Goal: Task Accomplishment & Management: Manage account settings

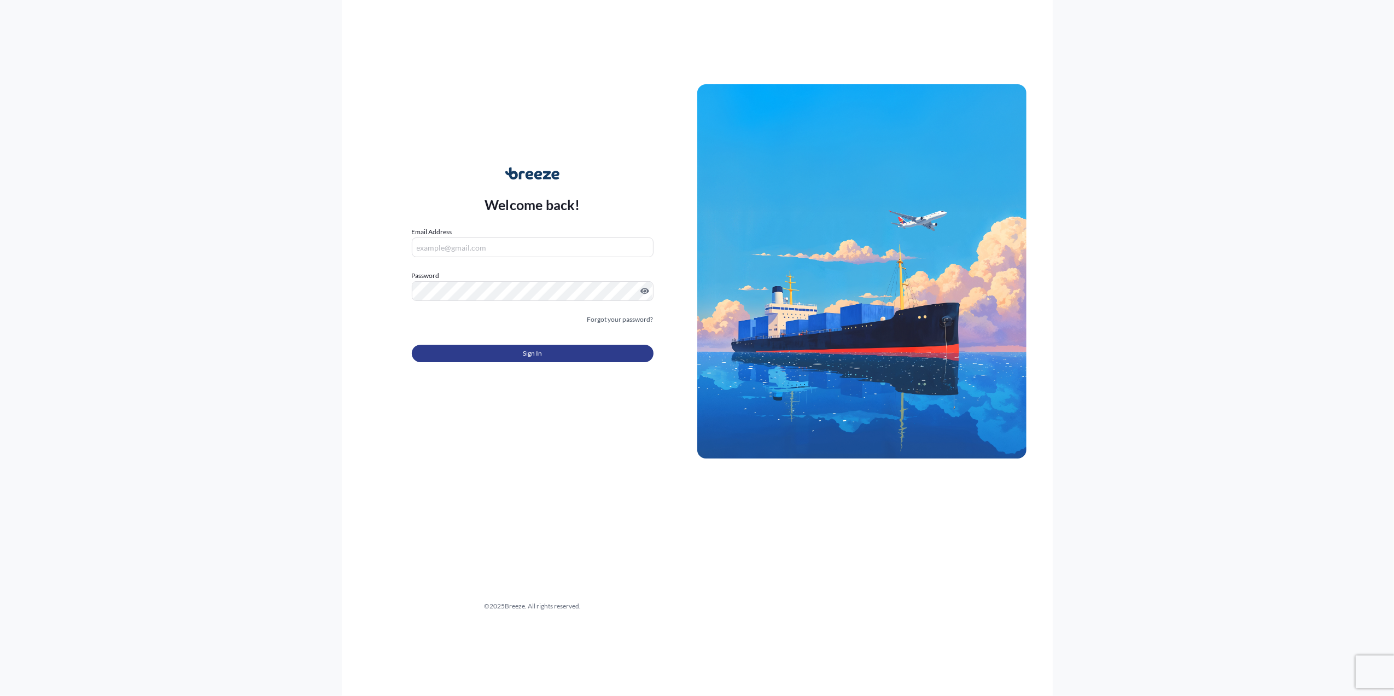
type input "[PERSON_NAME][EMAIL_ADDRESS][PERSON_NAME][DOMAIN_NAME]"
click at [489, 355] on button "Sign In" at bounding box center [533, 354] width 242 height 18
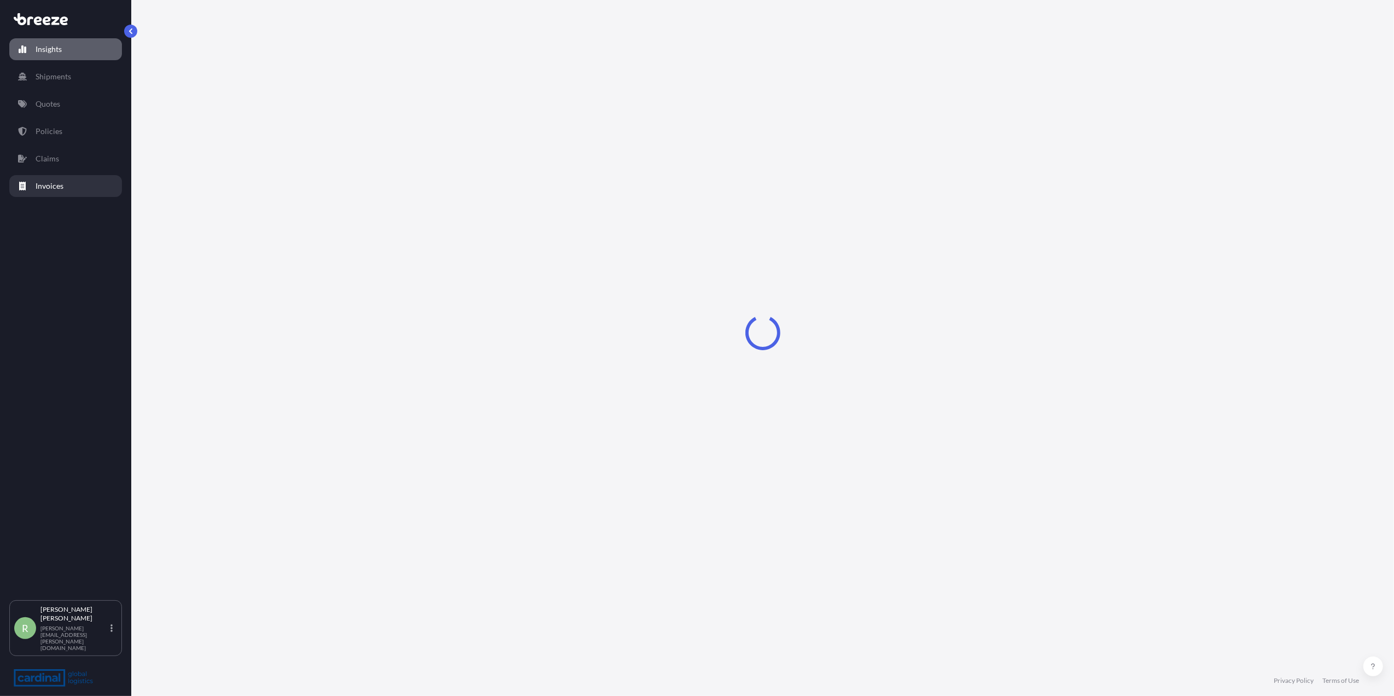
select select "2025"
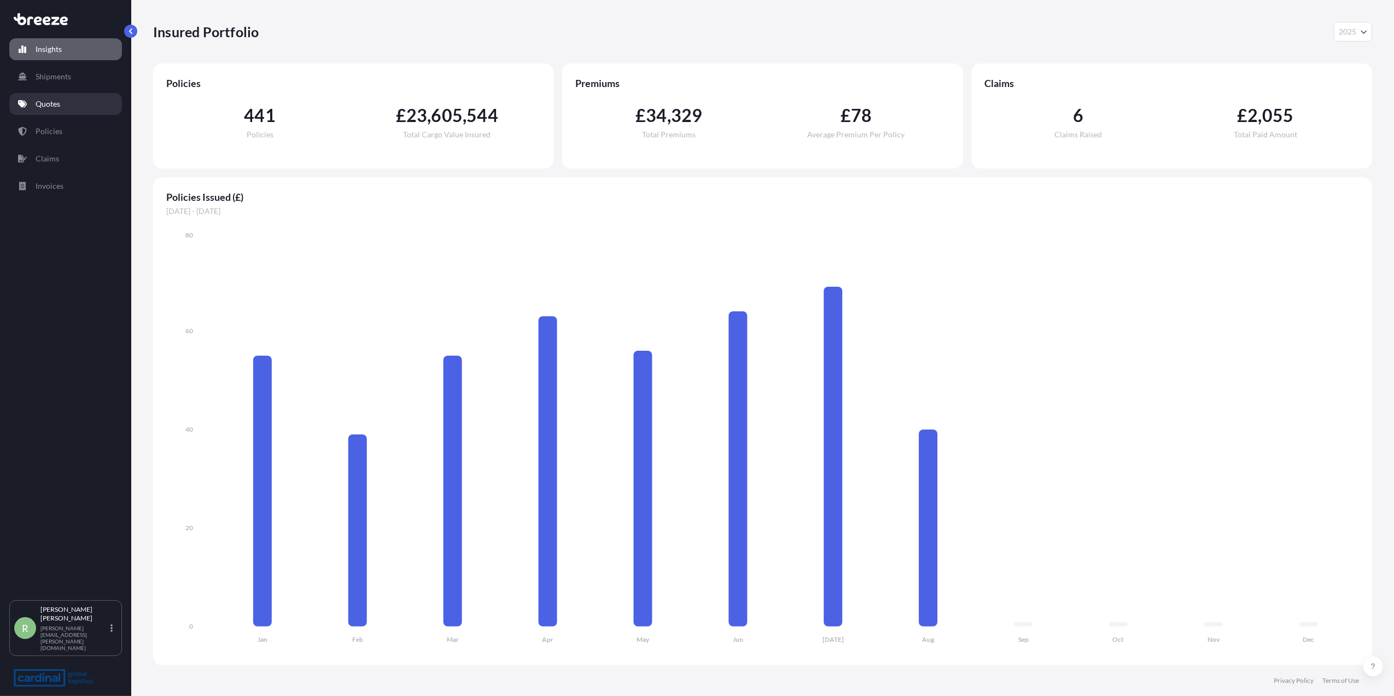
click at [51, 112] on link "Quotes" at bounding box center [65, 104] width 113 height 22
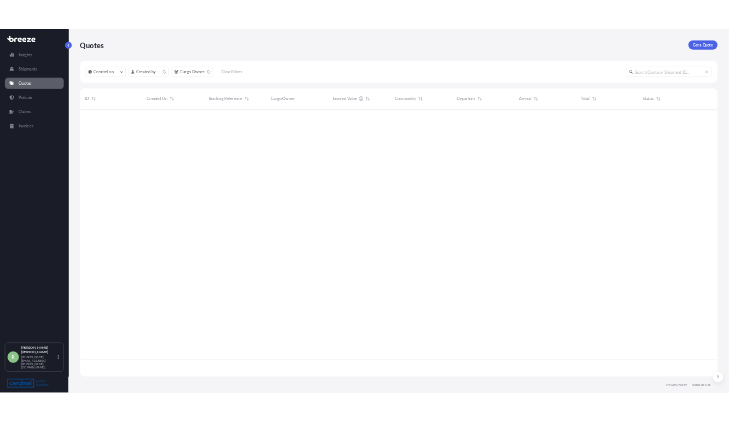
scroll to position [506, 1208]
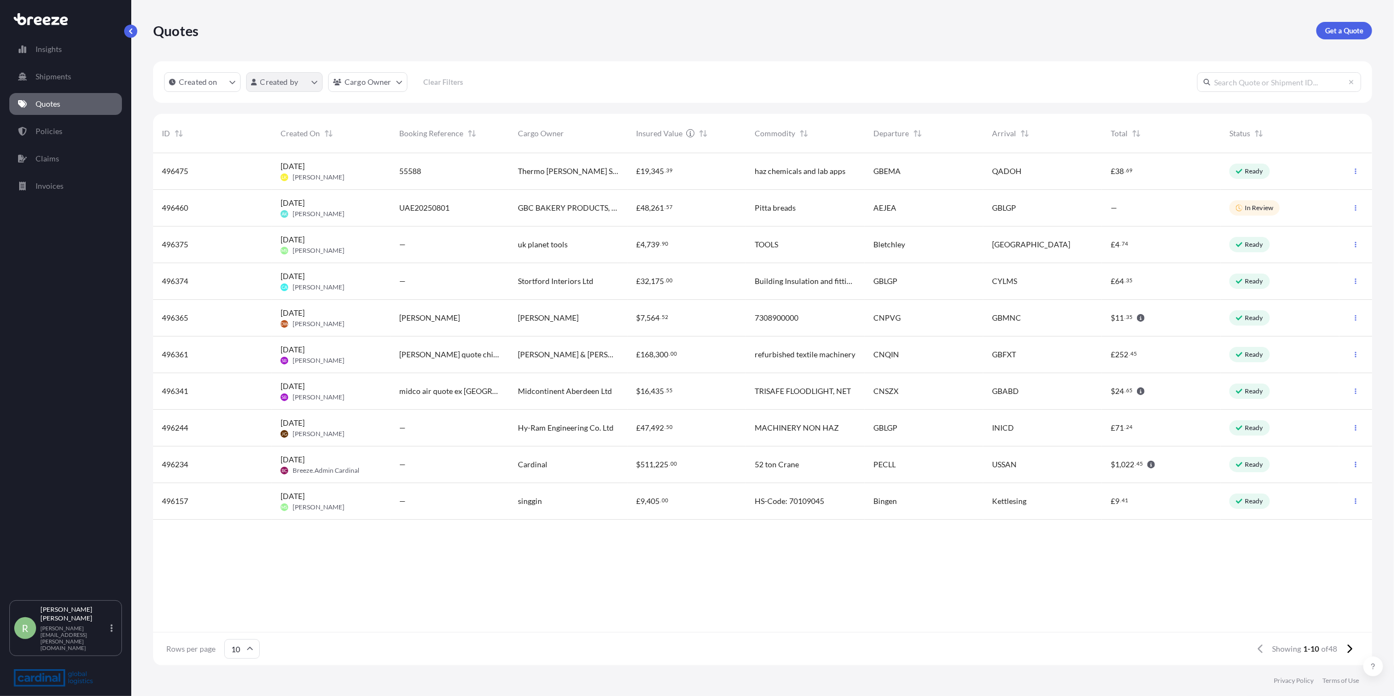
click at [254, 86] on html "Insights Shipments Quotes Policies Claims Invoices R [PERSON_NAME] Stuart [EMAI…" at bounding box center [697, 348] width 1394 height 696
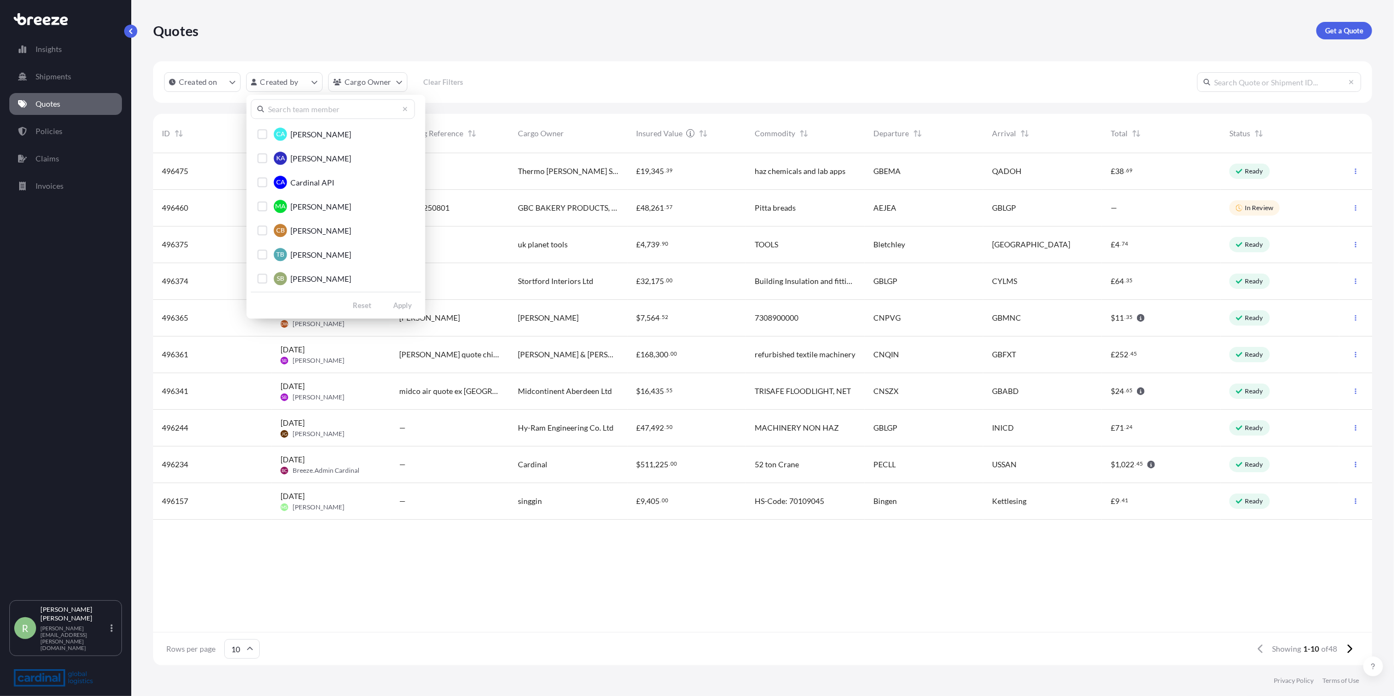
click at [269, 109] on input "text" at bounding box center [333, 109] width 164 height 20
drag, startPoint x: 294, startPoint y: 106, endPoint x: 248, endPoint y: 112, distance: 46.9
click at [248, 112] on div "[PERSON_NAME] MA [PERSON_NAME] MC [PERSON_NAME] MJ [PERSON_NAME] MW [PERSON_NAM…" at bounding box center [333, 172] width 173 height 154
type input "[PERSON_NAME]"
click at [263, 178] on div "Select Option" at bounding box center [263, 182] width 10 height 10
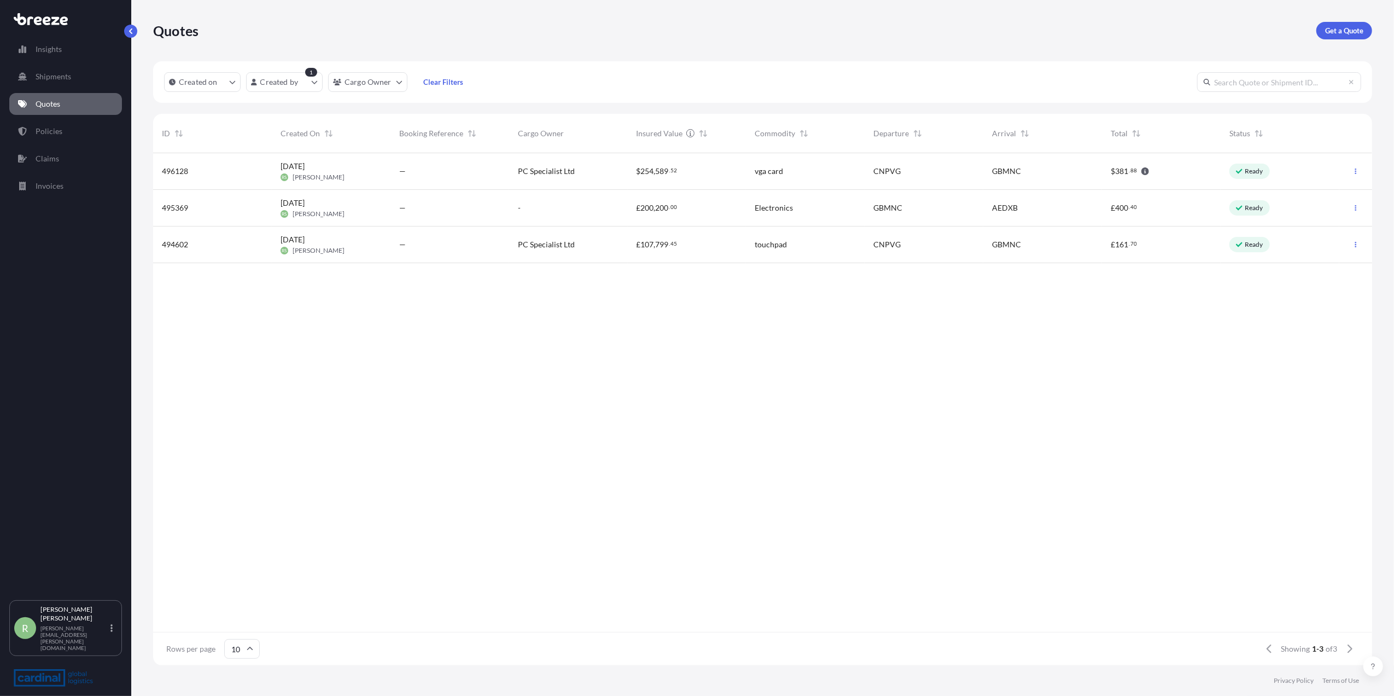
click at [501, 173] on div "—" at bounding box center [449, 171] width 119 height 37
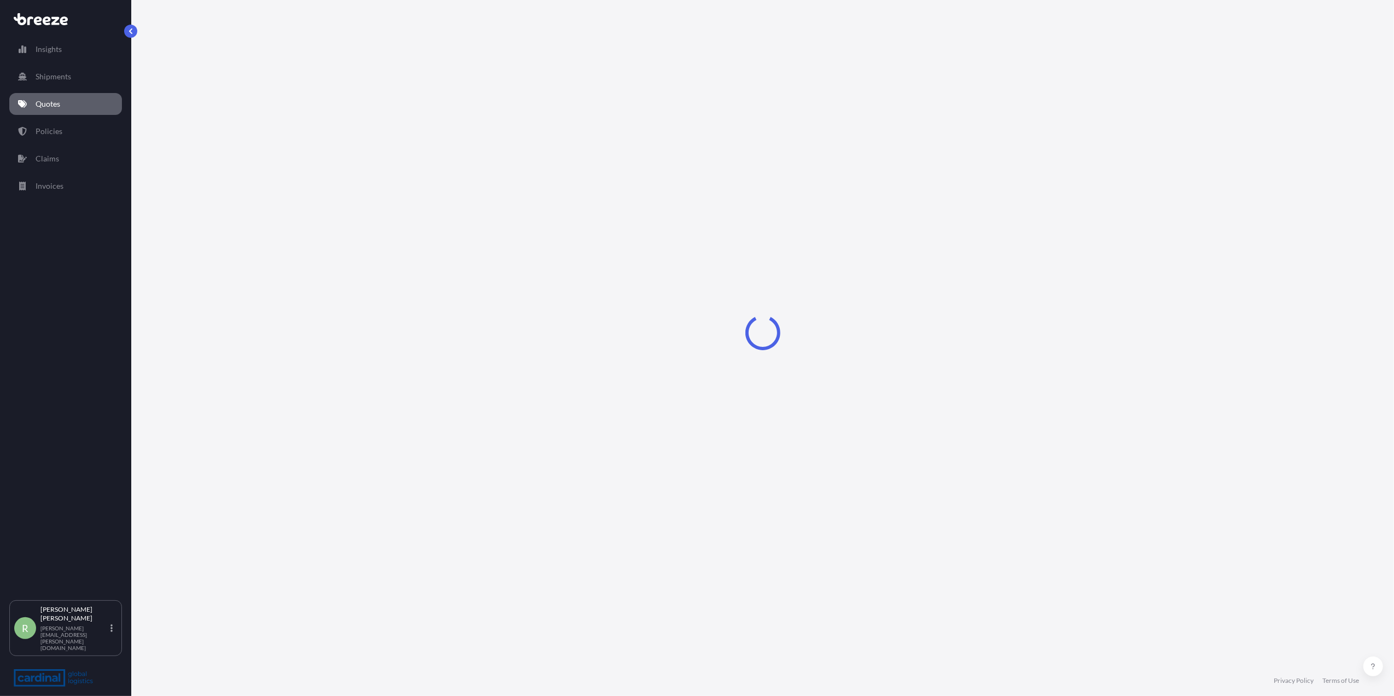
select select "Air"
select select "1"
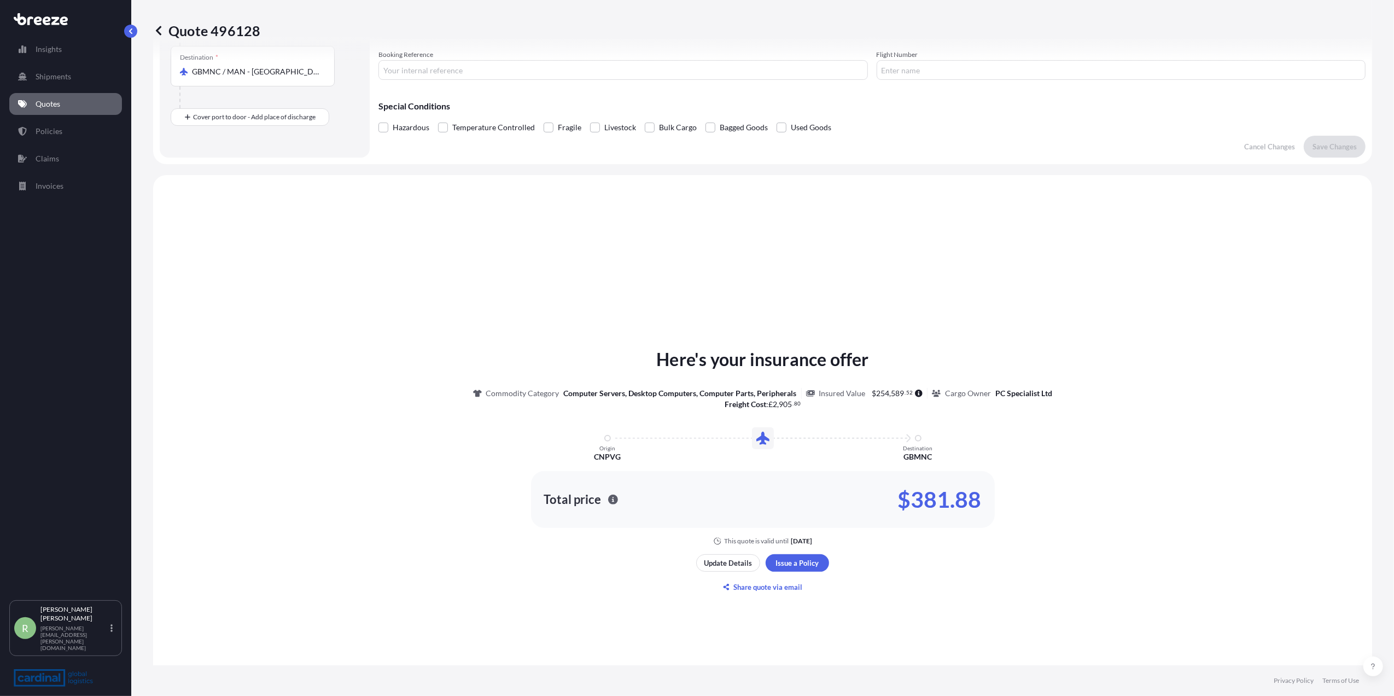
scroll to position [66, 0]
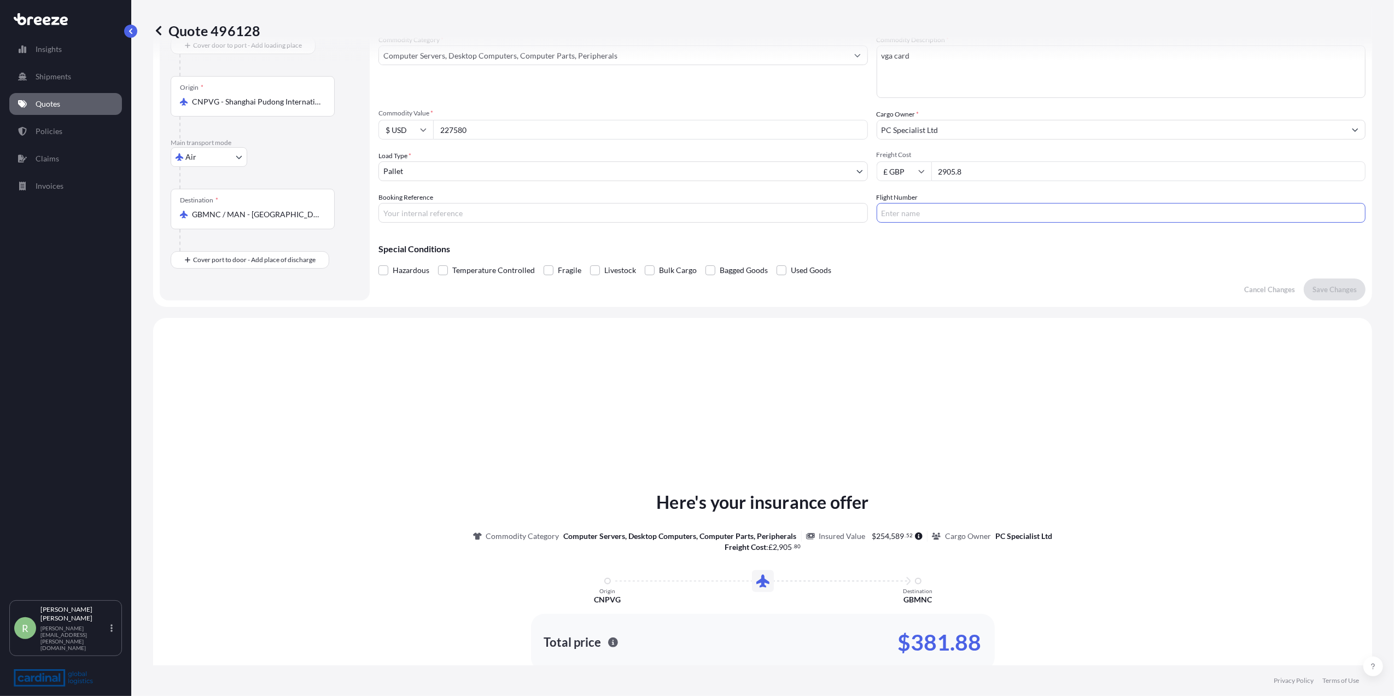
click at [937, 211] on input "Flight Number" at bounding box center [1121, 213] width 489 height 20
click at [965, 209] on input "Flight Number" at bounding box center [1121, 213] width 489 height 20
type input "ey9885"
click at [491, 213] on input "Booking Reference" at bounding box center [622, 213] width 489 height 20
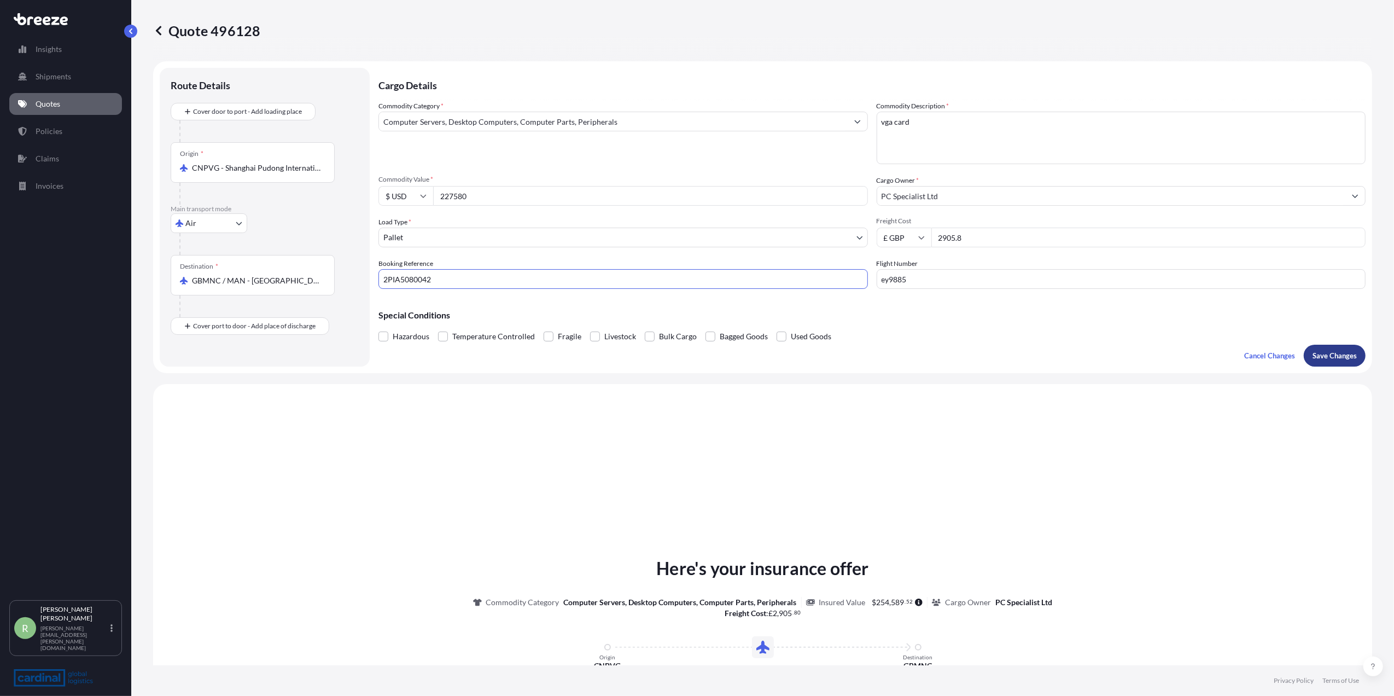
type input "2PIA5080042"
click at [1313, 355] on p "Save Changes" at bounding box center [1335, 355] width 44 height 11
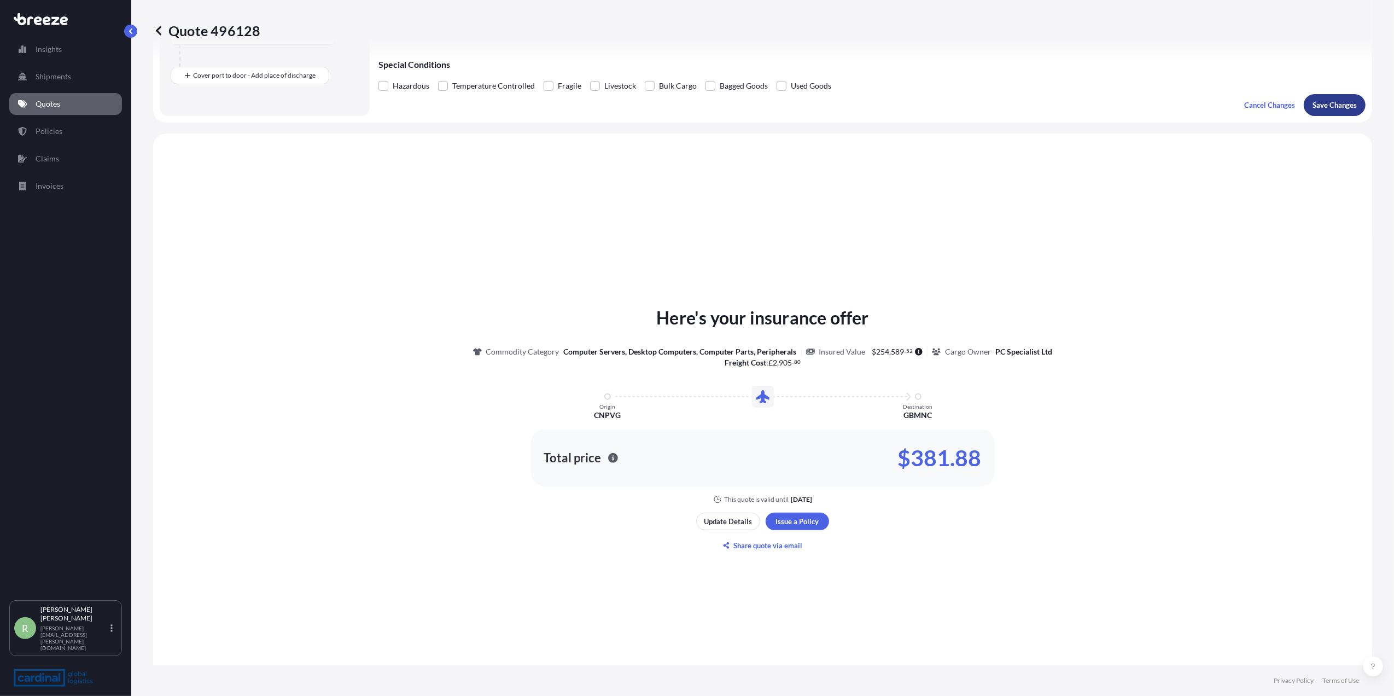
scroll to position [329, 0]
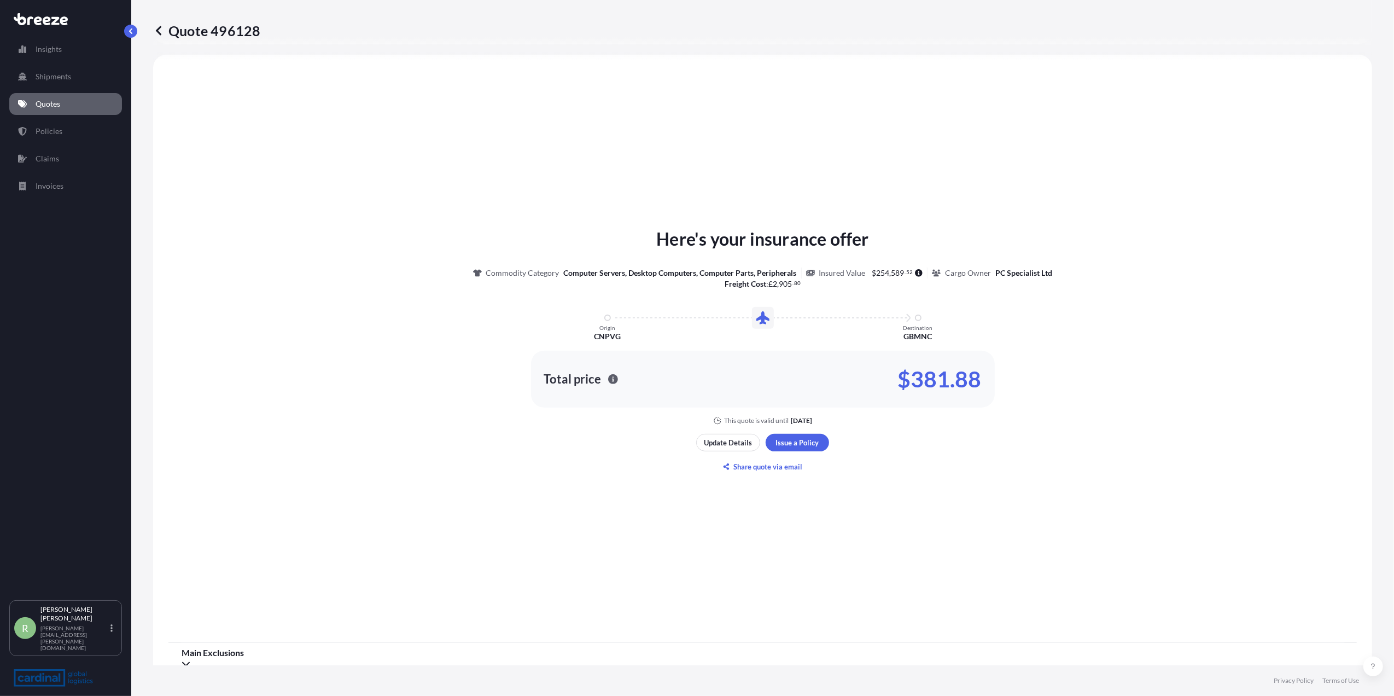
select select "Air"
select select "1"
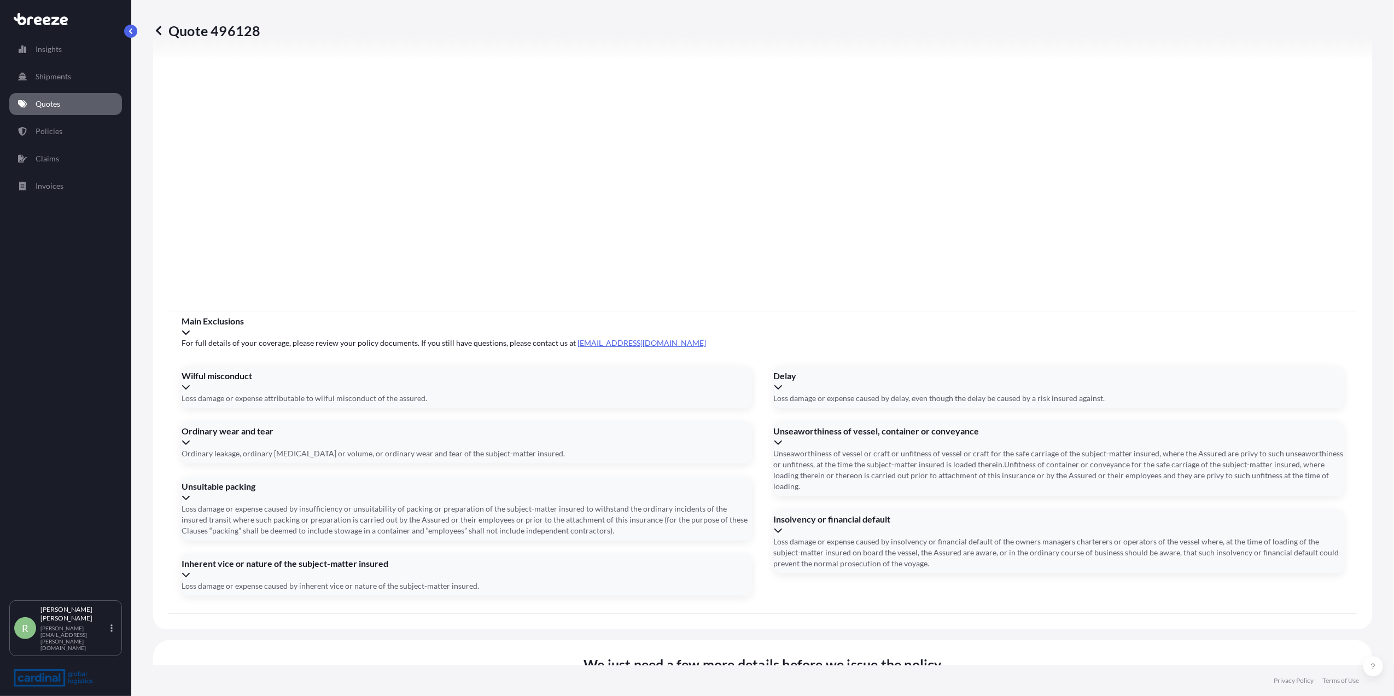
scroll to position [1040, 0]
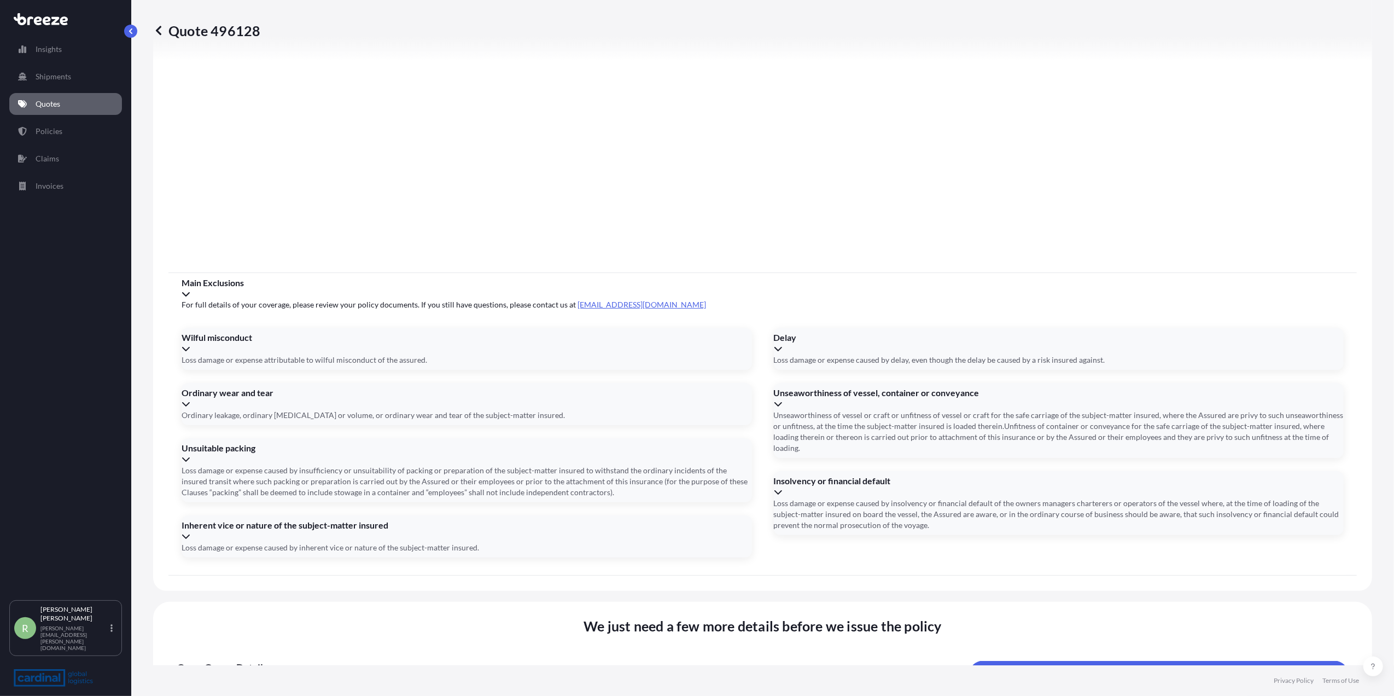
click at [429, 393] on button "10" at bounding box center [421, 391] width 18 height 18
type input "[DATE]"
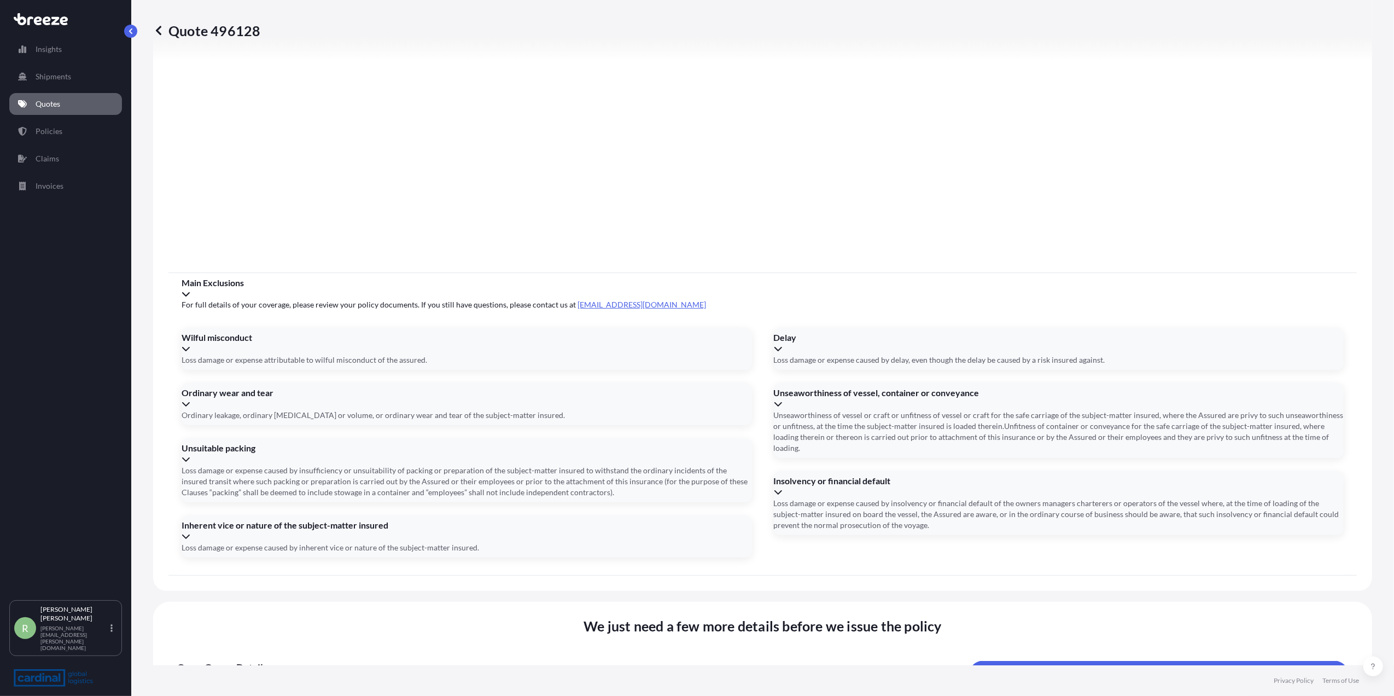
click at [708, 419] on button "12" at bounding box center [702, 410] width 18 height 18
type input "[DATE]"
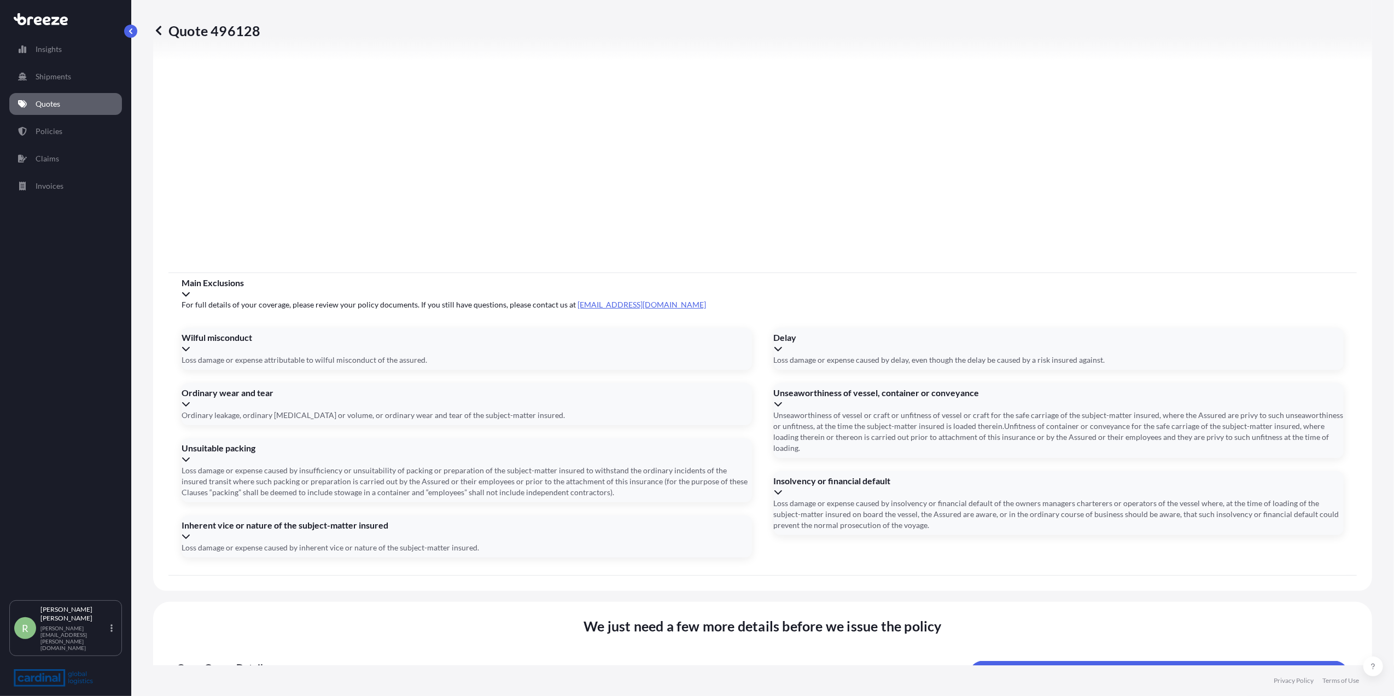
paste input "60739658684"
type input "60739658684"
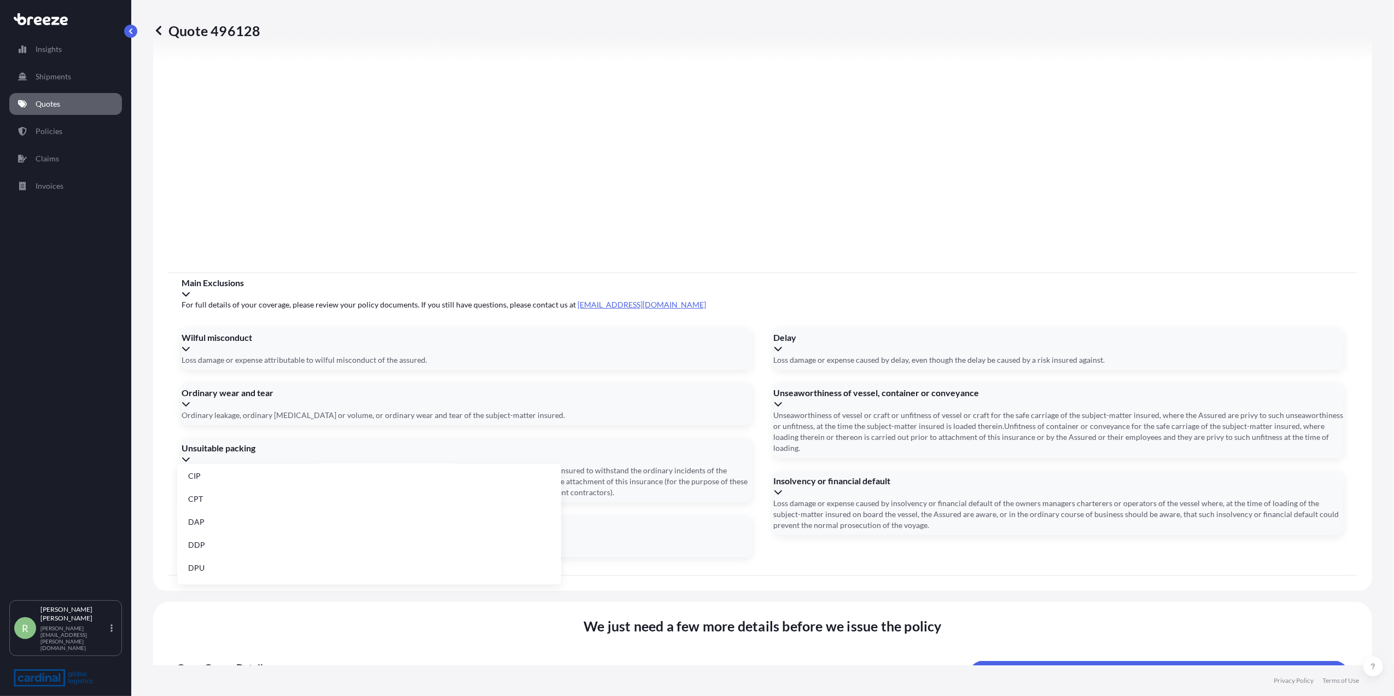
scroll to position [73, 0]
click at [249, 563] on li "EXW" at bounding box center [369, 566] width 375 height 21
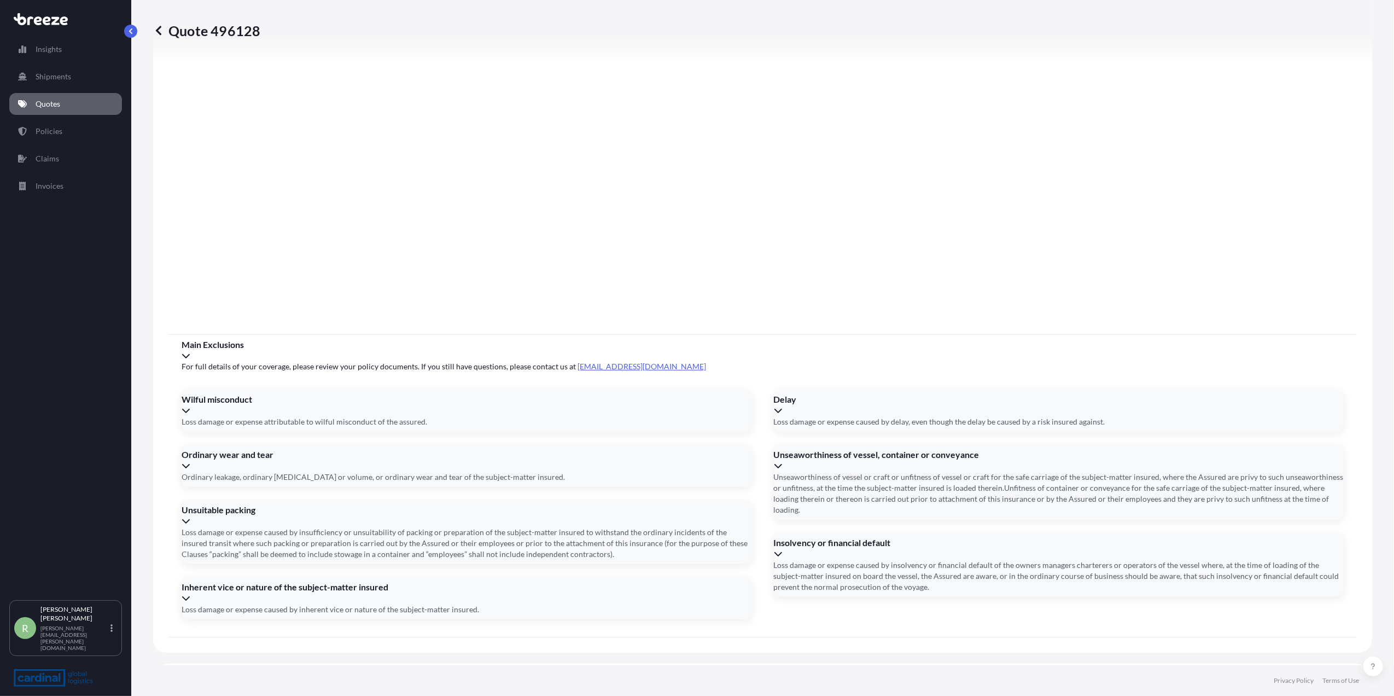
scroll to position [1040, 0]
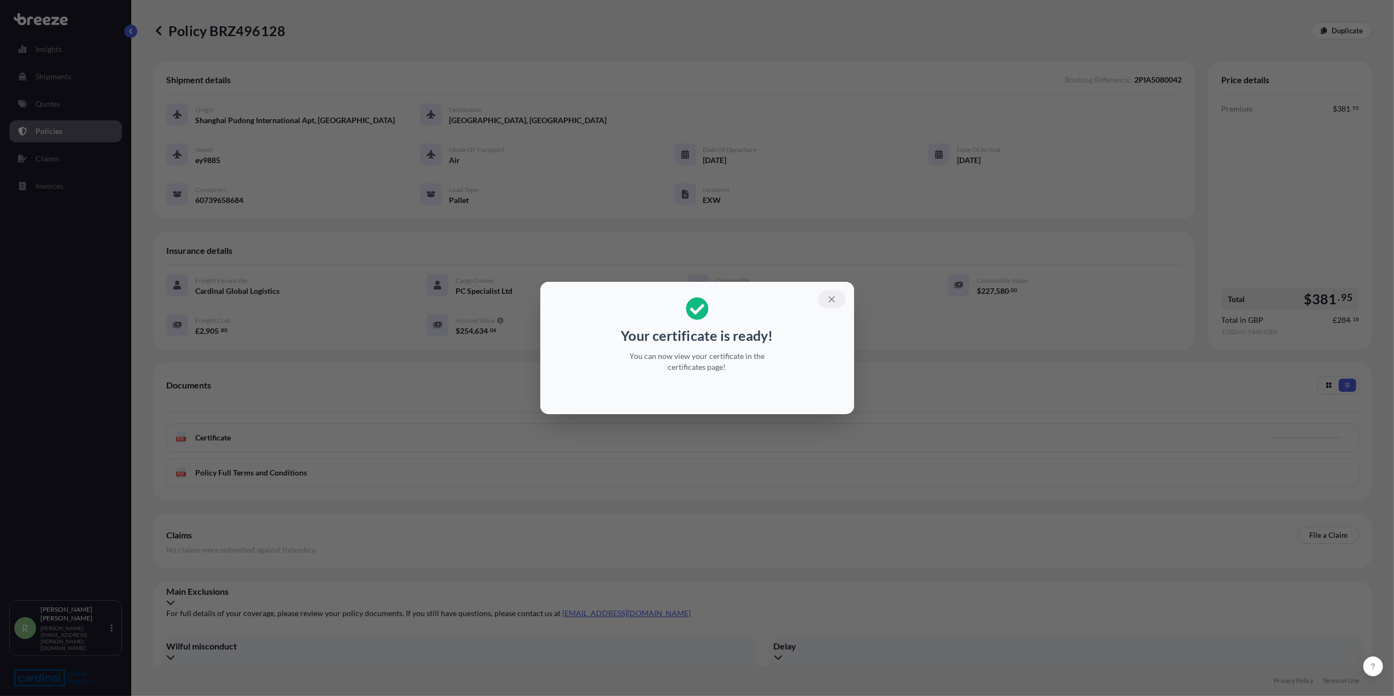
click at [836, 300] on icon "button" at bounding box center [832, 299] width 10 height 10
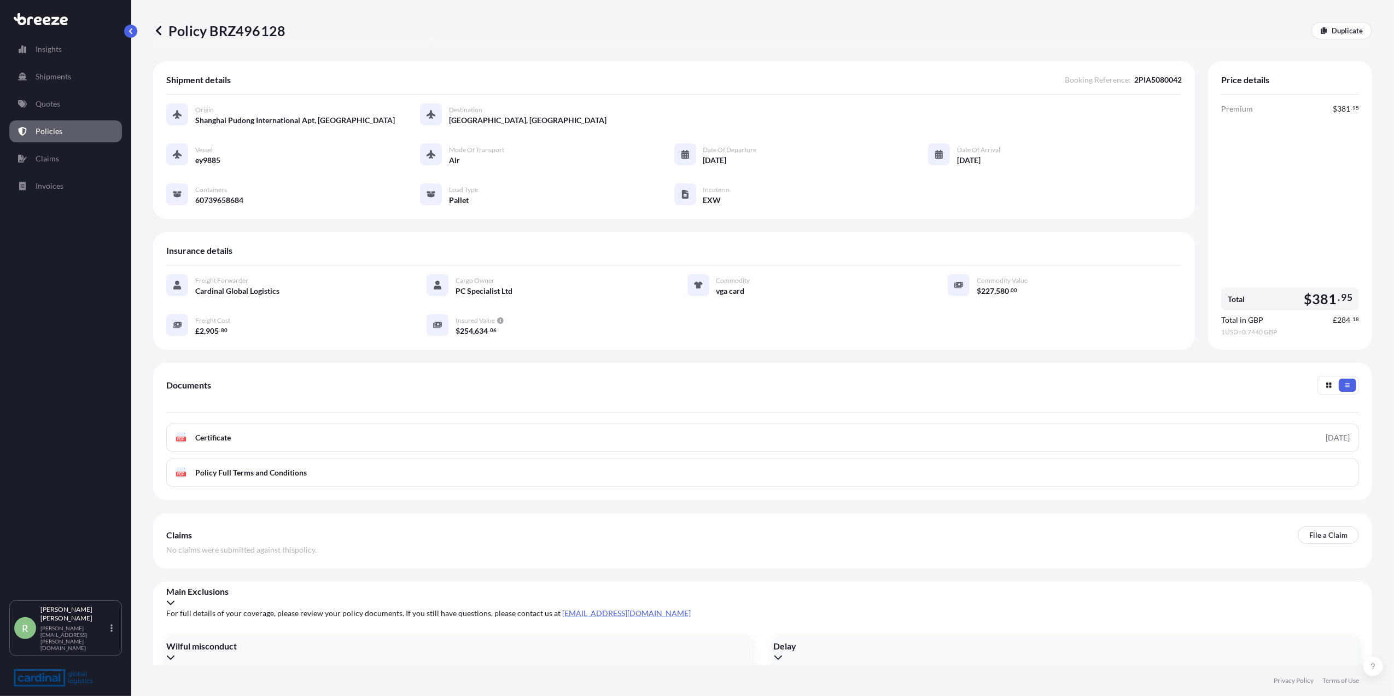
click at [154, 37] on link at bounding box center [158, 31] width 11 height 18
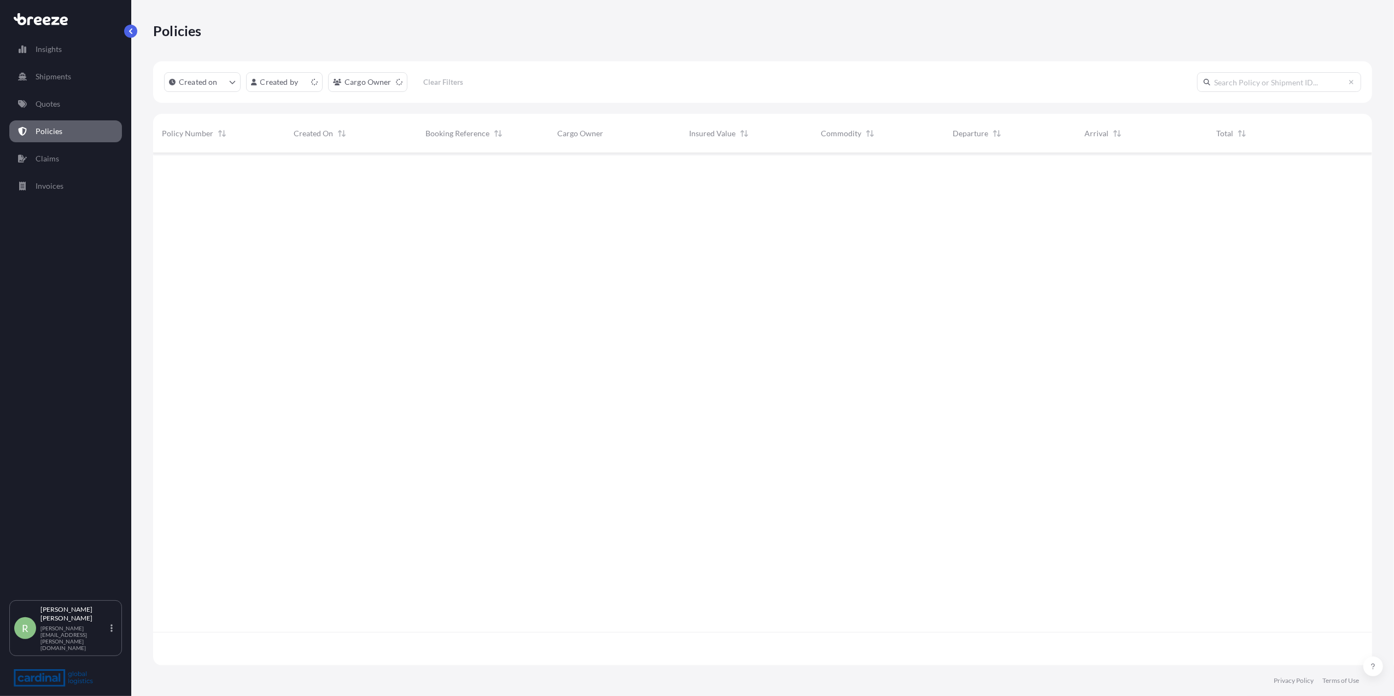
scroll to position [506, 1208]
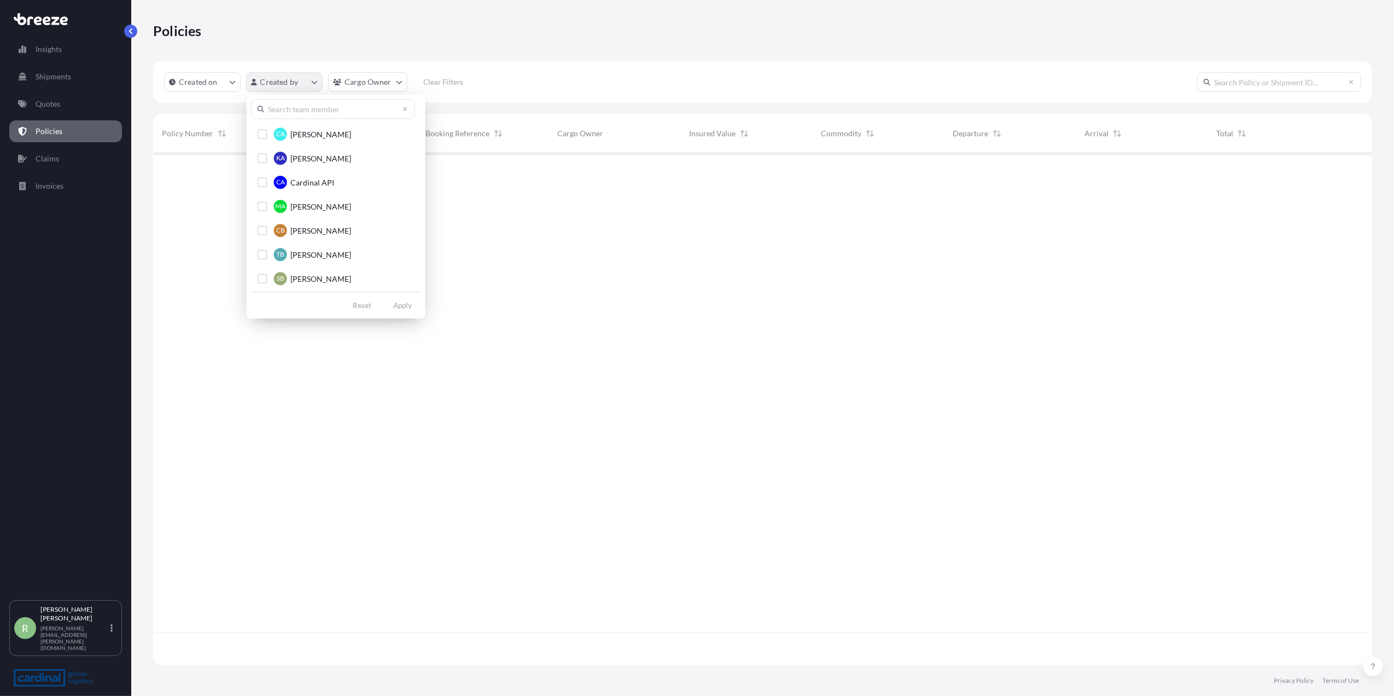
click at [283, 82] on html "Insights Shipments Quotes Policies Claims Invoices R [PERSON_NAME] Stuart [EMAI…" at bounding box center [697, 348] width 1394 height 696
click at [311, 115] on input "text" at bounding box center [333, 109] width 164 height 20
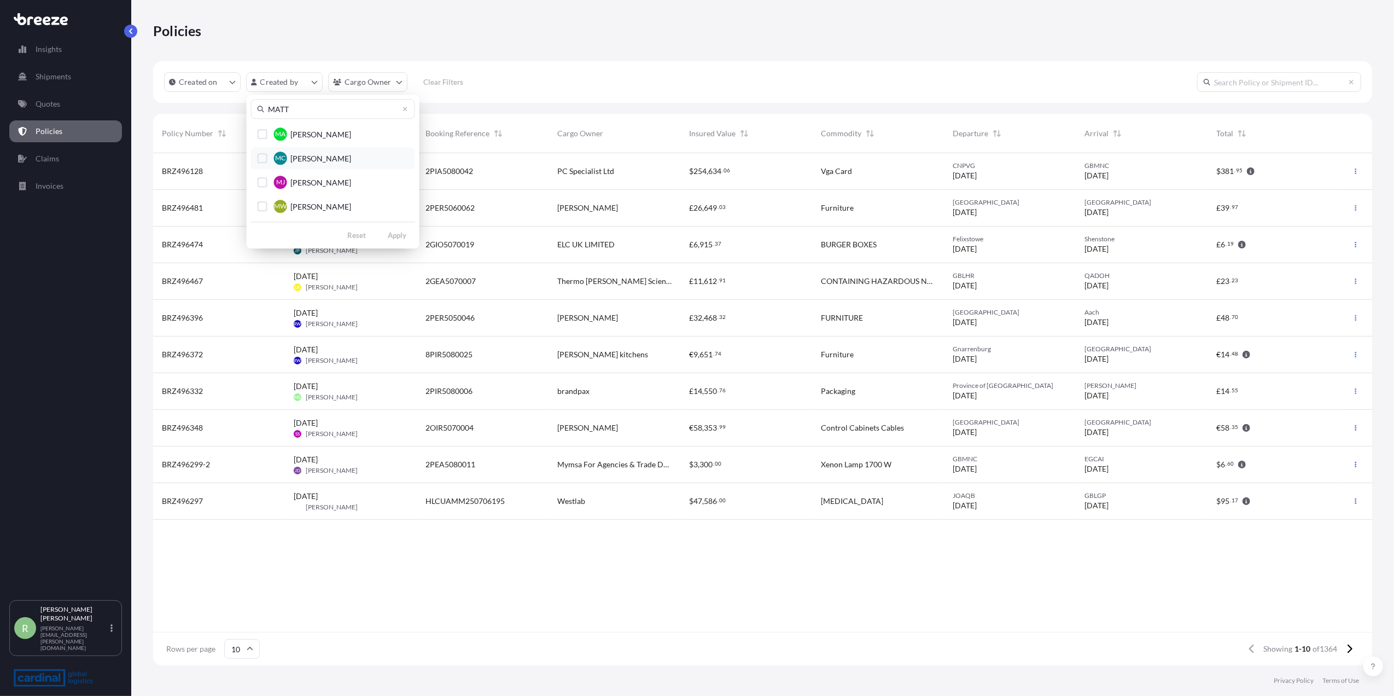
type input "MATT"
click at [259, 164] on button "MC [PERSON_NAME]" at bounding box center [333, 158] width 164 height 22
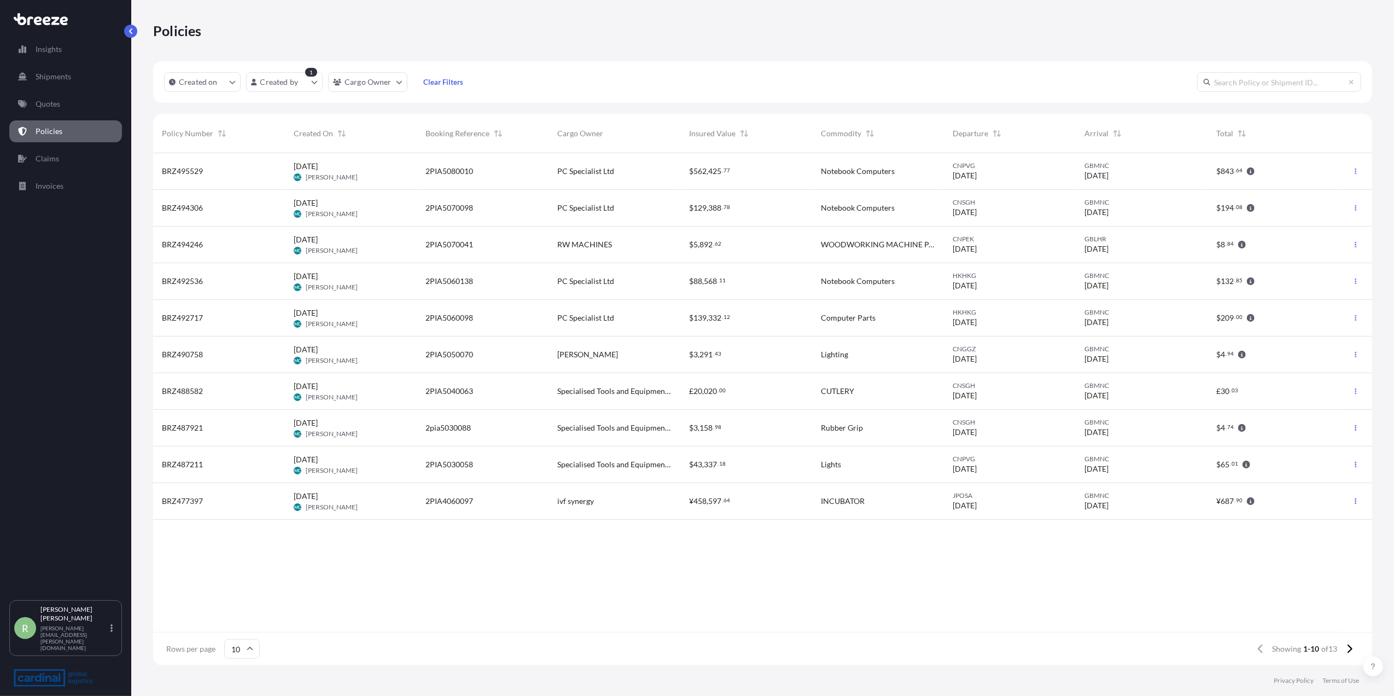
click at [346, 207] on span "[DATE] MC [PERSON_NAME]" at bounding box center [326, 207] width 64 height 21
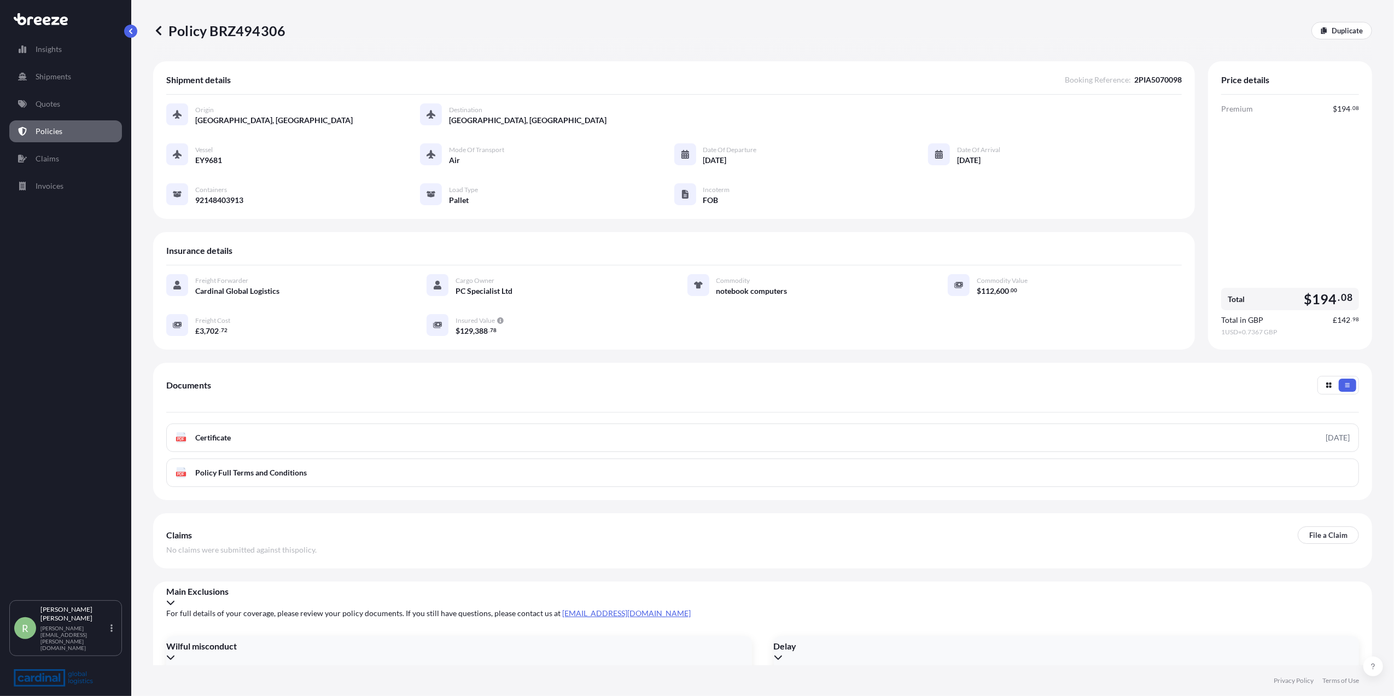
click at [154, 28] on icon at bounding box center [158, 30] width 11 height 11
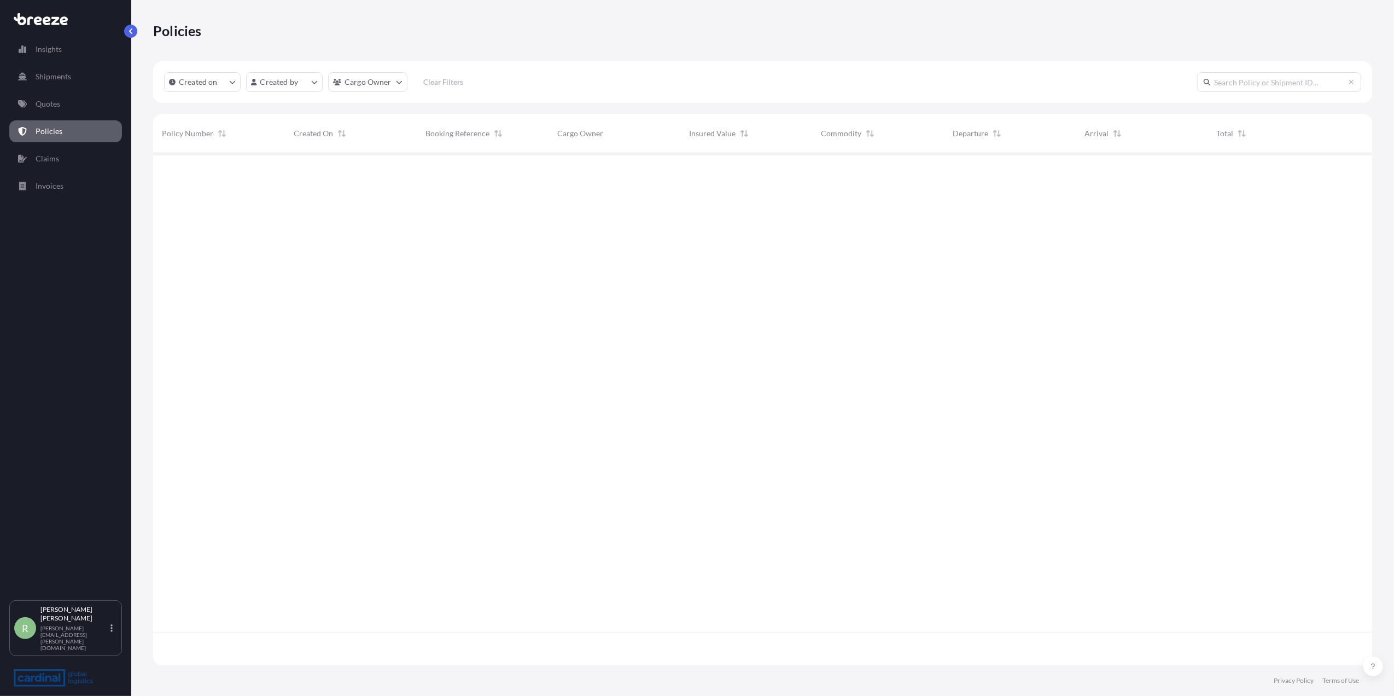
scroll to position [506, 1208]
click at [362, 94] on div "Created on Created by Cargo Owner Clear Filters" at bounding box center [762, 82] width 1219 height 42
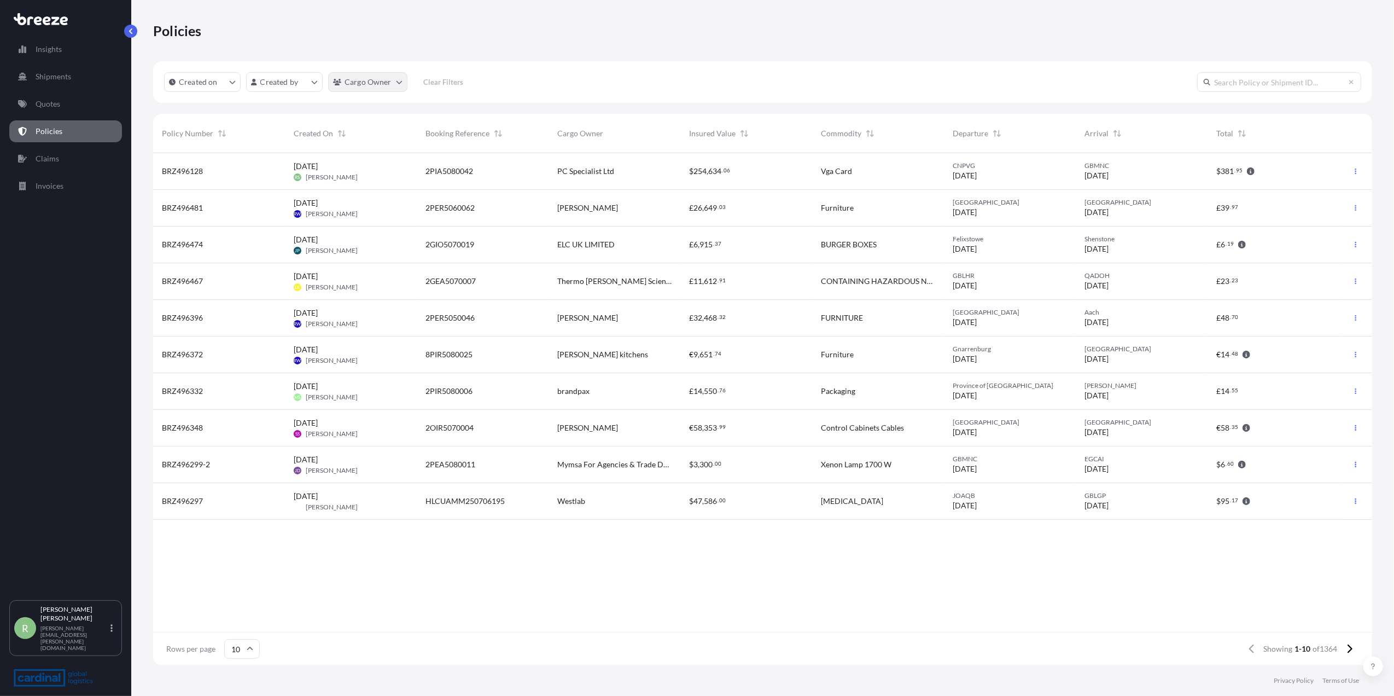
click at [366, 85] on html "Insights Shipments Quotes Policies Claims Invoices R [PERSON_NAME] Stuart [EMAI…" at bounding box center [697, 348] width 1394 height 696
click at [382, 113] on input "text" at bounding box center [415, 109] width 164 height 20
type input "MATT"
click at [491, 106] on input "MATT" at bounding box center [415, 109] width 164 height 20
click at [529, 86] on html "Insights Shipments Quotes Policies Claims Invoices R [PERSON_NAME] Stuart [EMAI…" at bounding box center [697, 348] width 1394 height 696
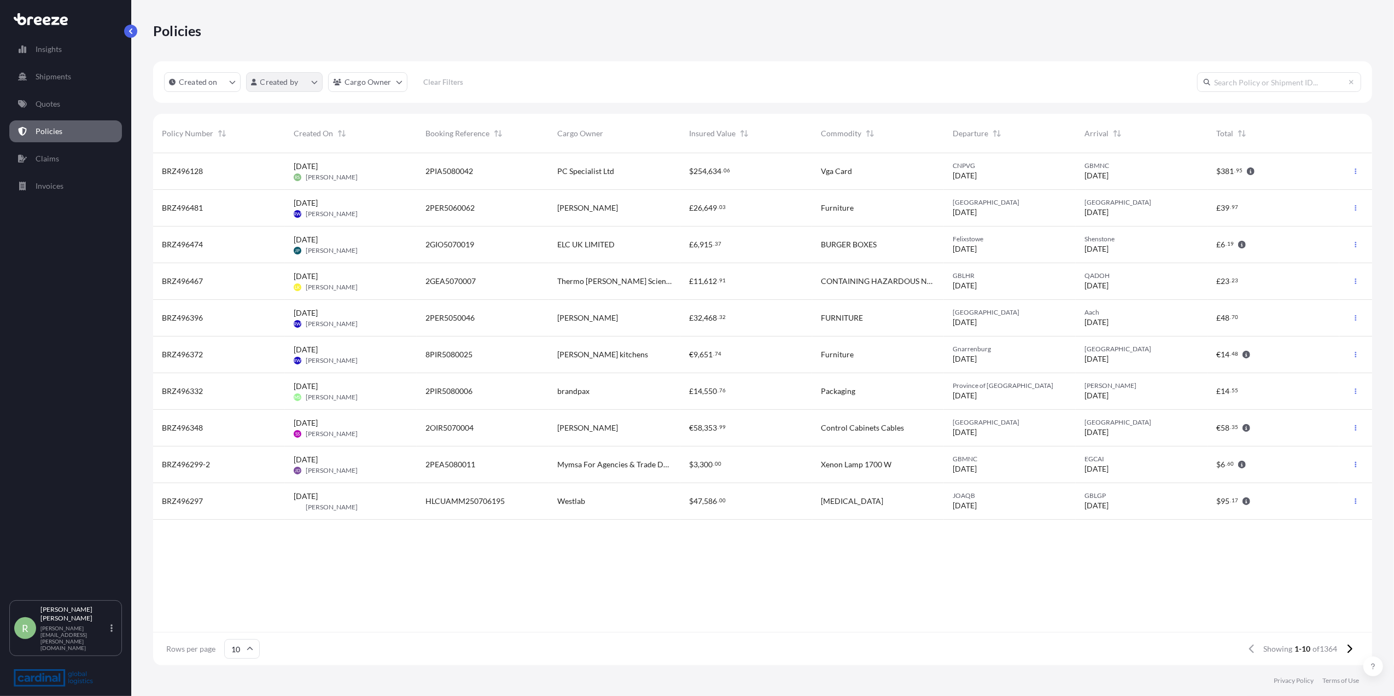
click at [278, 80] on html "Insights Shipments Quotes Policies Claims Invoices R [PERSON_NAME] Stuart [EMAI…" at bounding box center [697, 348] width 1394 height 696
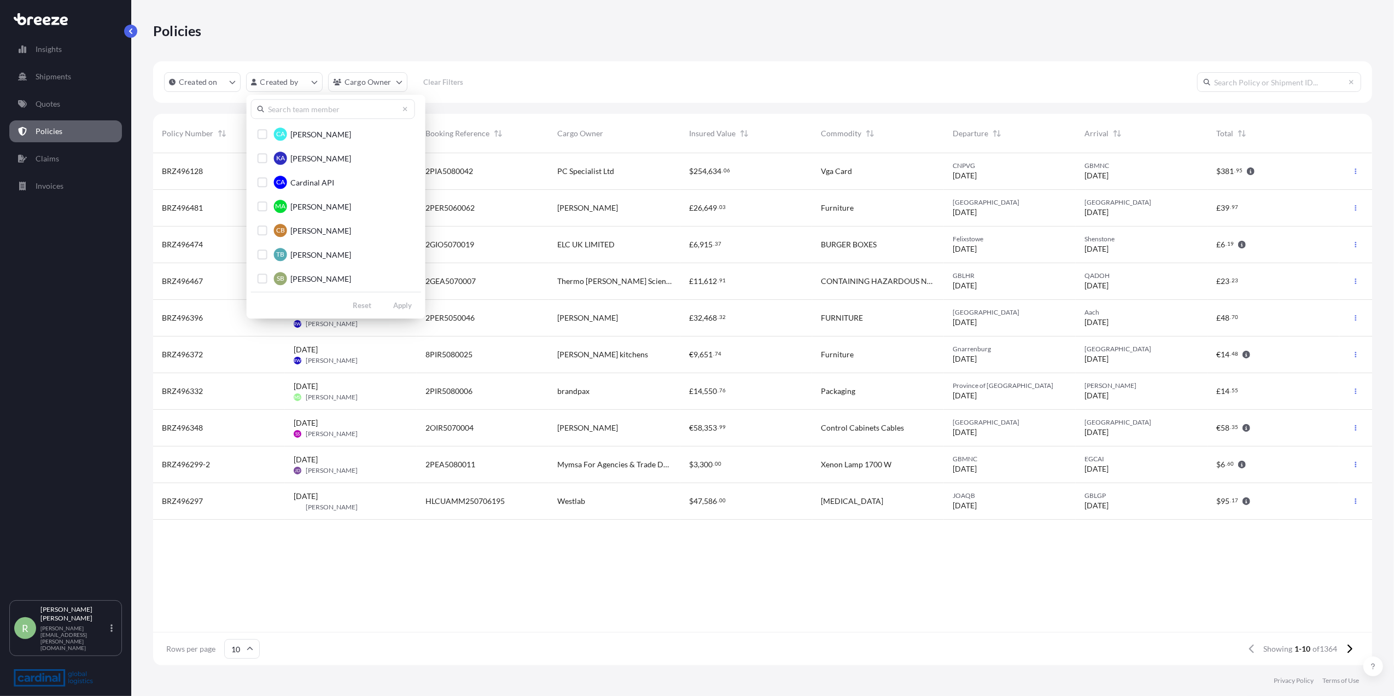
click at [320, 118] on input "text" at bounding box center [333, 109] width 164 height 20
type input "MATT"
click at [267, 158] on button "MC [PERSON_NAME]" at bounding box center [333, 158] width 164 height 22
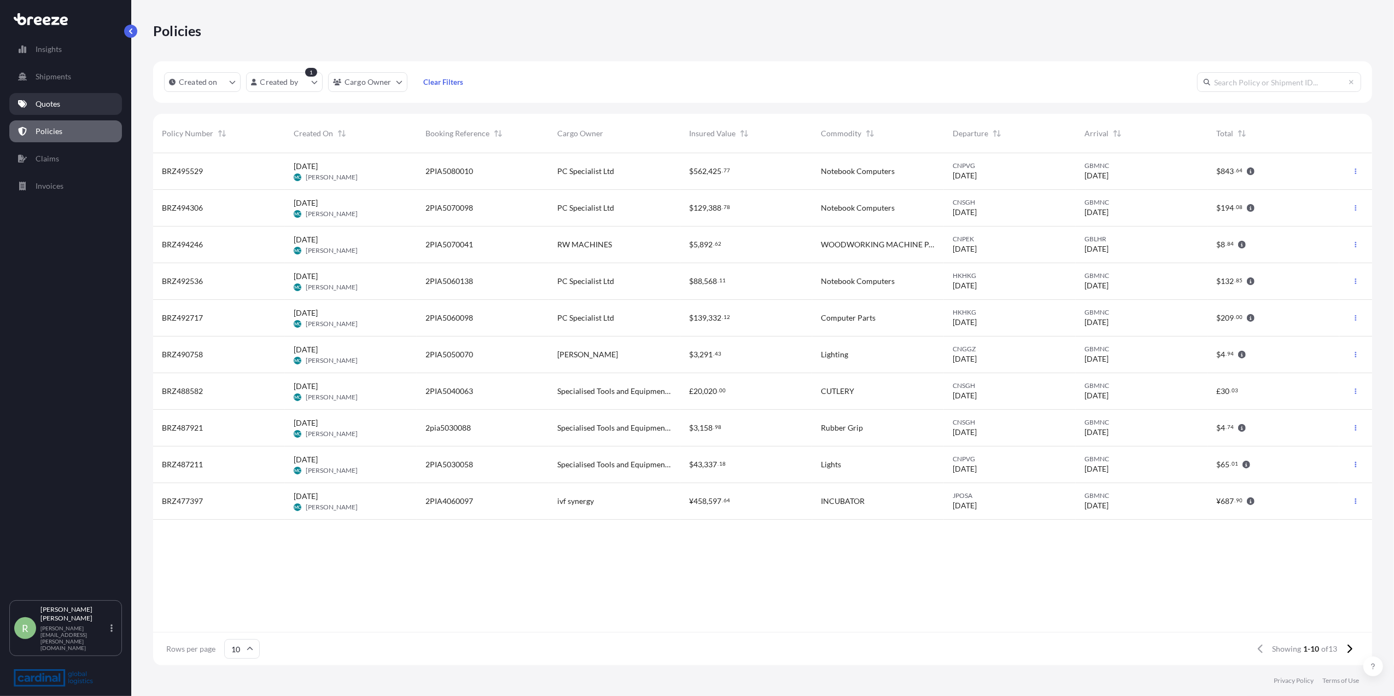
click at [43, 106] on p "Quotes" at bounding box center [48, 103] width 25 height 11
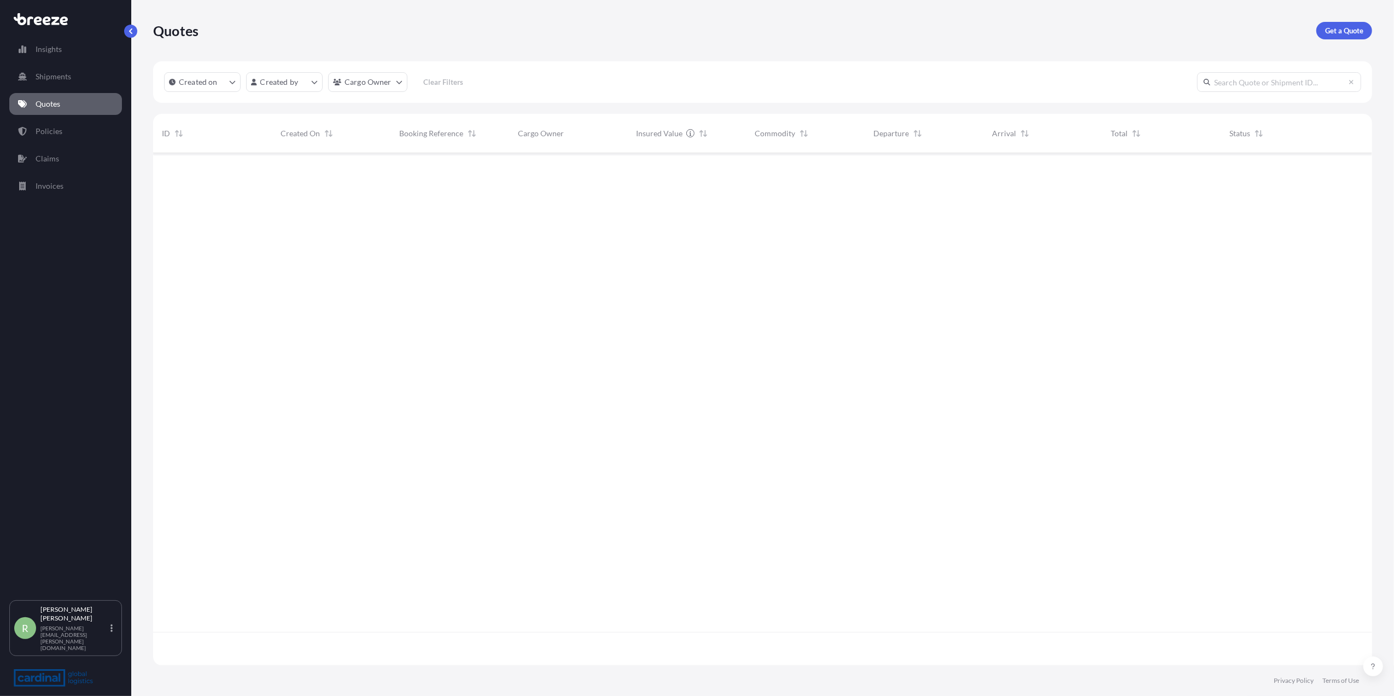
scroll to position [506, 1208]
click at [281, 82] on html "Insights Shipments Quotes Policies Claims Invoices R [PERSON_NAME] Stuart [EMAI…" at bounding box center [697, 348] width 1394 height 696
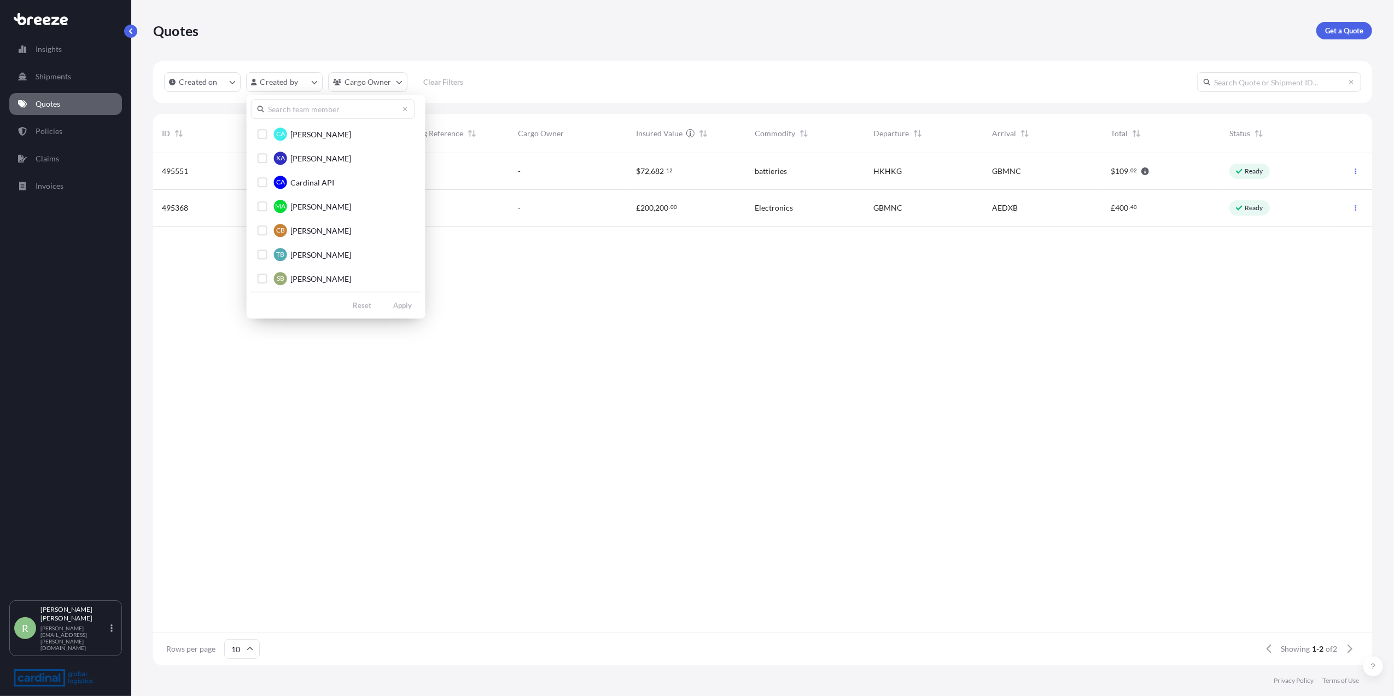
click at [288, 115] on input "text" at bounding box center [333, 109] width 164 height 20
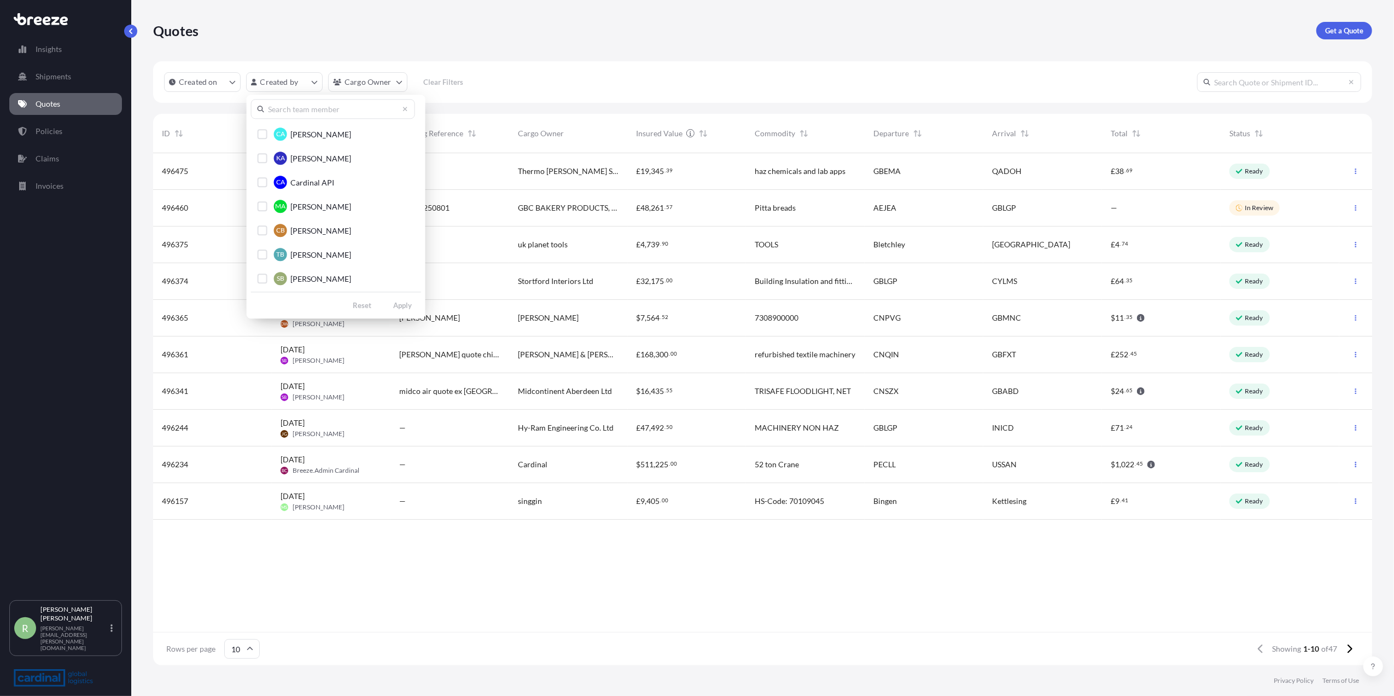
type input "A"
type input "MATT"
click at [281, 153] on span "MC" at bounding box center [280, 158] width 10 height 11
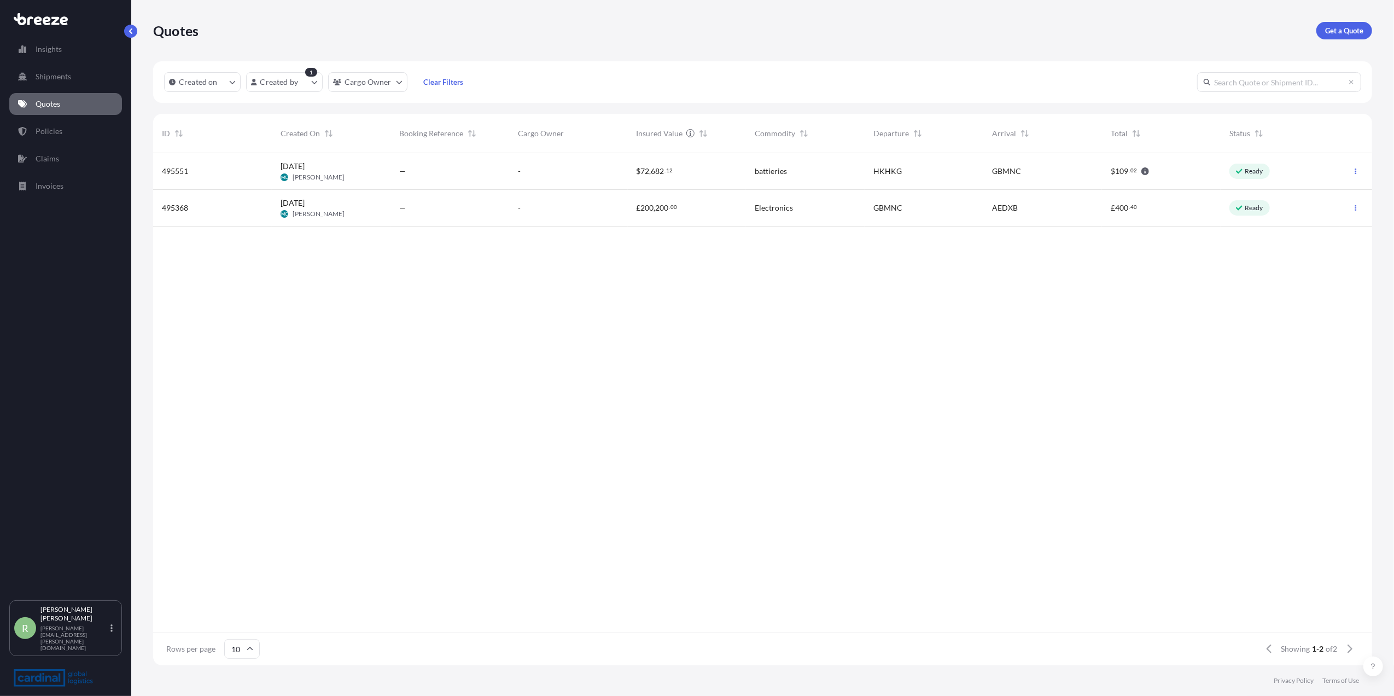
click at [454, 212] on div "—" at bounding box center [449, 207] width 101 height 11
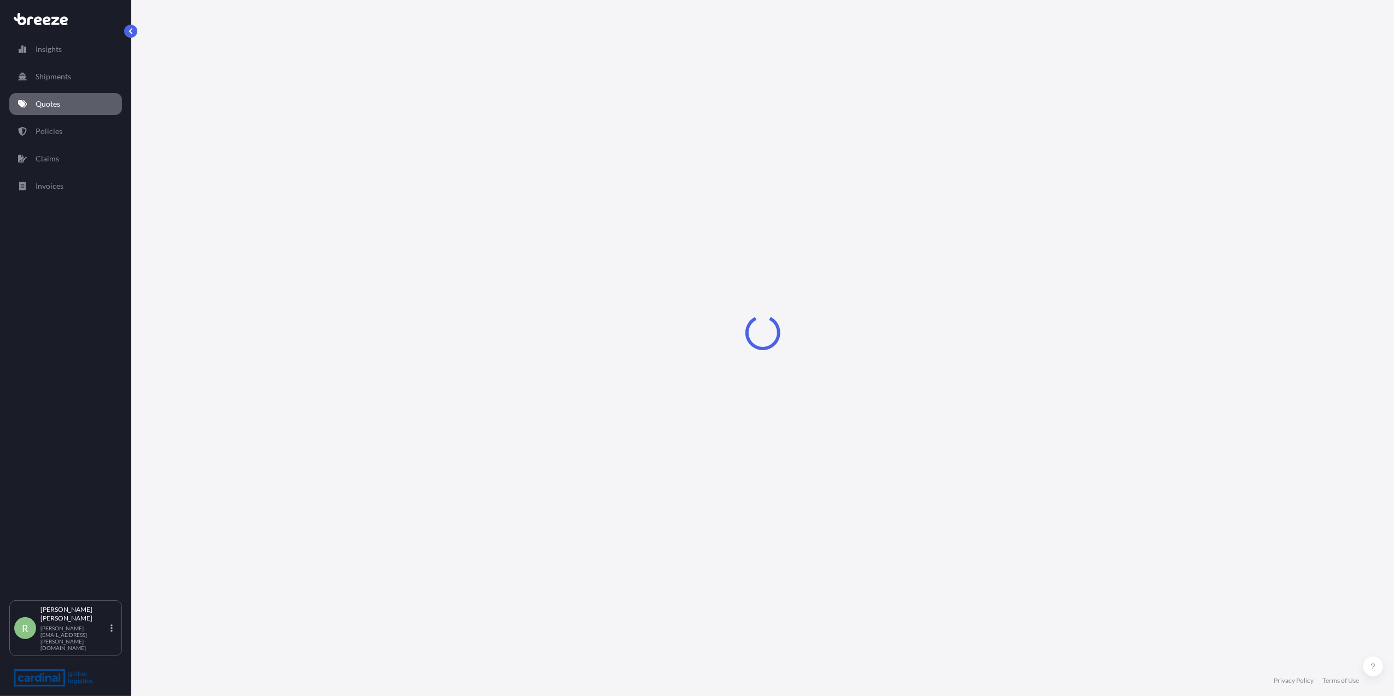
select select "Air"
select select "1"
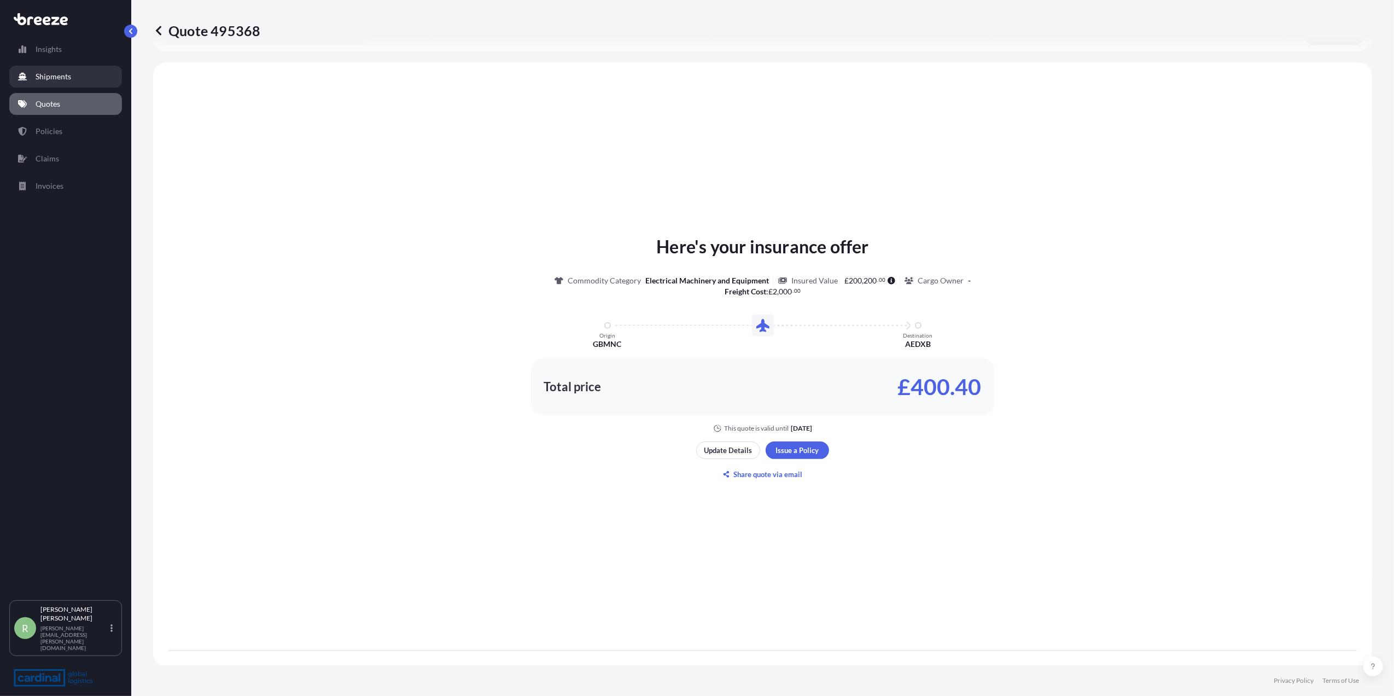
scroll to position [323, 0]
click at [158, 31] on icon at bounding box center [158, 30] width 5 height 9
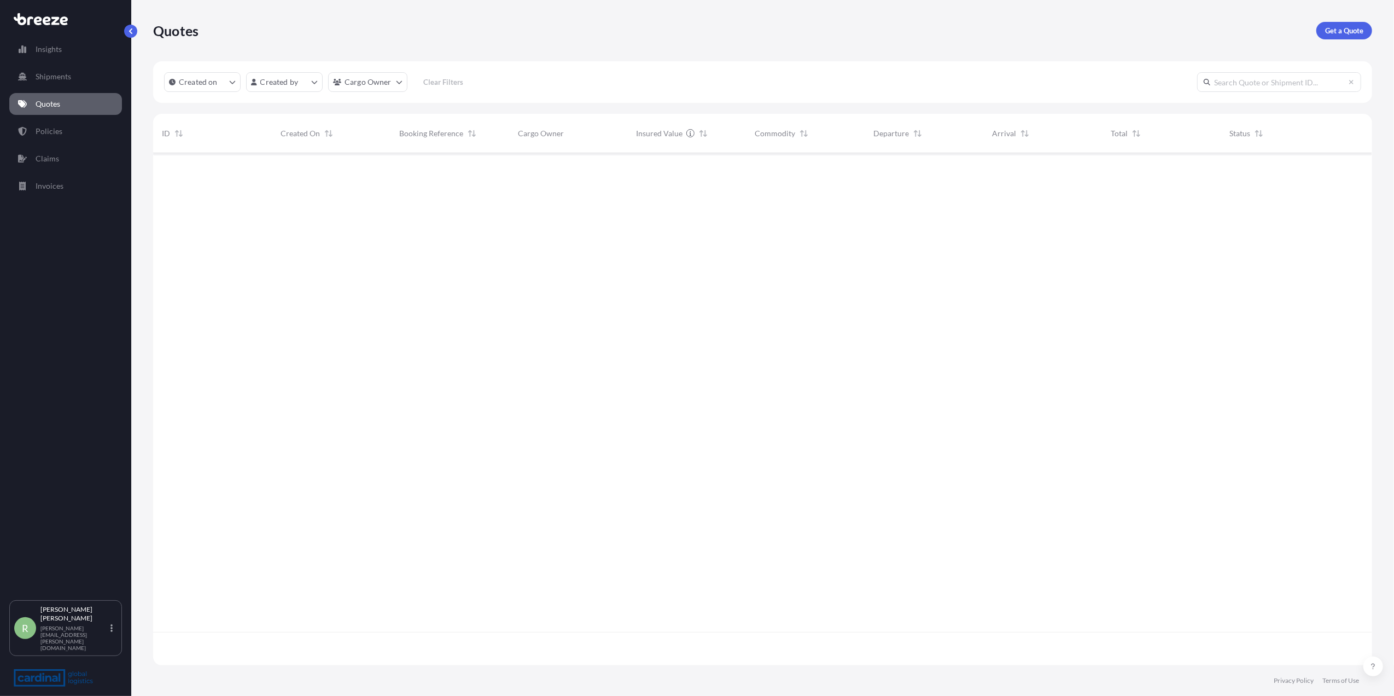
scroll to position [506, 1208]
click at [283, 84] on html "Insights Shipments Quotes Policies Claims Invoices R [PERSON_NAME] Stuart [EMAI…" at bounding box center [697, 348] width 1394 height 696
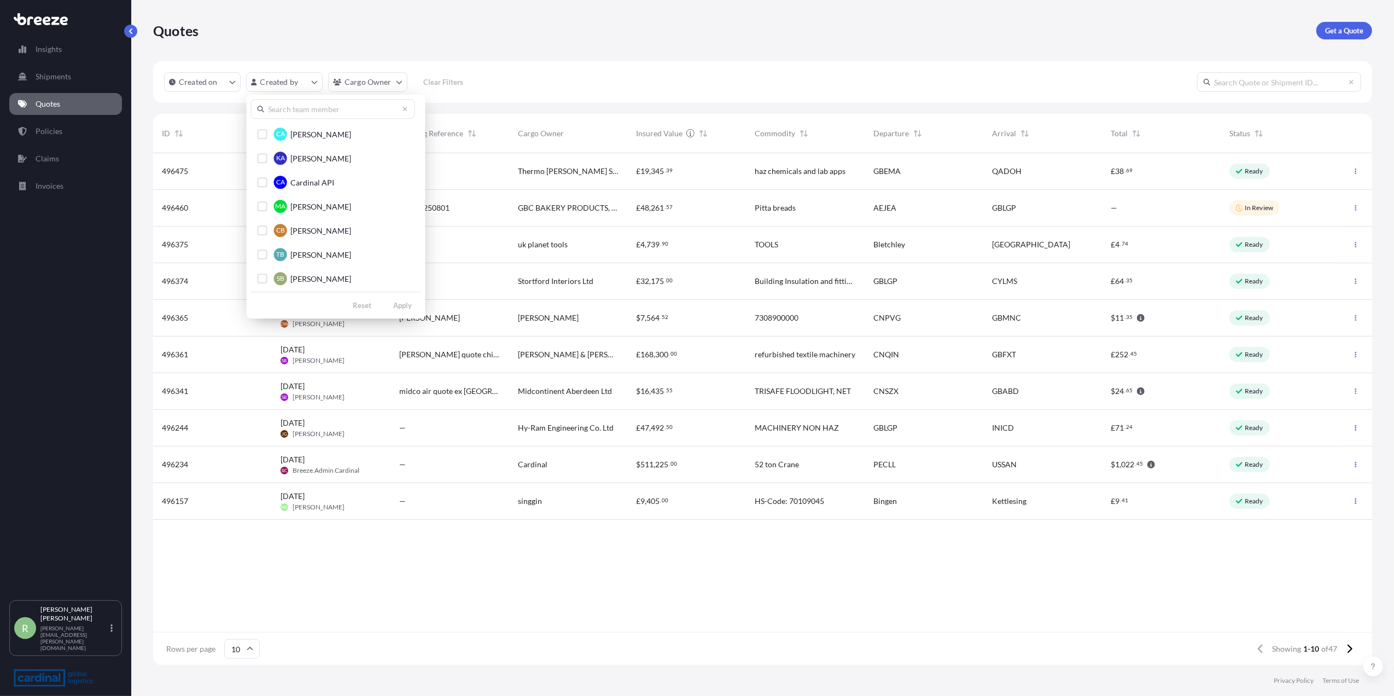
click at [296, 108] on input "text" at bounding box center [333, 109] width 164 height 20
type input "MATT"
click at [261, 154] on div "Select Option" at bounding box center [263, 158] width 10 height 10
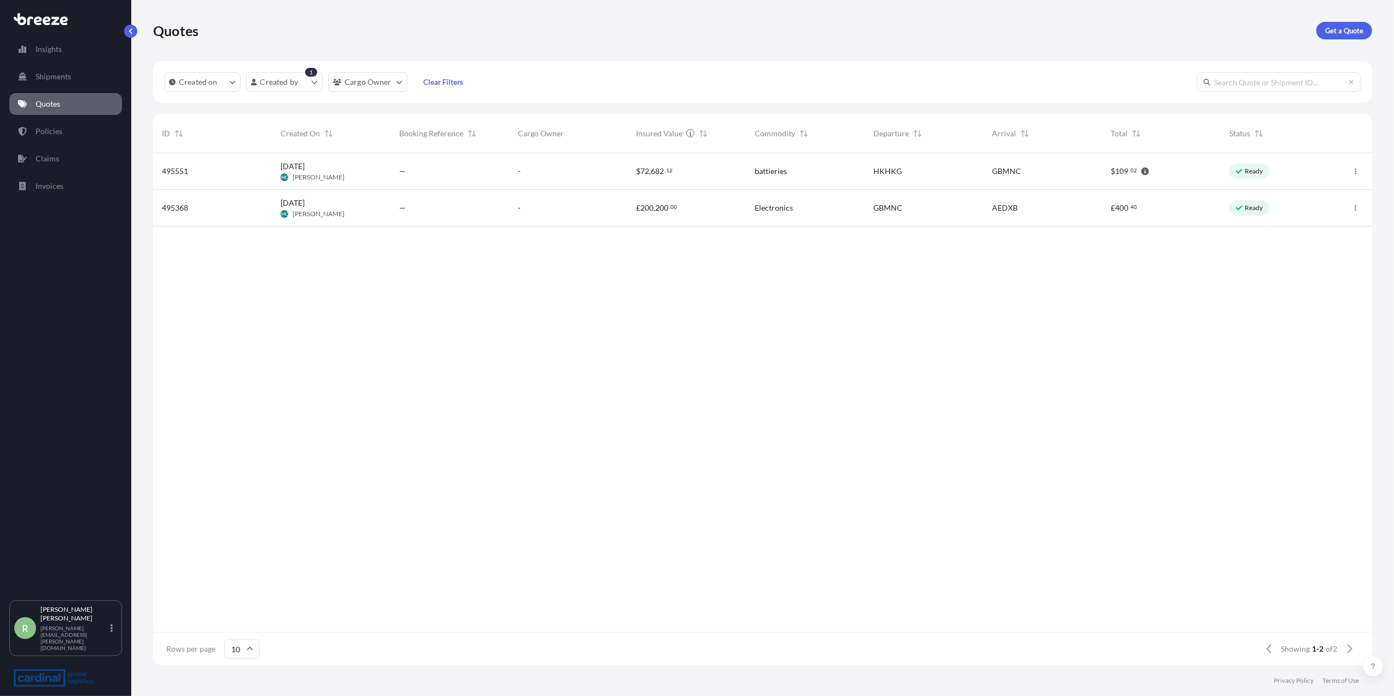
click at [949, 167] on div "HKHKG" at bounding box center [923, 171] width 101 height 11
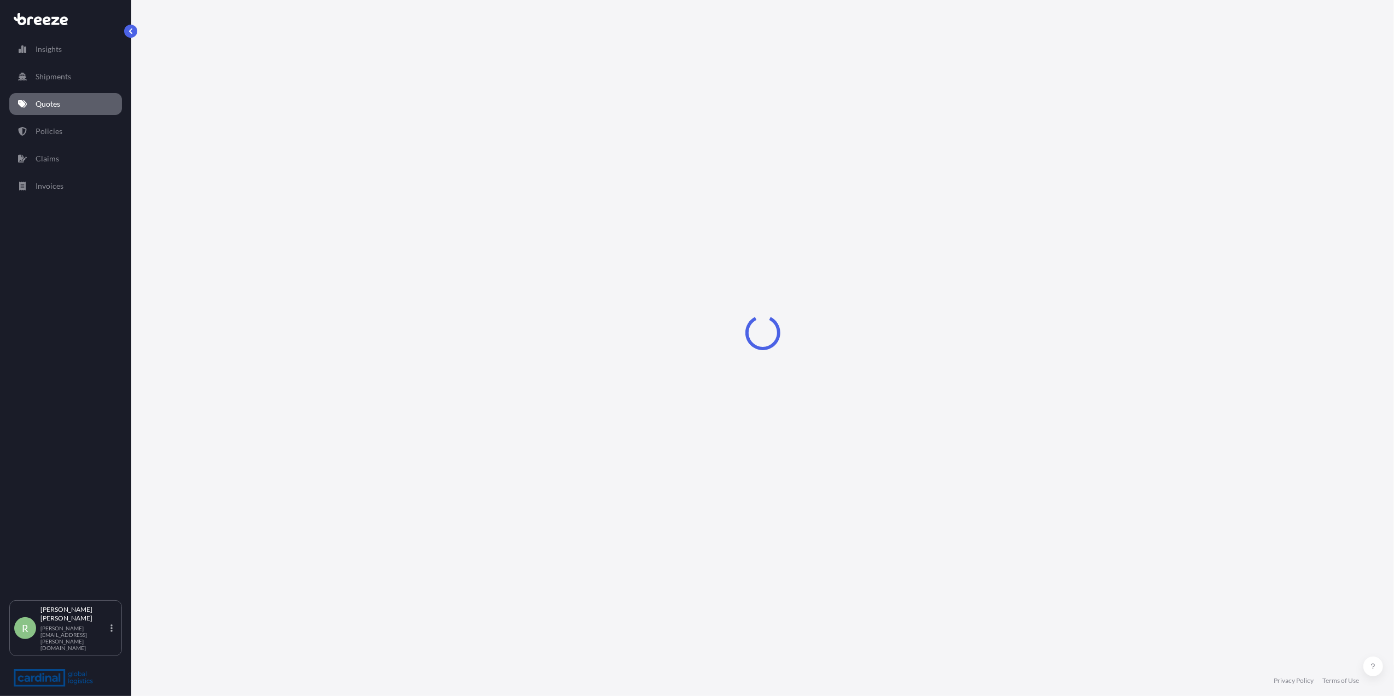
select select "Air"
select select "4"
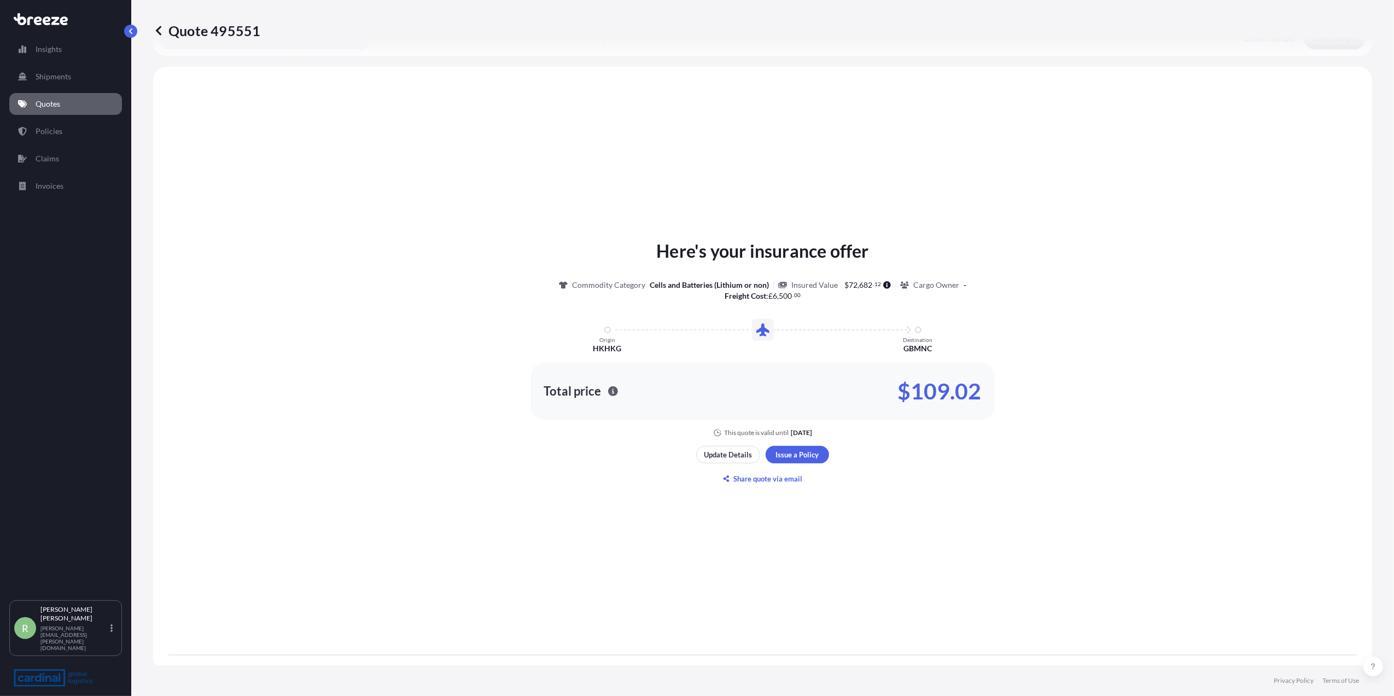
scroll to position [323, 0]
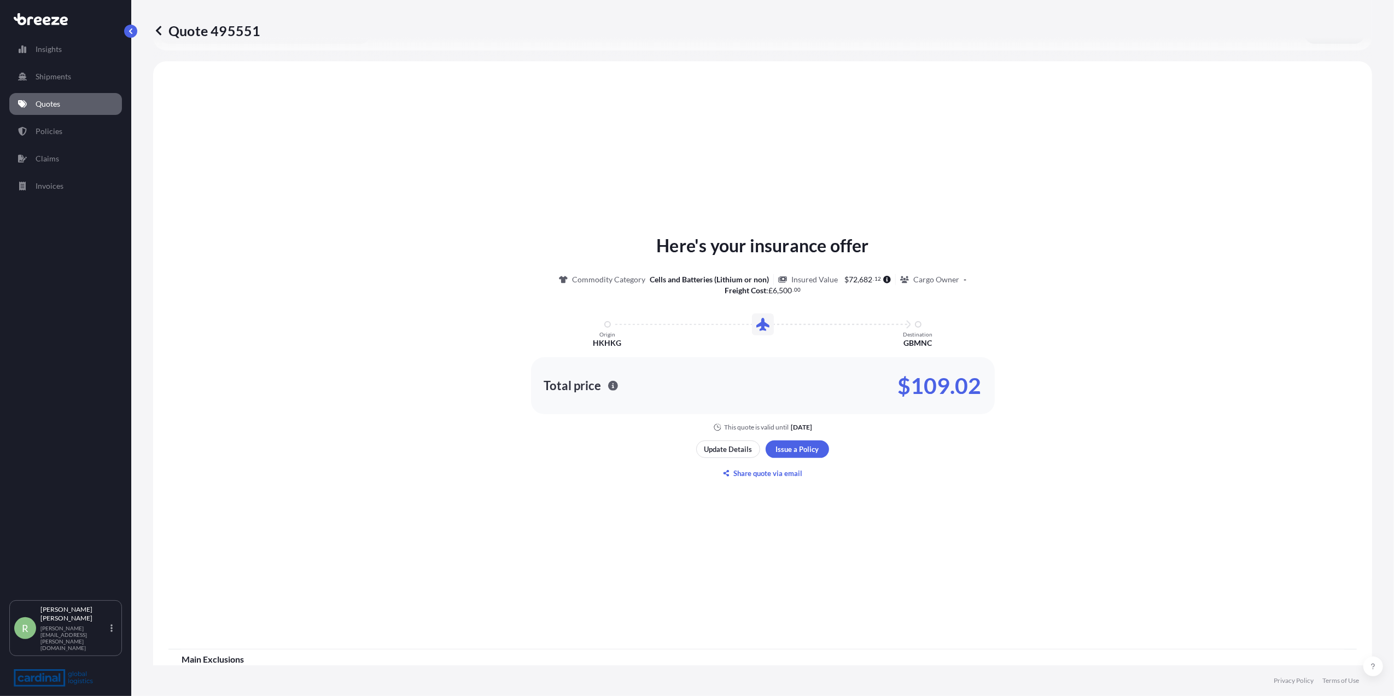
click at [136, 38] on div "Quote 495551 Route Details Cover door to port - Add loading place Place of load…" at bounding box center [762, 332] width 1263 height 665
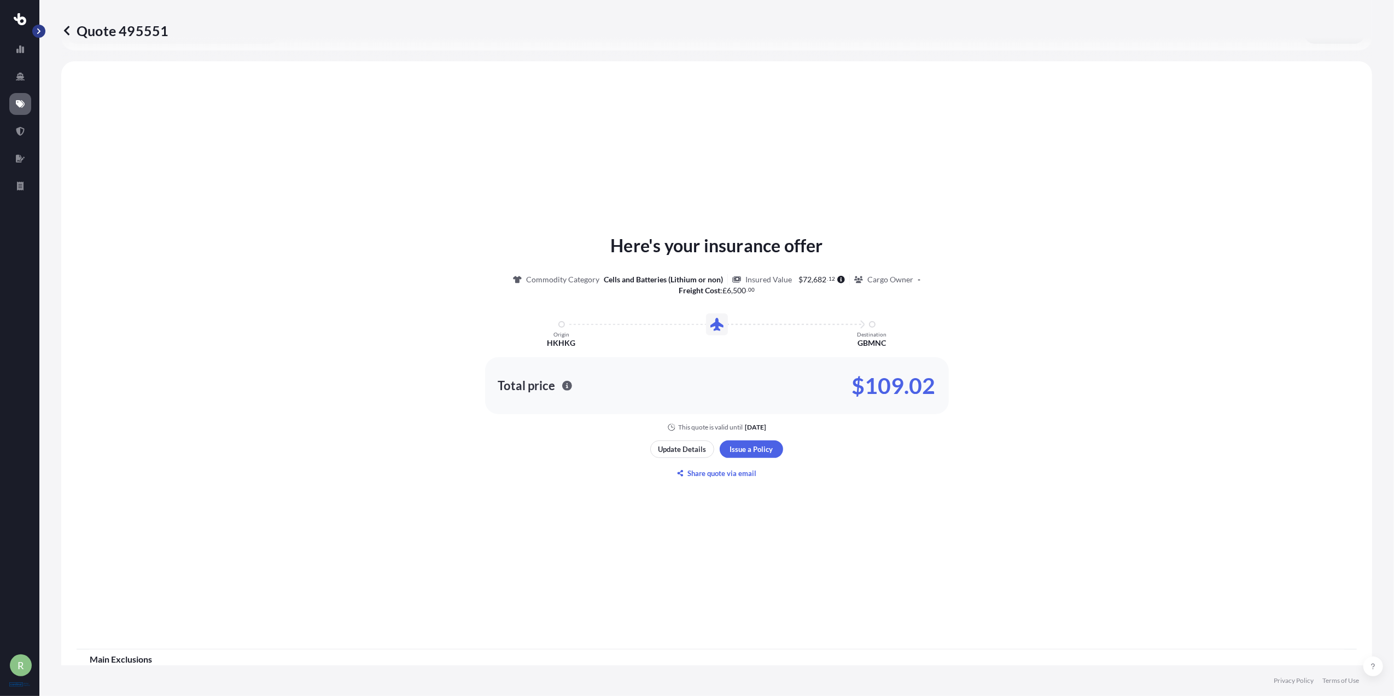
click at [42, 36] on button "button" at bounding box center [38, 31] width 13 height 13
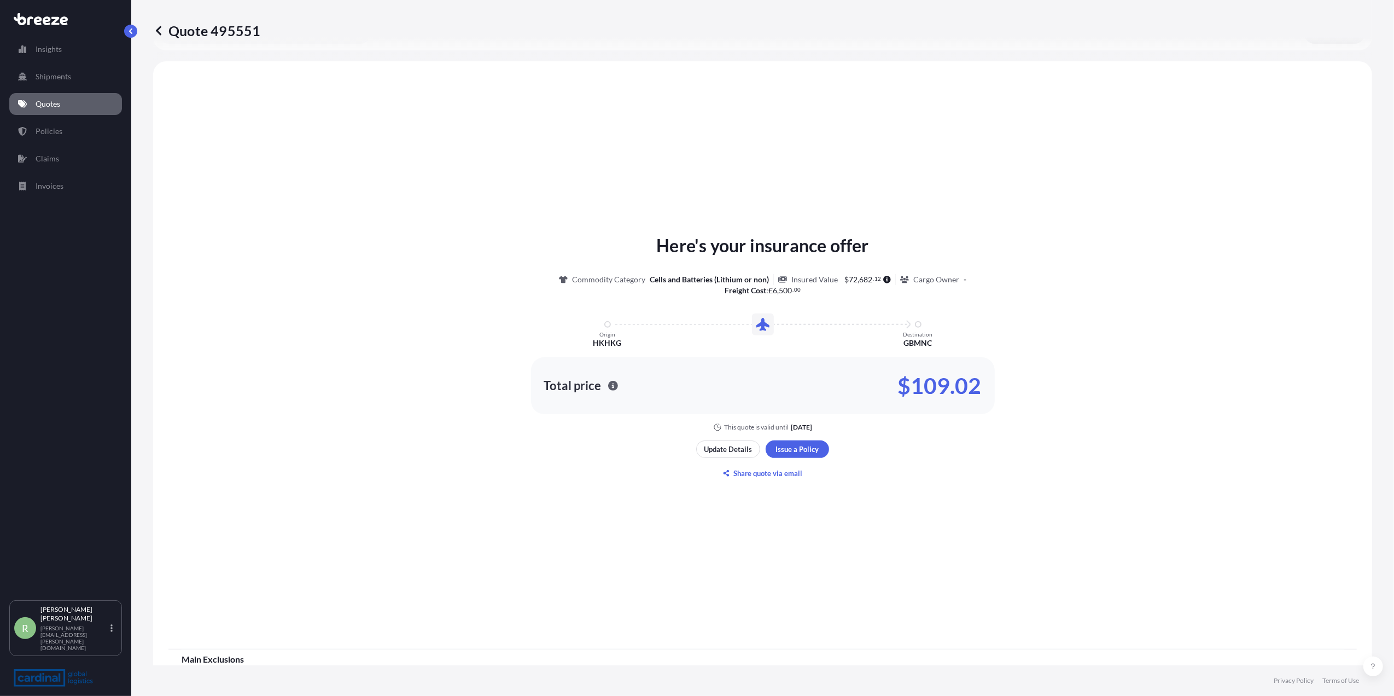
click at [158, 31] on icon at bounding box center [158, 30] width 5 height 9
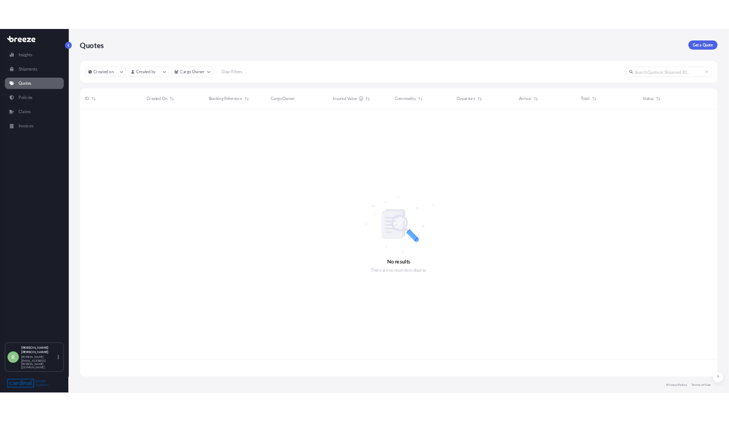
scroll to position [506, 1208]
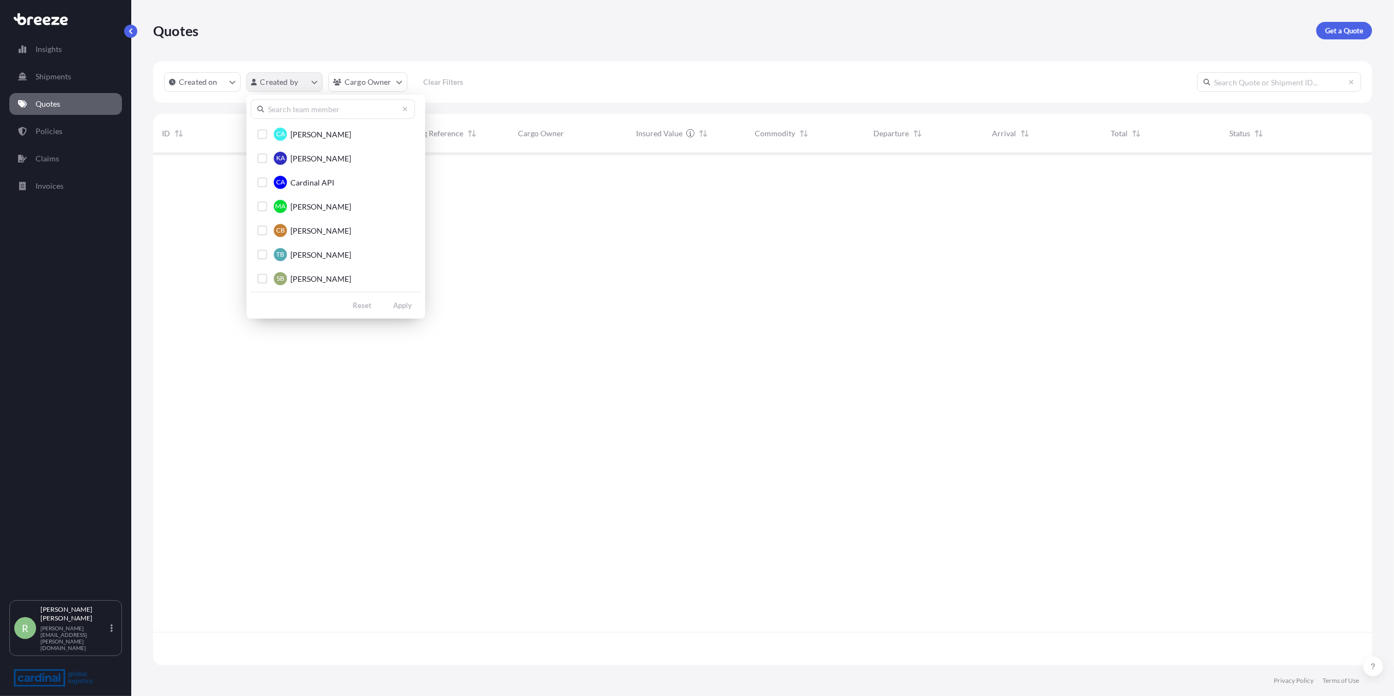
click at [277, 82] on html "Insights Shipments Quotes Policies Claims Invoices R [PERSON_NAME] Stuart [EMAI…" at bounding box center [697, 348] width 1394 height 696
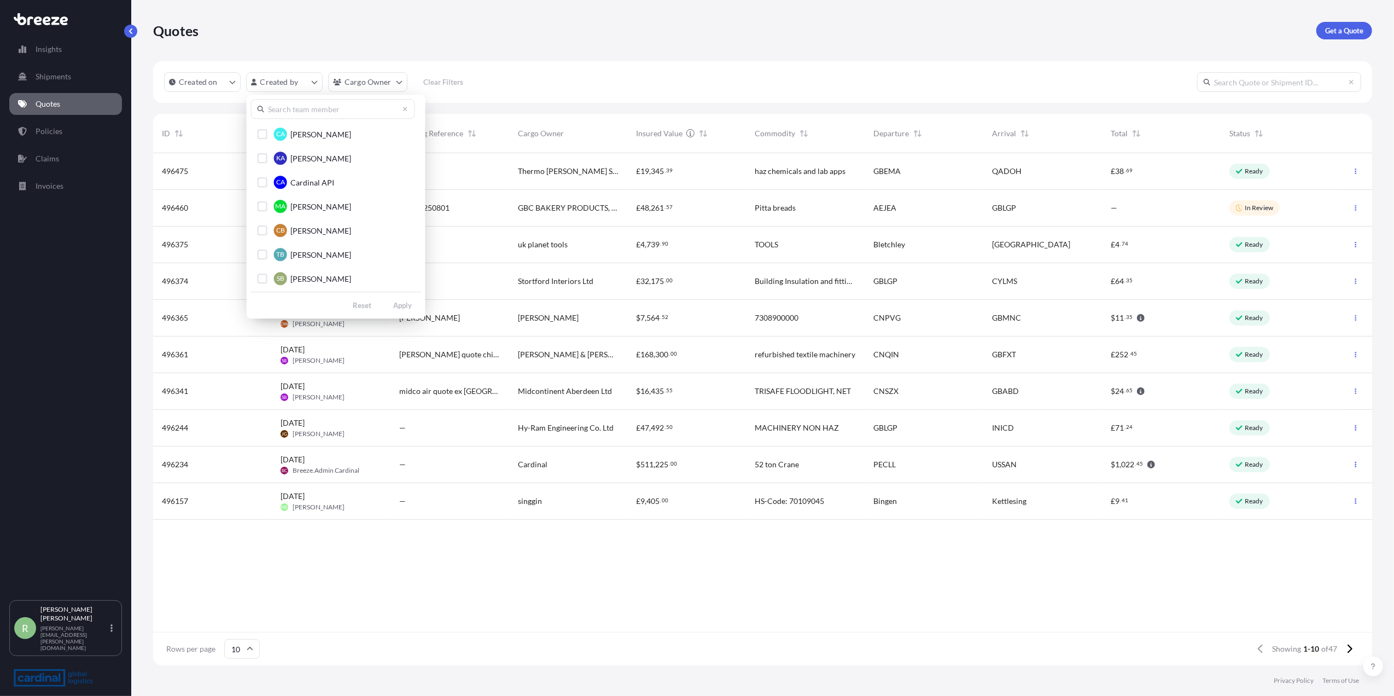
click at [316, 106] on input "text" at bounding box center [333, 109] width 164 height 20
type input "MATT"
click at [289, 160] on button "MC [PERSON_NAME]" at bounding box center [333, 158] width 164 height 22
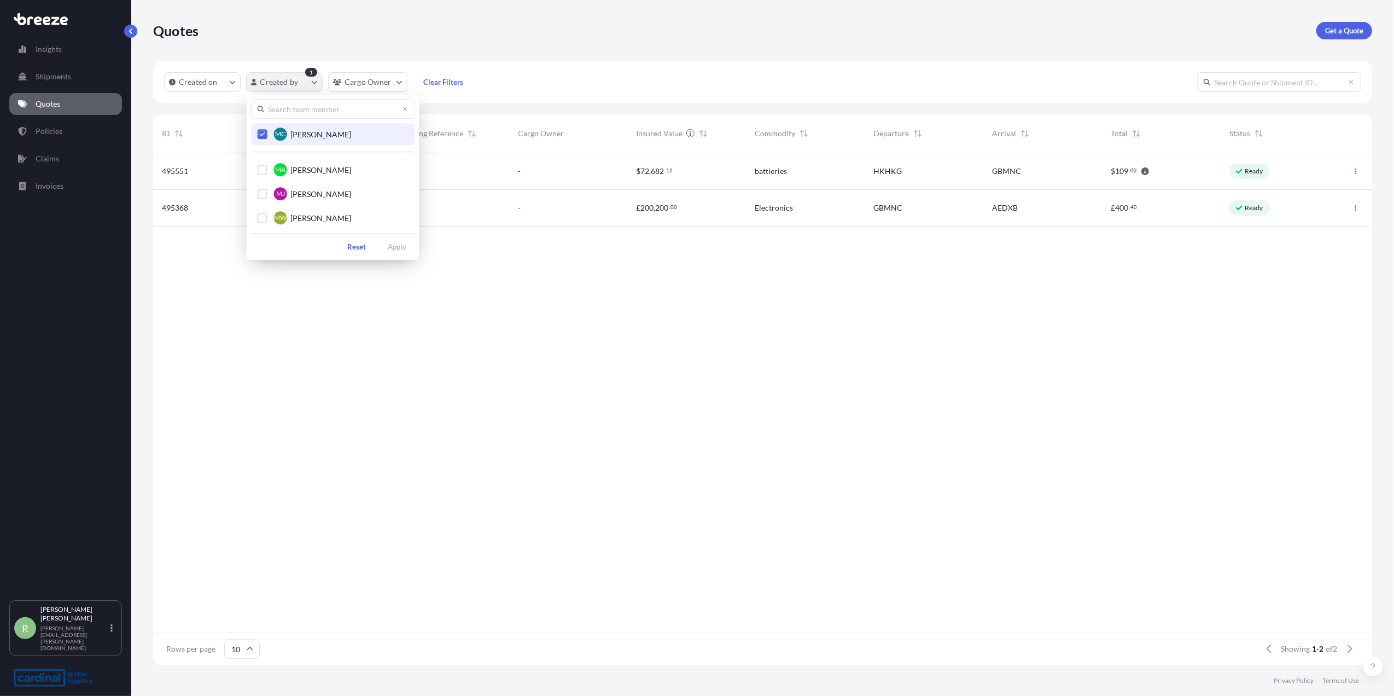
click at [284, 85] on html "Insights Shipments Quotes Policies Claims Invoices R [PERSON_NAME] Stuart [EMAI…" at bounding box center [697, 348] width 1394 height 696
click at [302, 110] on input "text" at bounding box center [333, 109] width 164 height 20
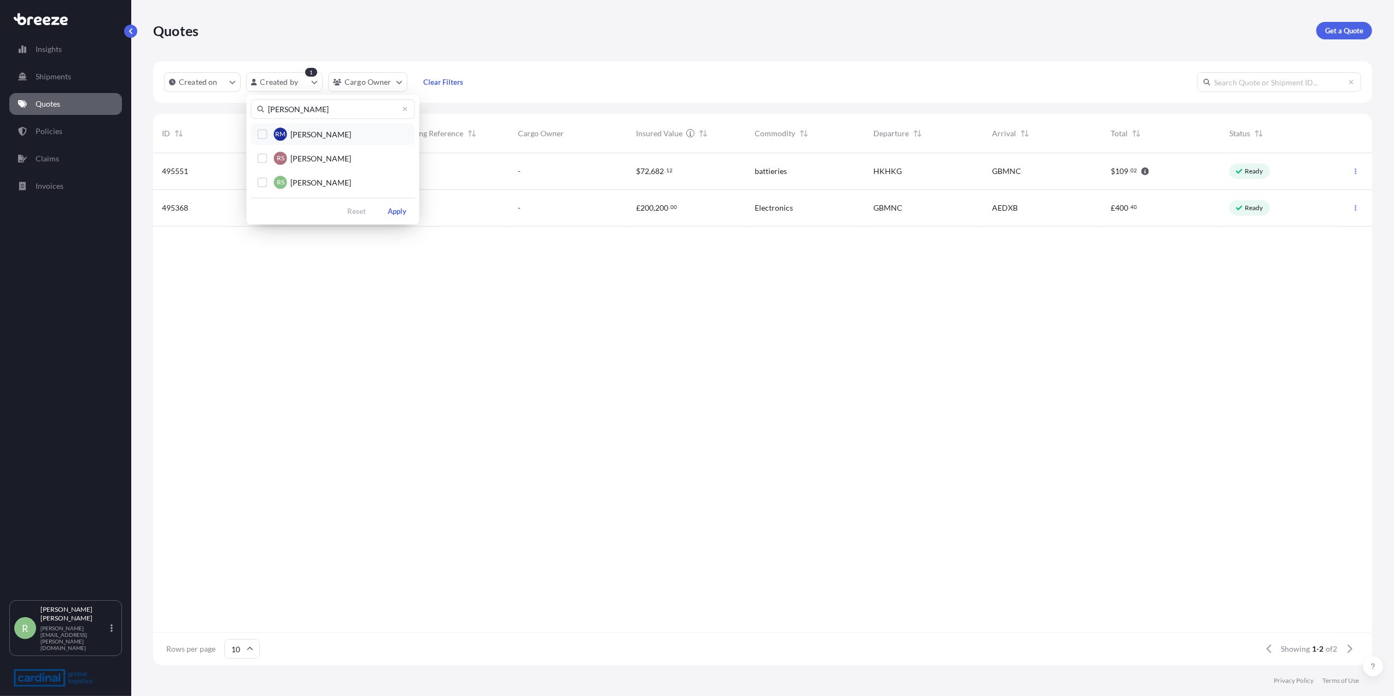
type input "[PERSON_NAME]"
click at [258, 182] on div "Select Option" at bounding box center [263, 182] width 10 height 10
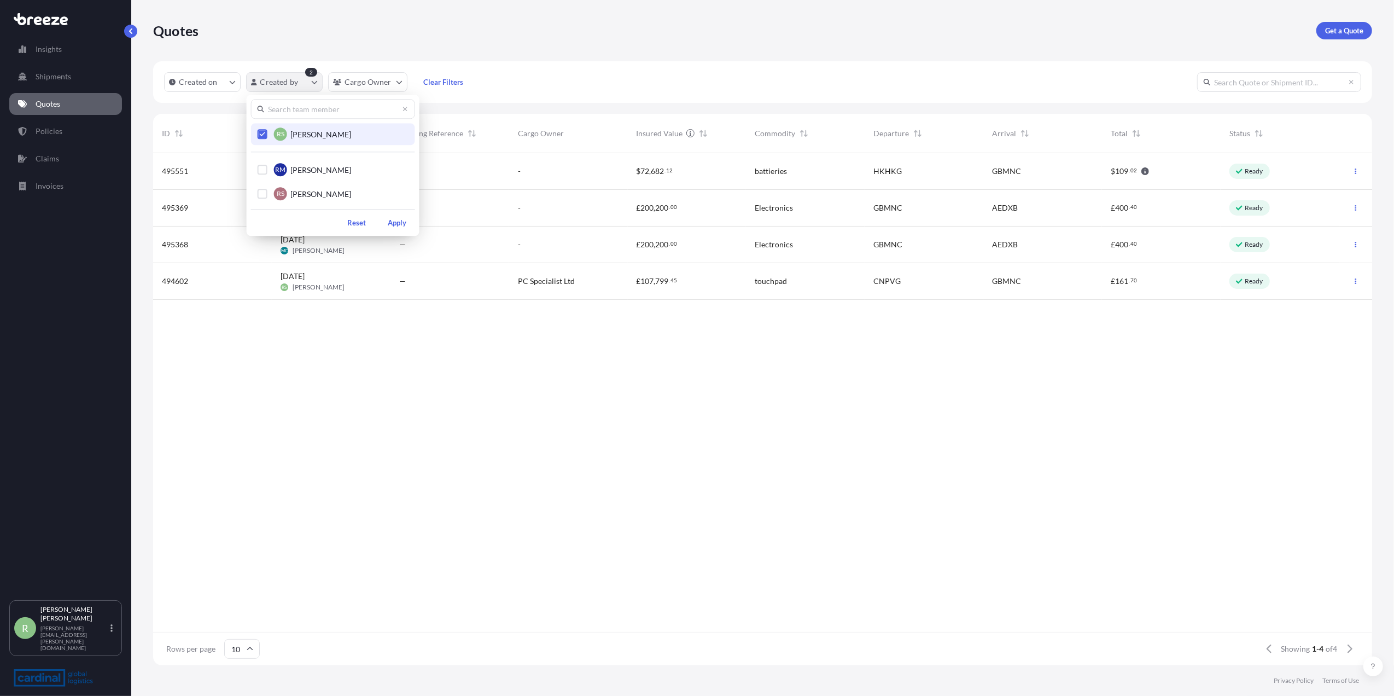
click at [291, 88] on html "Insights Shipments Quotes Policies Claims Invoices R [PERSON_NAME] Stuart [EMAI…" at bounding box center [697, 348] width 1394 height 696
click at [294, 110] on input "text" at bounding box center [333, 109] width 164 height 20
type input "MATT"
click at [267, 133] on button "MC [PERSON_NAME]" at bounding box center [333, 134] width 164 height 22
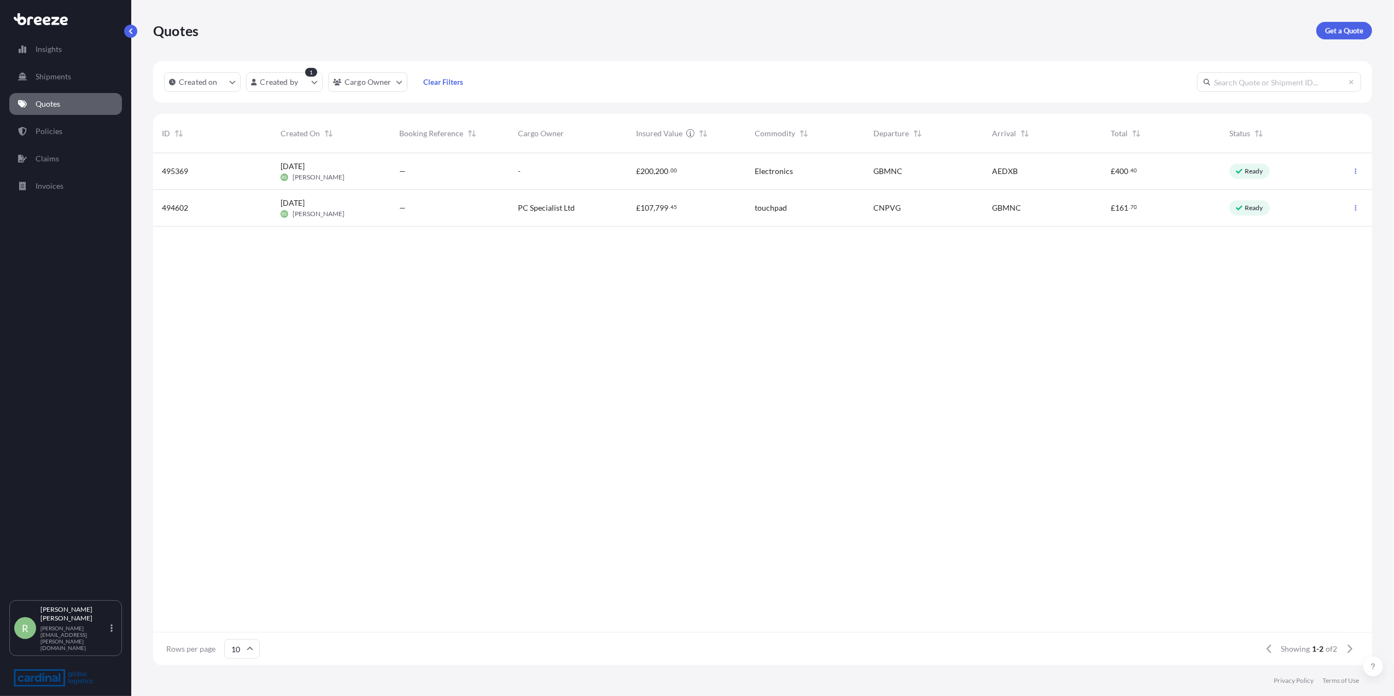
click at [364, 169] on div "[DATE] RS [PERSON_NAME]" at bounding box center [331, 171] width 101 height 21
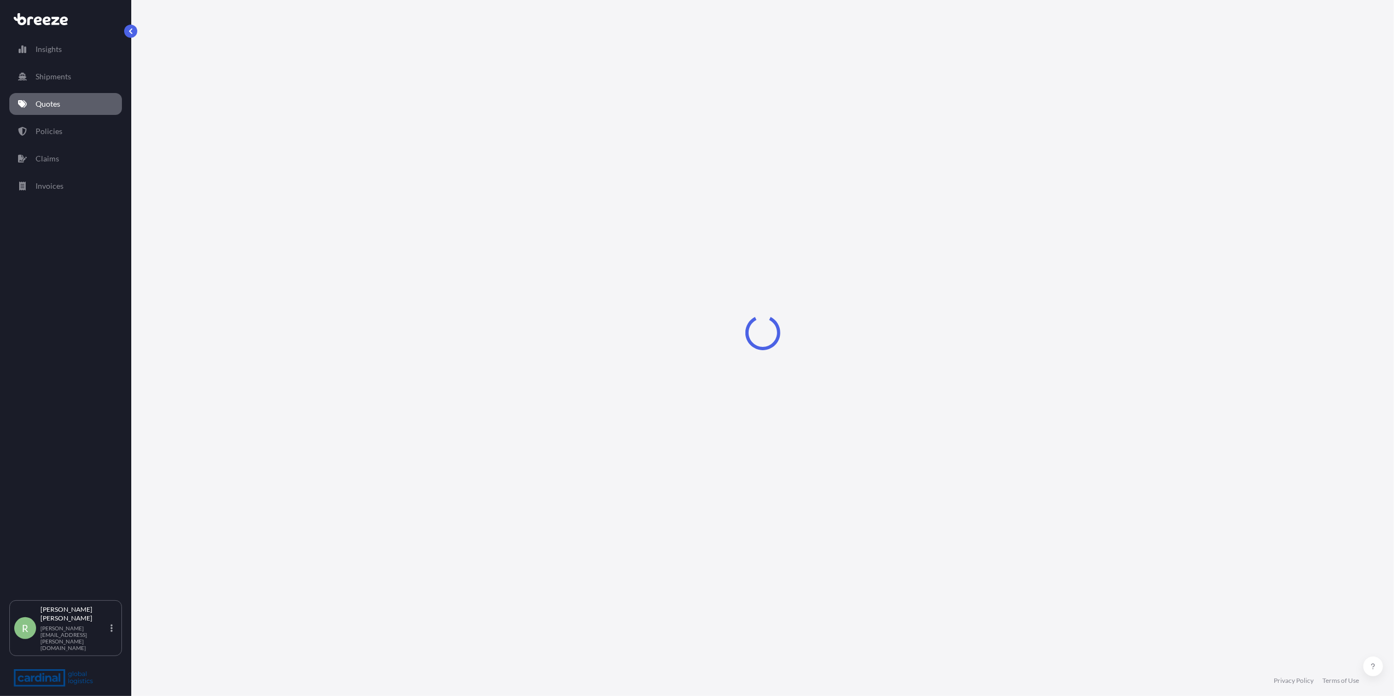
select select "Air"
select select "1"
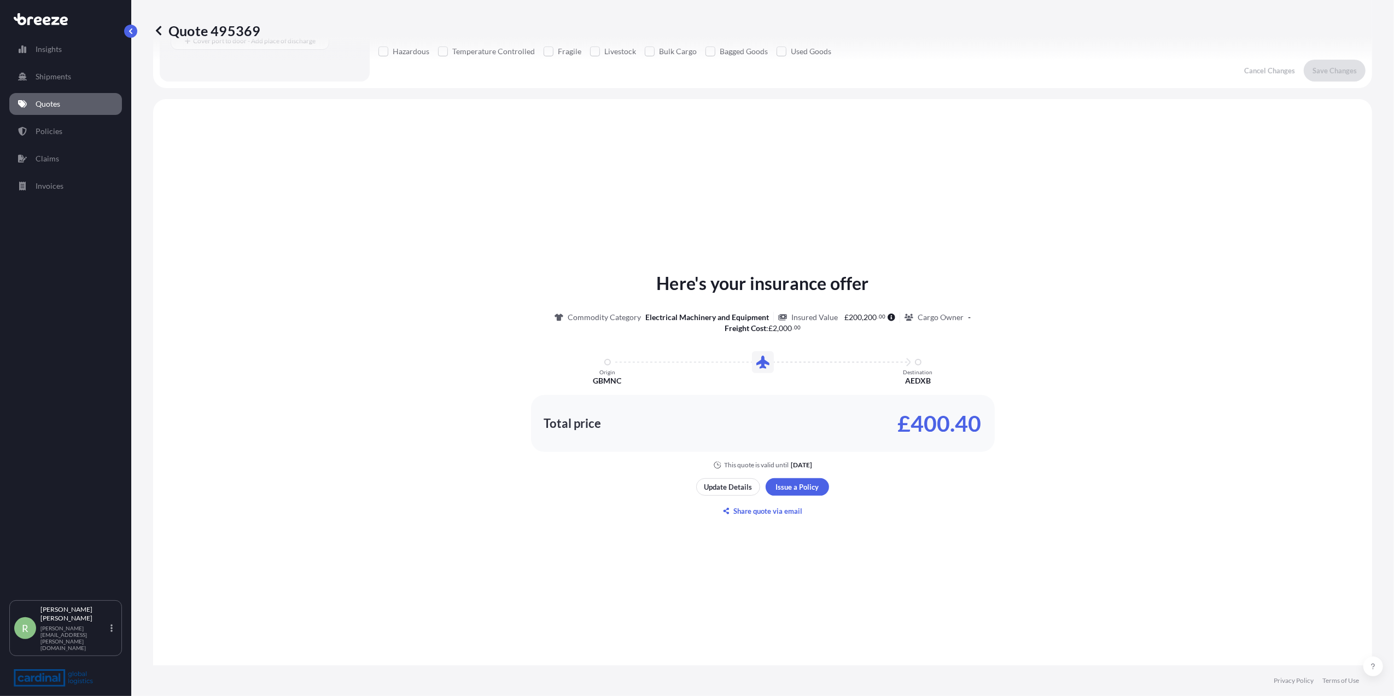
scroll to position [323, 0]
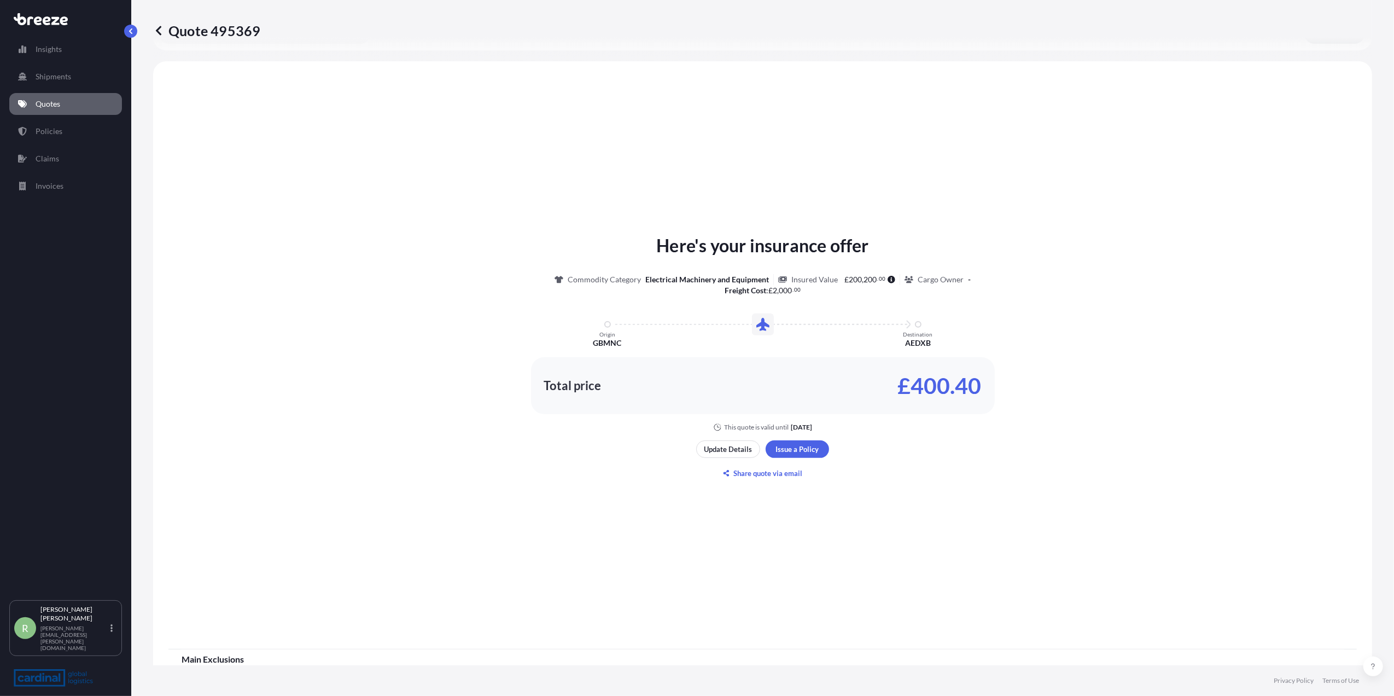
click at [160, 29] on icon at bounding box center [158, 30] width 11 height 11
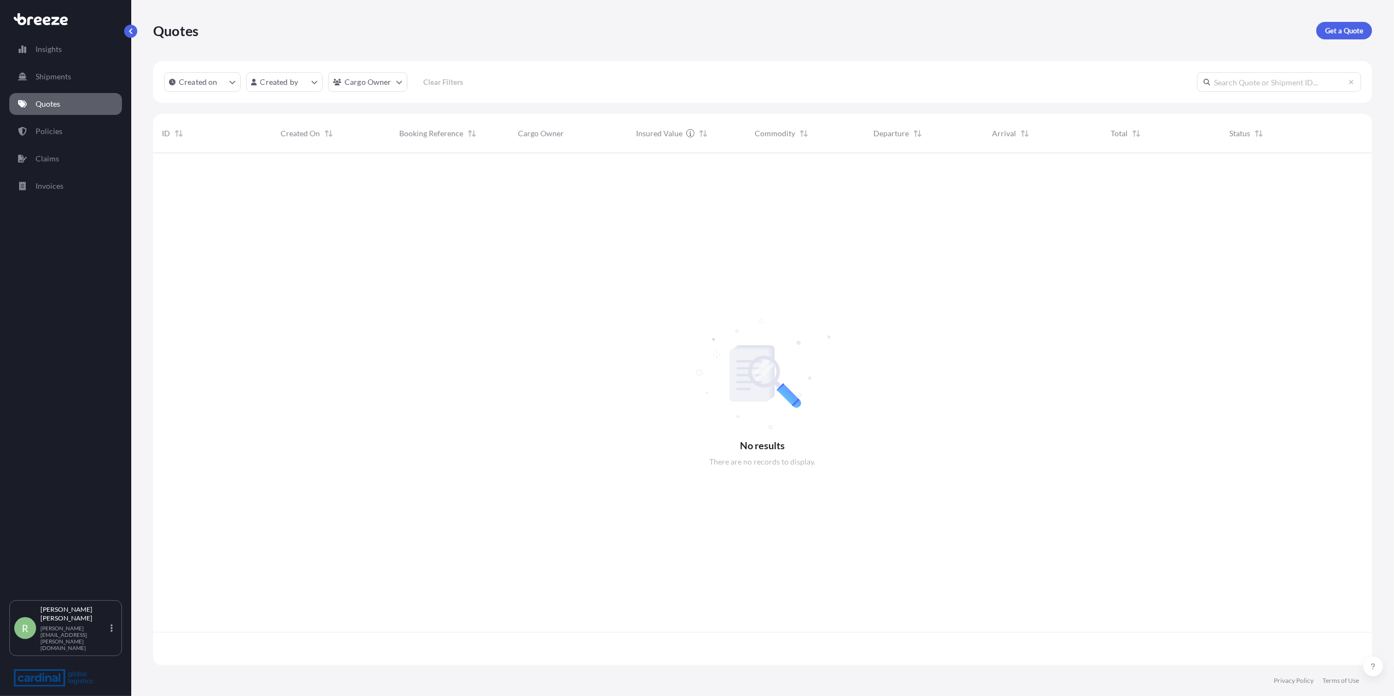
scroll to position [506, 1208]
click at [276, 79] on html "Insights Shipments Quotes Policies Claims Invoices R [PERSON_NAME] Stuart [EMAI…" at bounding box center [697, 348] width 1394 height 696
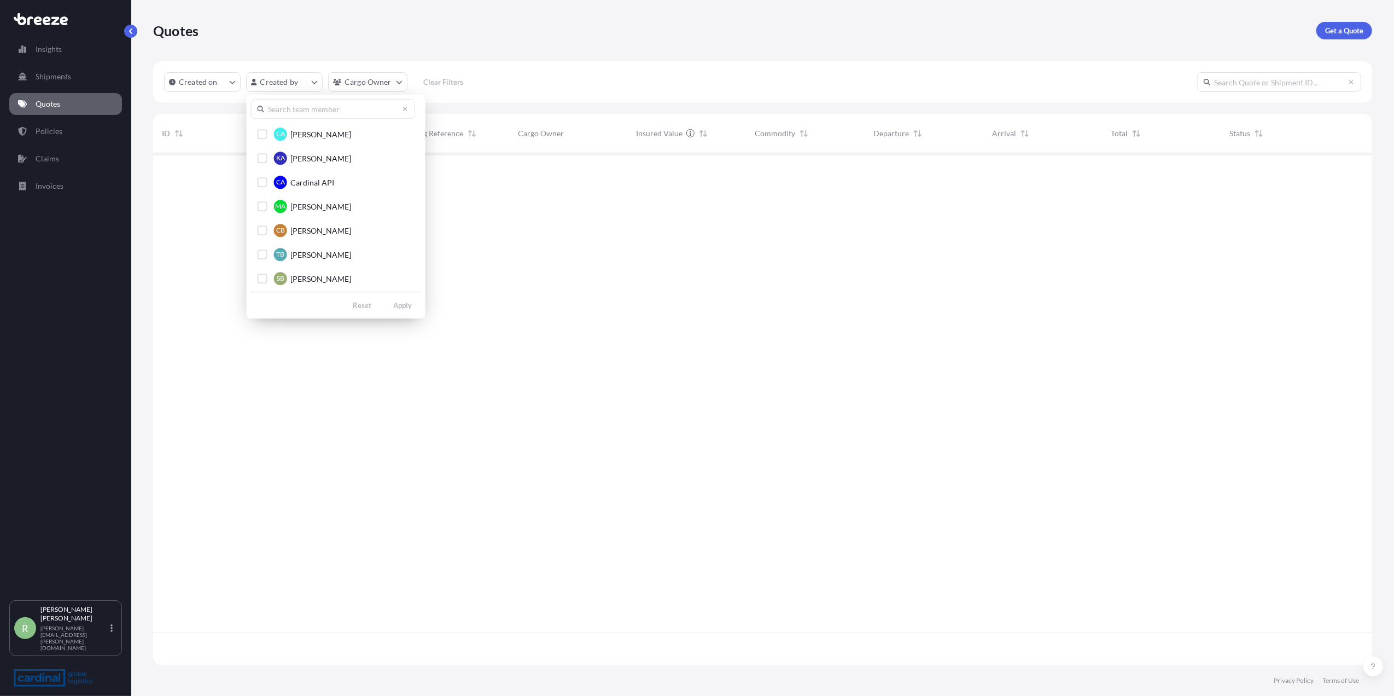
click at [279, 106] on input "text" at bounding box center [333, 109] width 164 height 20
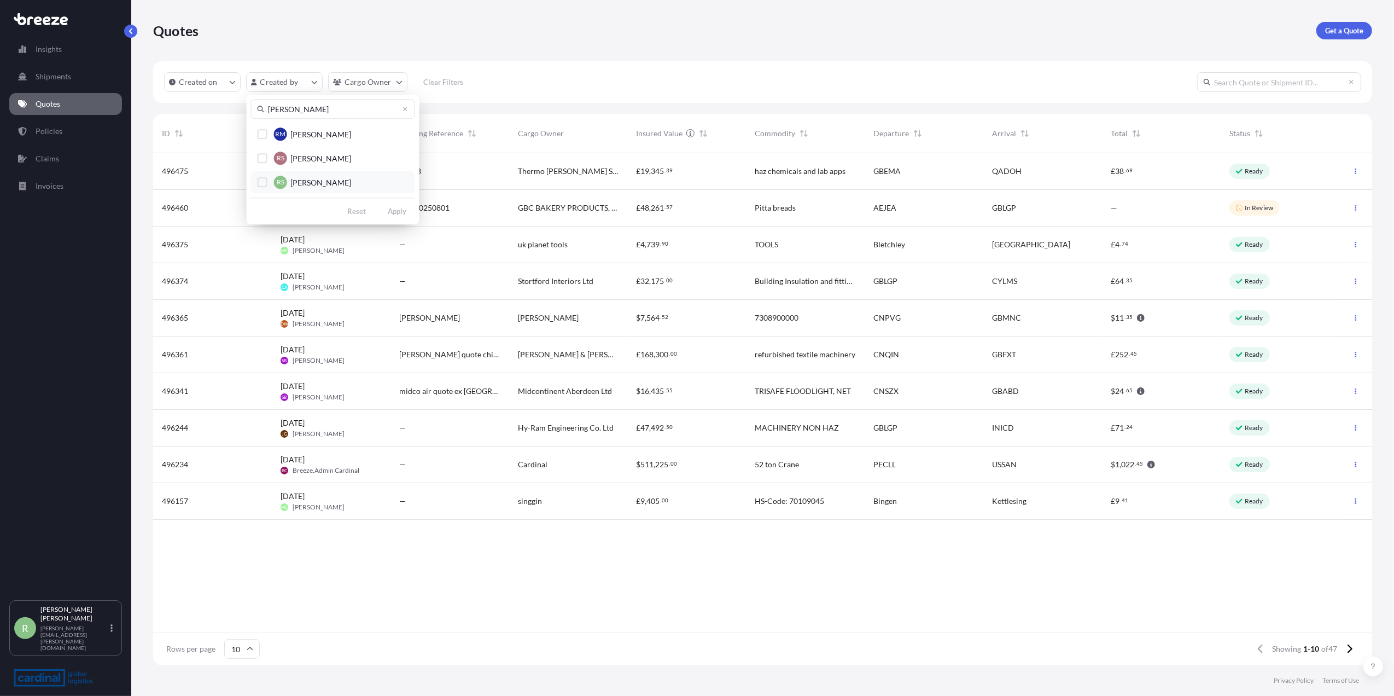
type input "[PERSON_NAME]"
click at [283, 182] on span "RS" at bounding box center [281, 182] width 8 height 11
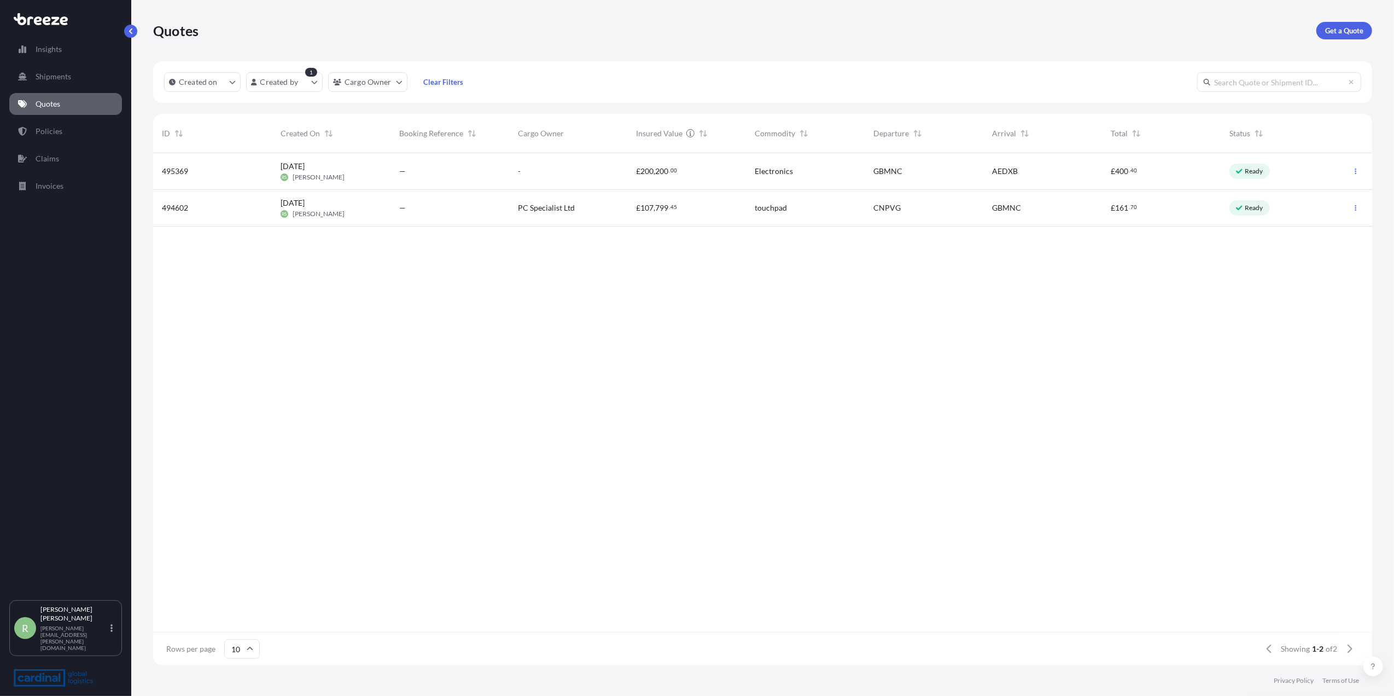
click at [1001, 207] on span "GBMNC" at bounding box center [1006, 207] width 29 height 11
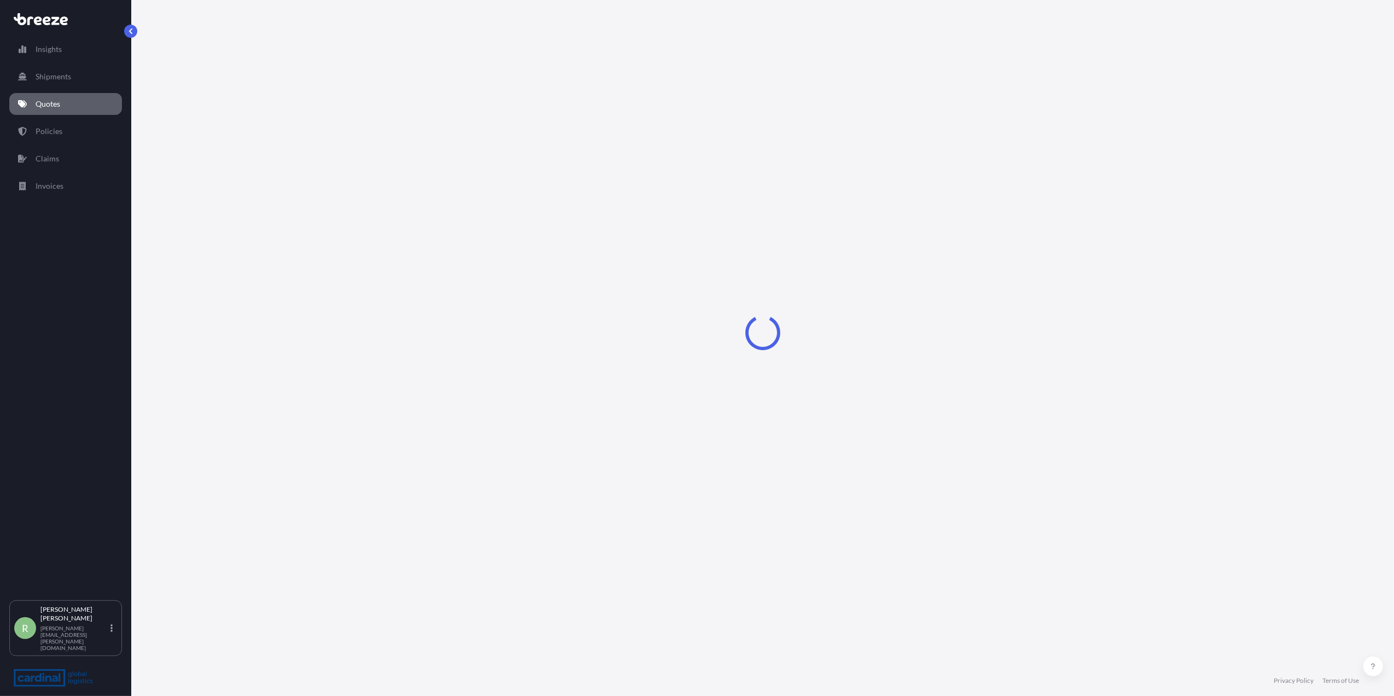
select select "Air"
select select "1"
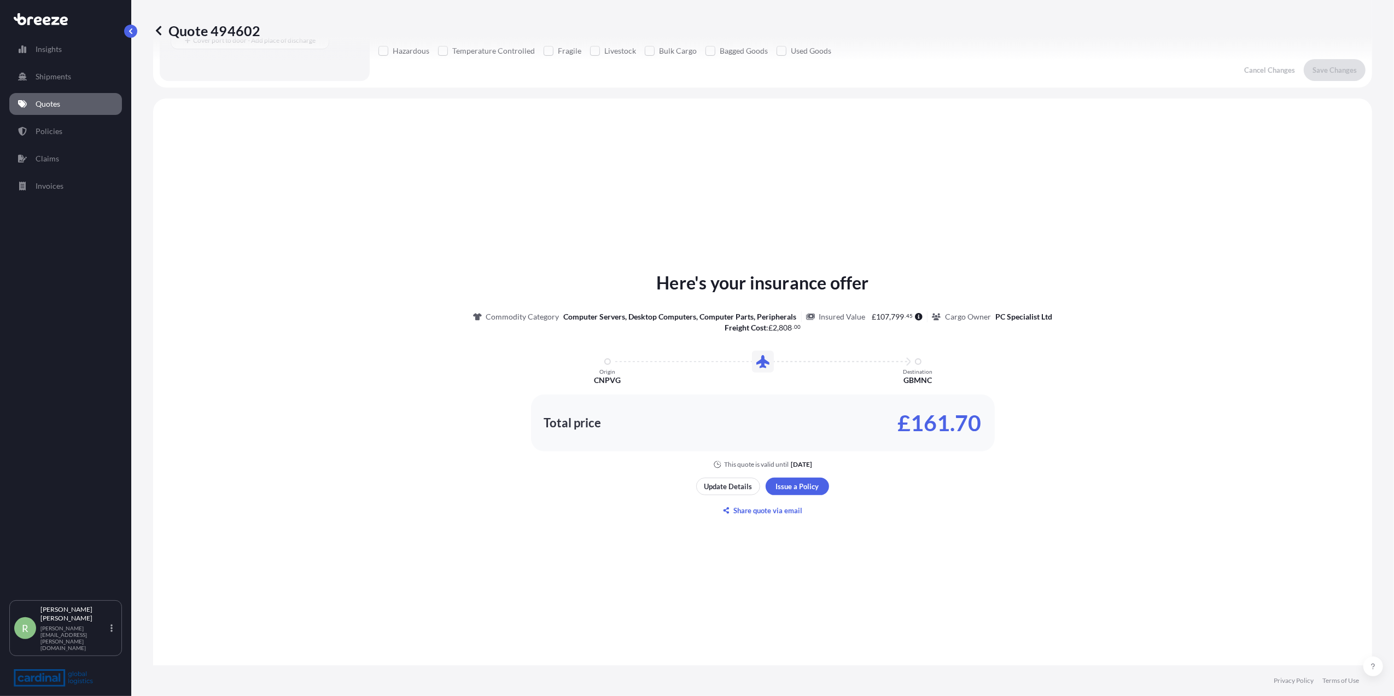
scroll to position [323, 0]
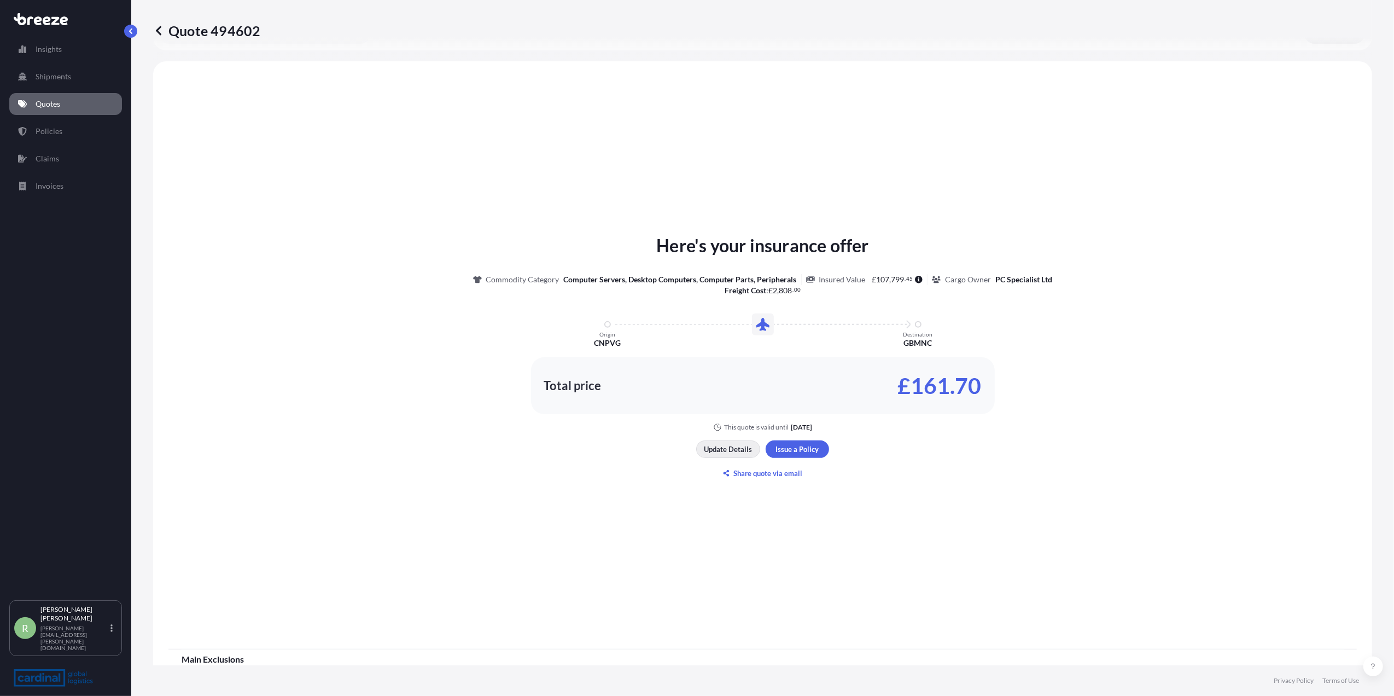
click at [721, 450] on p "Update Details" at bounding box center [728, 449] width 48 height 11
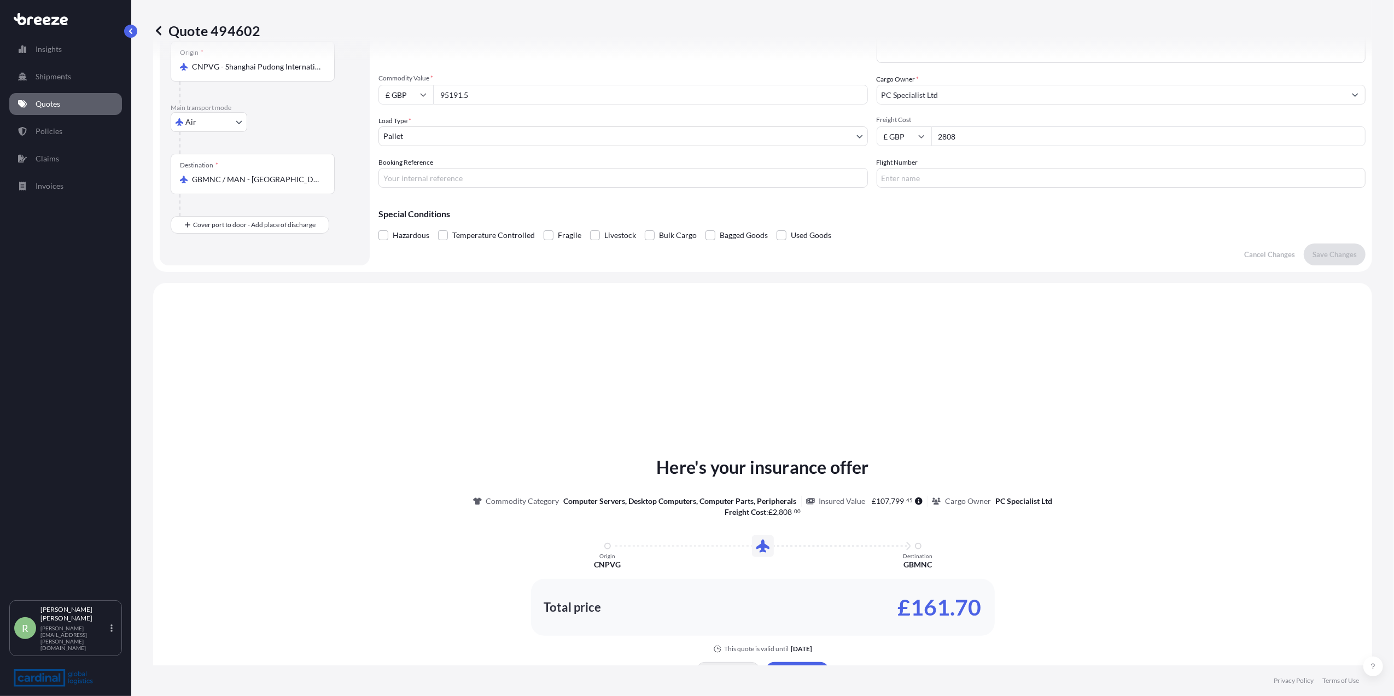
scroll to position [18, 0]
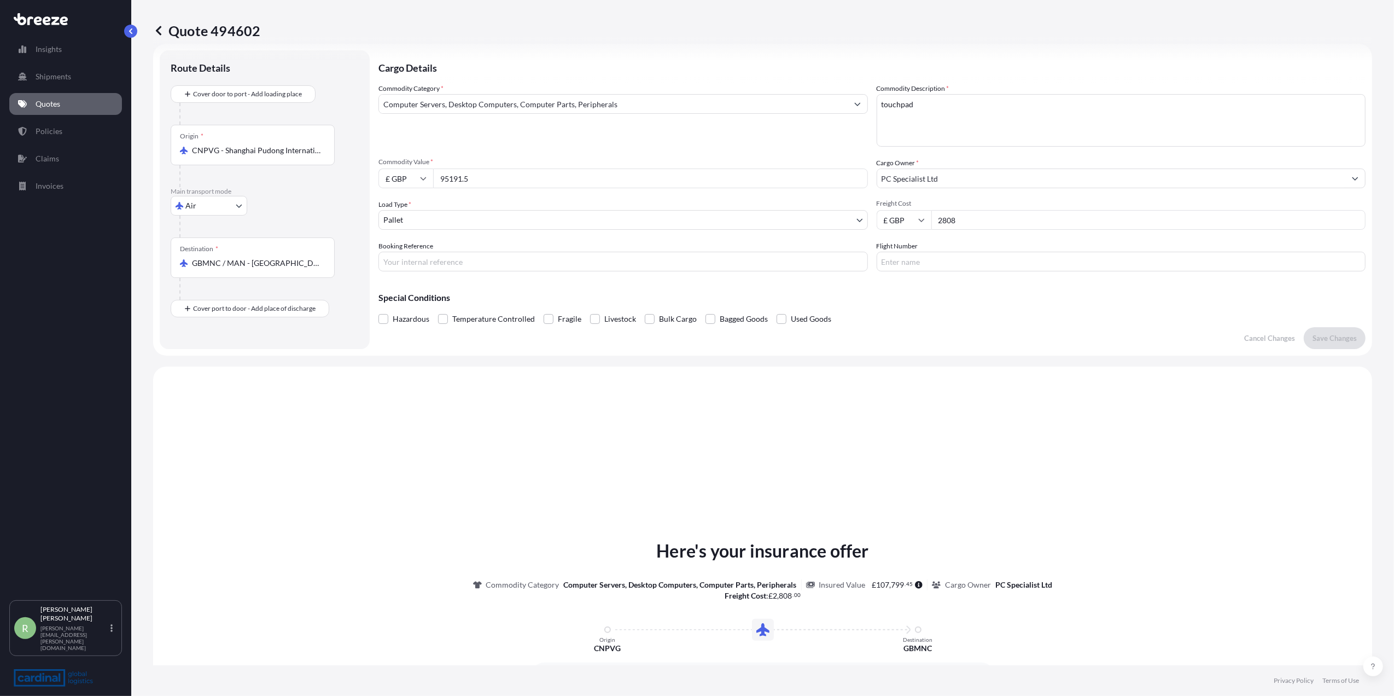
click at [925, 263] on input "Flight Number" at bounding box center [1121, 262] width 489 height 20
type input "TK071"
click at [449, 263] on input "Booking Reference" at bounding box center [622, 262] width 489 height 20
paste input "23592376793"
type input "23592376793"
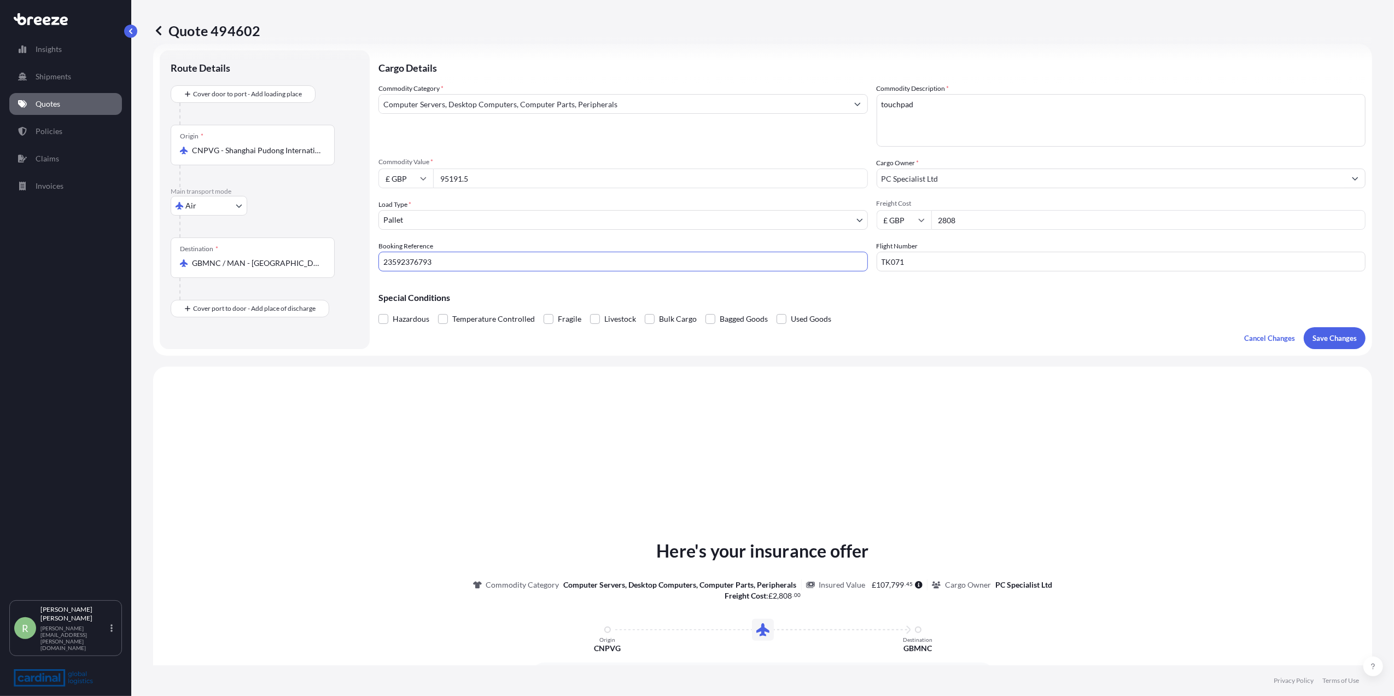
click at [449, 263] on input "23592376793" at bounding box center [622, 262] width 489 height 20
drag, startPoint x: 482, startPoint y: 261, endPoint x: 277, endPoint y: 282, distance: 206.7
click at [277, 282] on form "Route Details Cover door to port - Add loading place Place of loading Road Road…" at bounding box center [762, 200] width 1219 height 312
click at [949, 265] on input "TK071" at bounding box center [1121, 262] width 489 height 20
type input "TK071,"
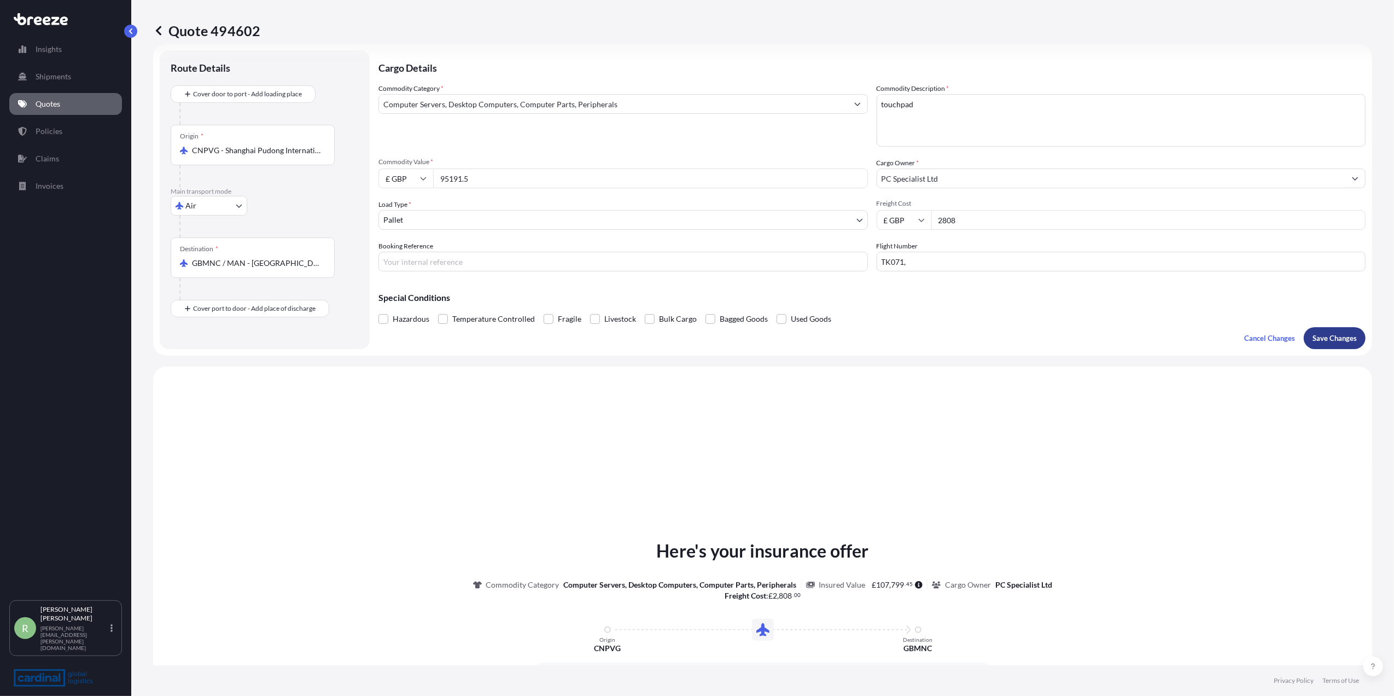
click at [1313, 339] on p "Save Changes" at bounding box center [1335, 338] width 44 height 11
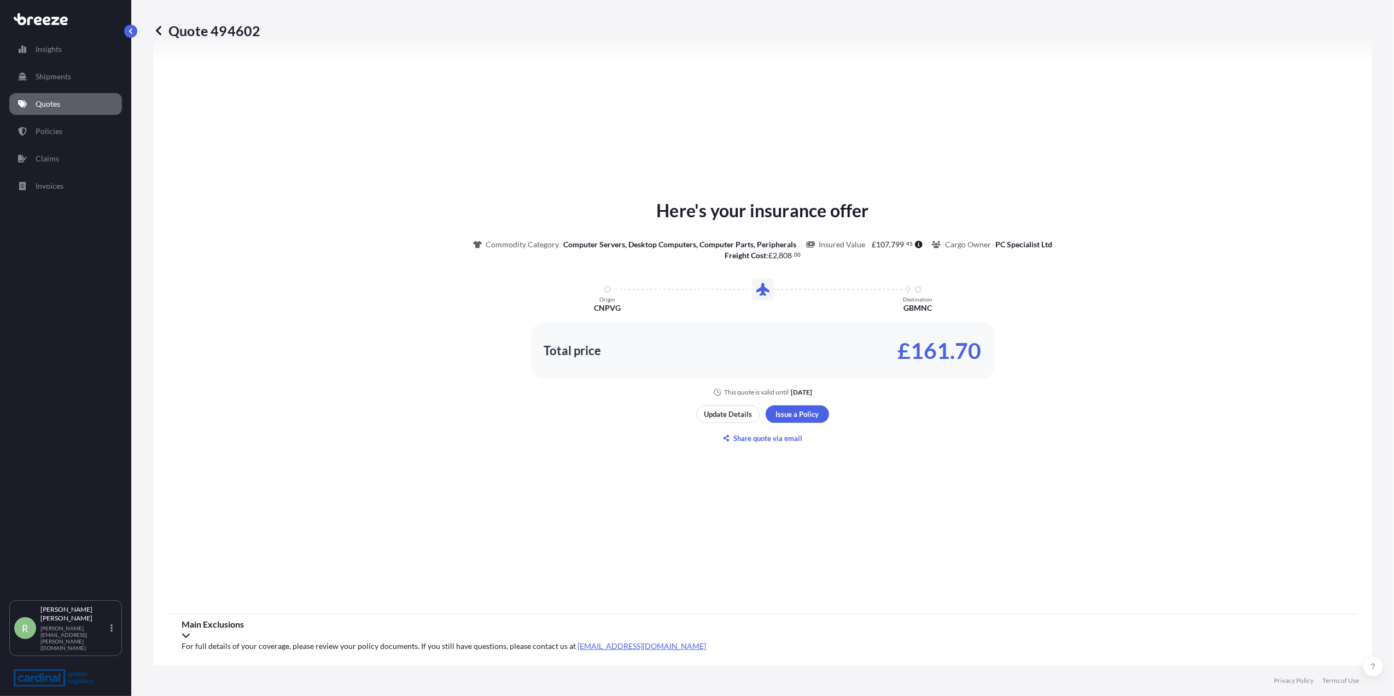
select select "Air"
select select "1"
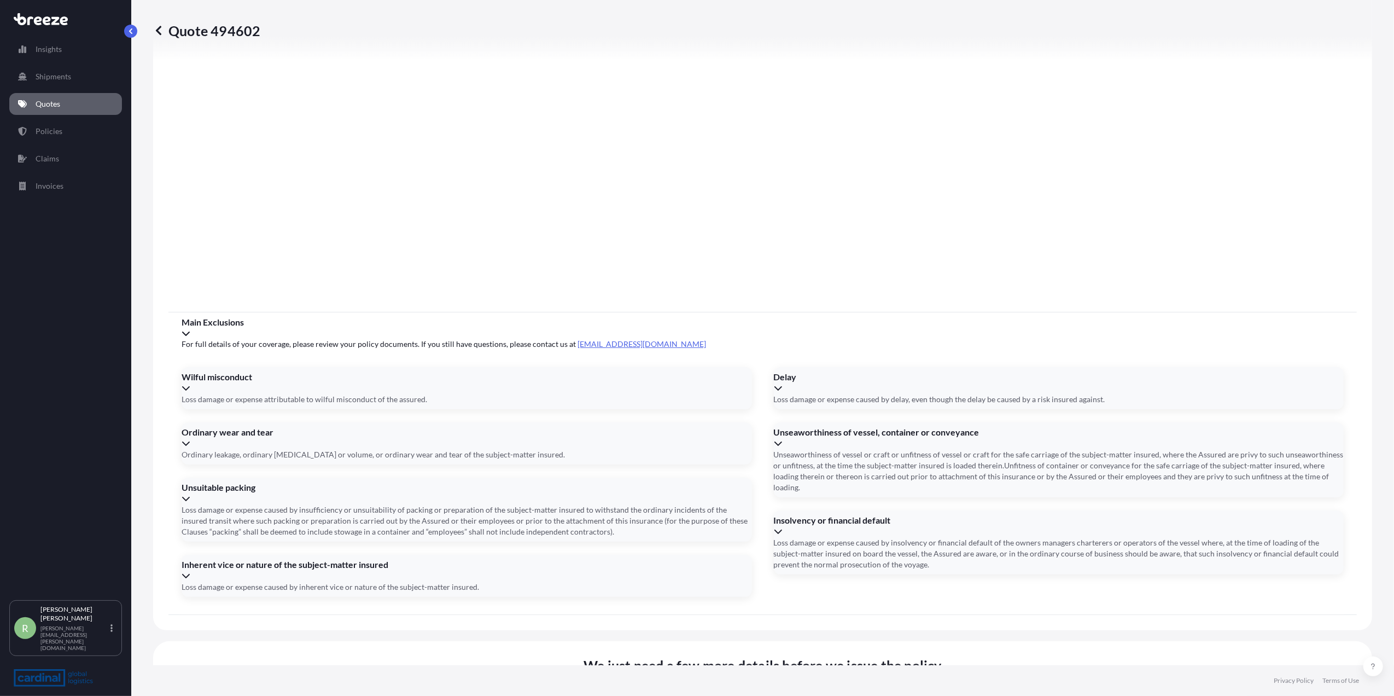
scroll to position [1040, 0]
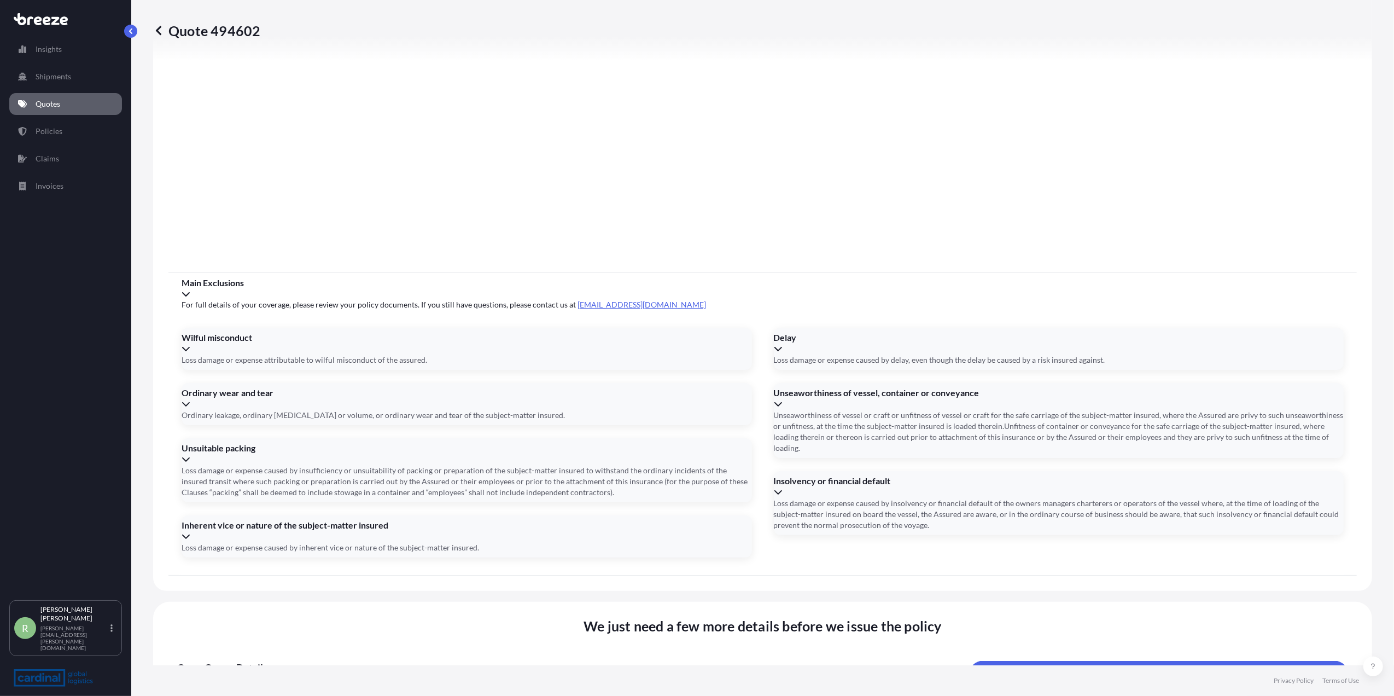
paste input "23592376793"
type input "23592376793"
type input "2PIA5080044"
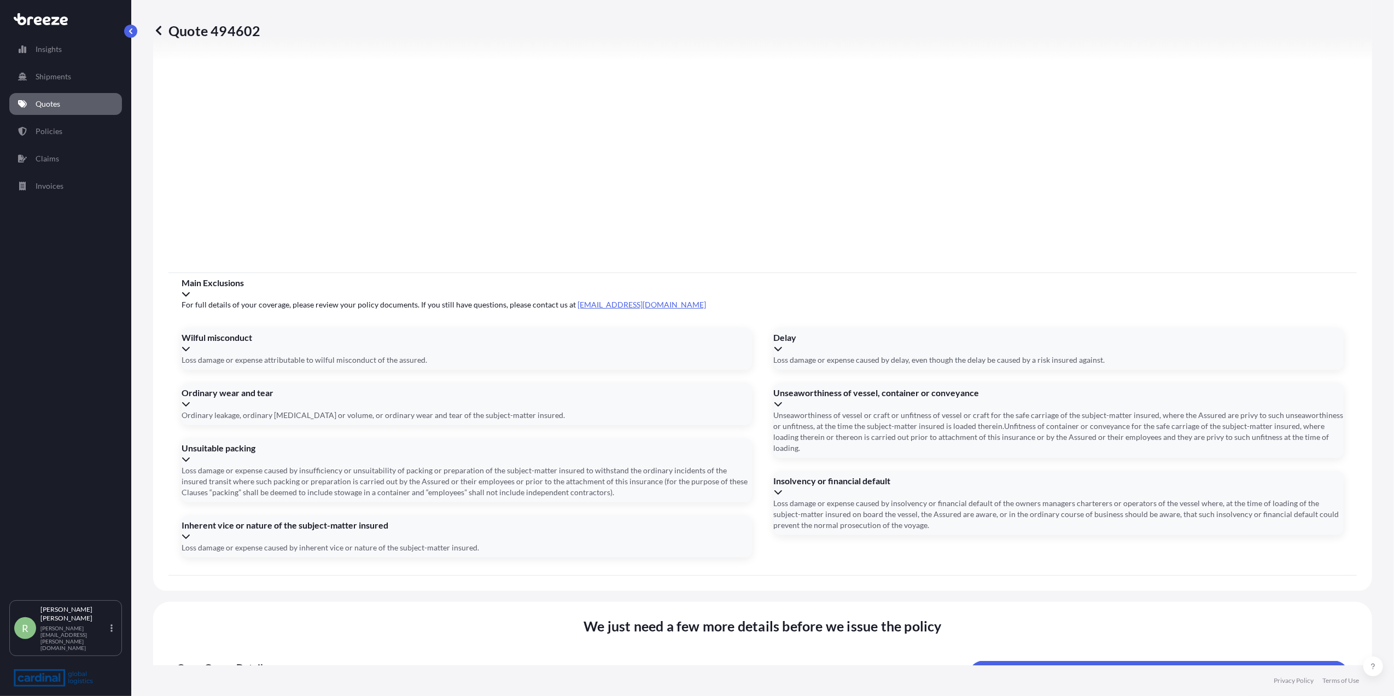
click at [429, 399] on button "10" at bounding box center [421, 391] width 18 height 18
type input "[DATE]"
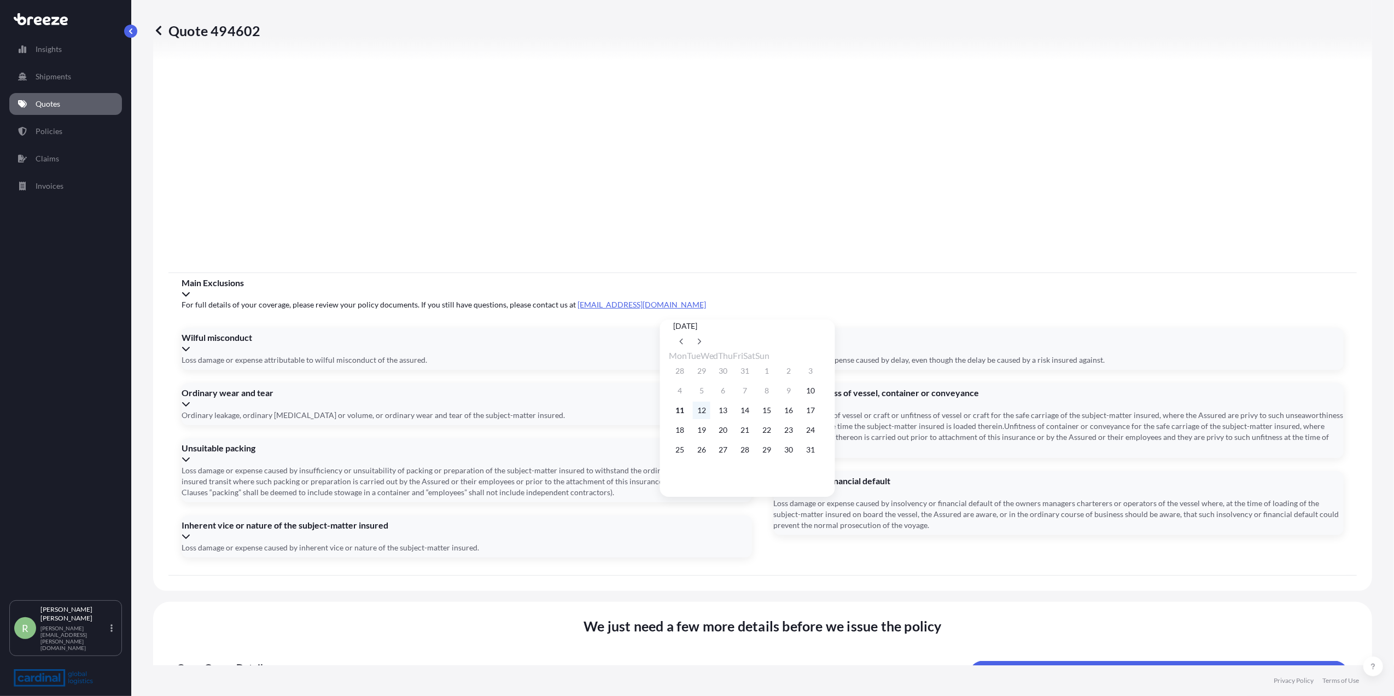
click at [704, 416] on button "12" at bounding box center [702, 410] width 18 height 18
type input "[DATE]"
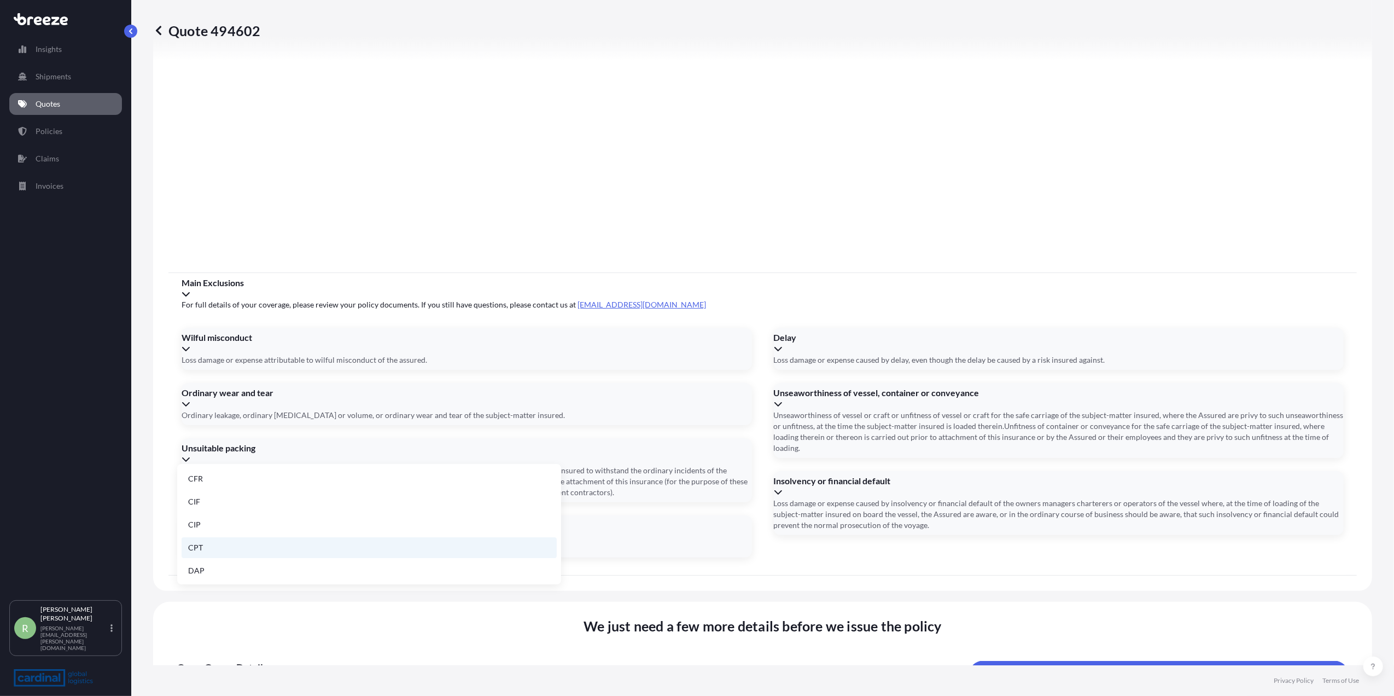
scroll to position [139, 0]
click at [206, 499] on li "EXW" at bounding box center [369, 500] width 375 height 21
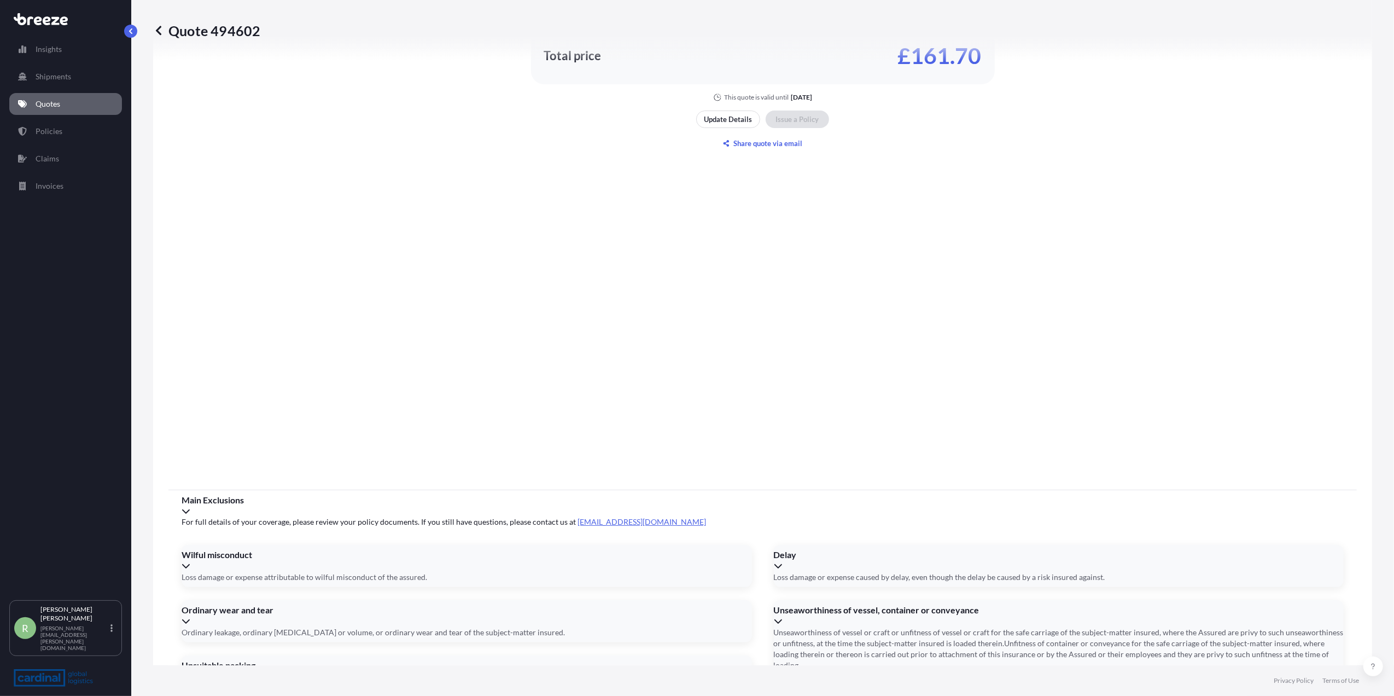
scroll to position [1040, 0]
